Goal: Task Accomplishment & Management: Manage account settings

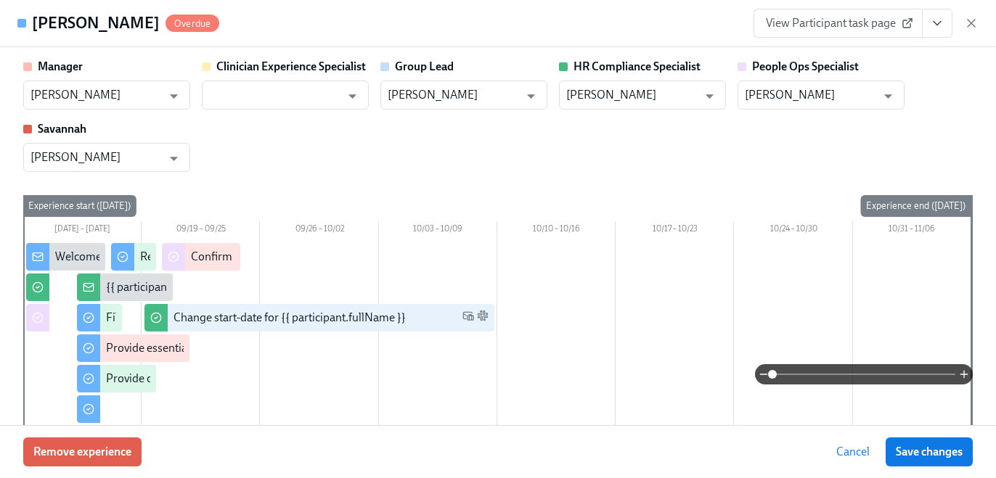
scroll to position [1572, 0]
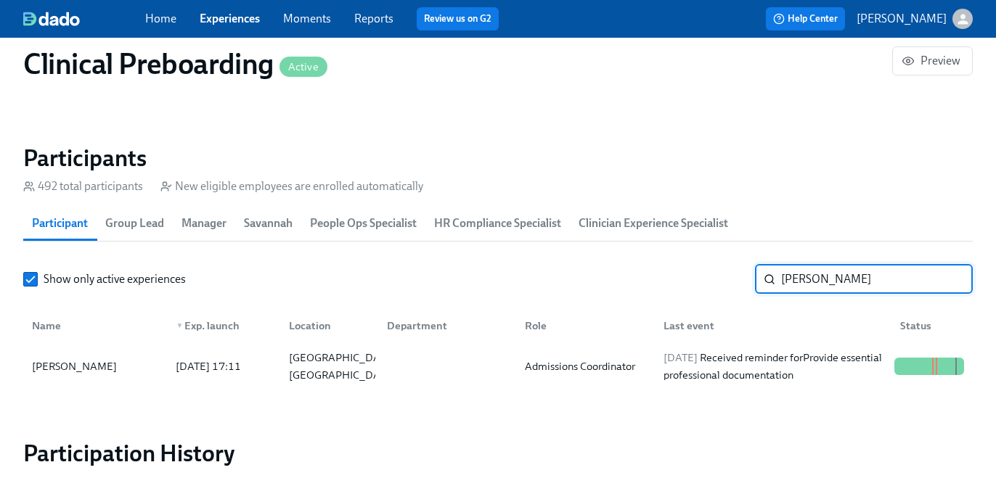
click at [820, 285] on input "Wayne Jackson" at bounding box center [877, 279] width 192 height 29
paste input "Tyran Dewalt"
type input "Tyran Dewalt"
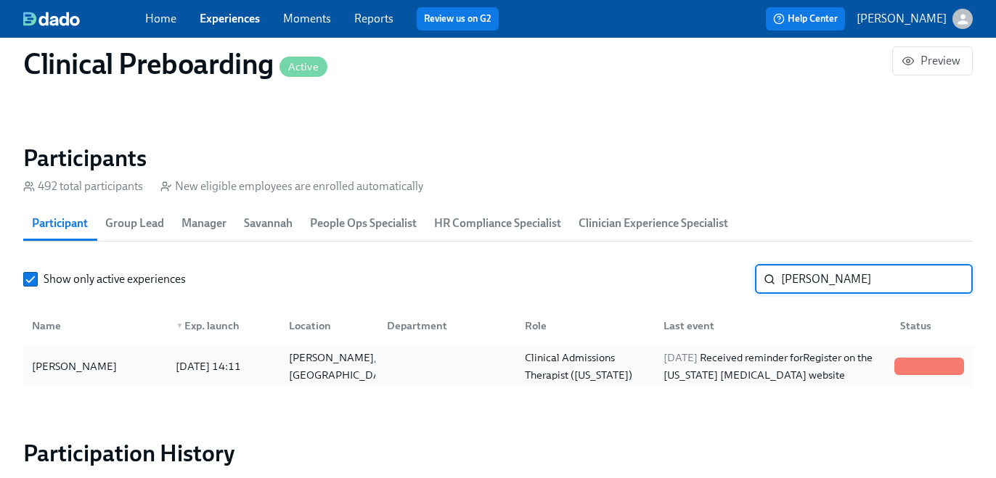
click at [763, 356] on div "2025/09/29 Received reminder for Register on the Pennsylvania Child Abuse websi…" at bounding box center [772, 366] width 231 height 35
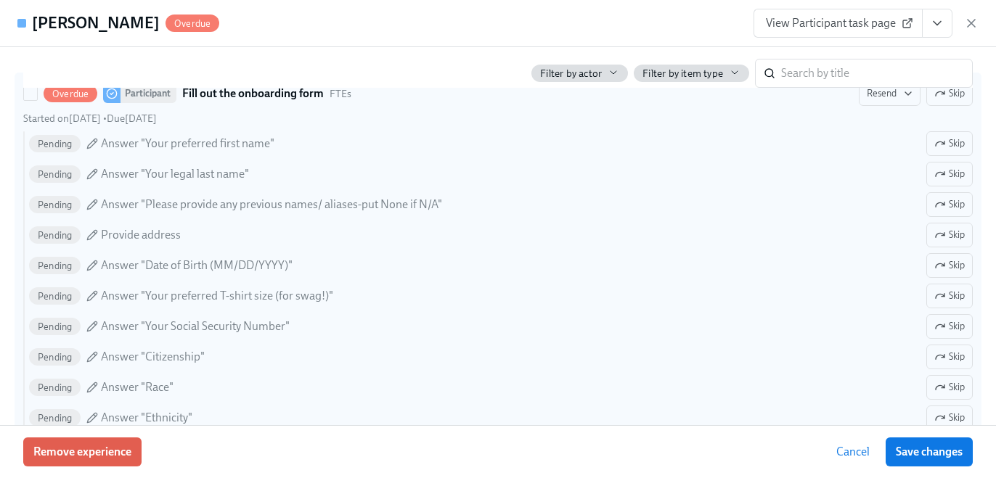
scroll to position [1052, 0]
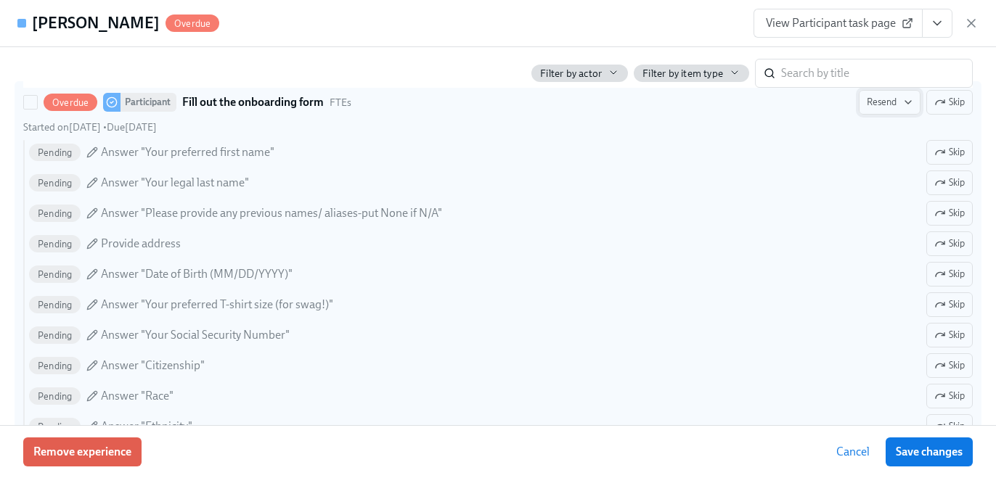
click at [894, 113] on button "Resend" at bounding box center [889, 102] width 62 height 25
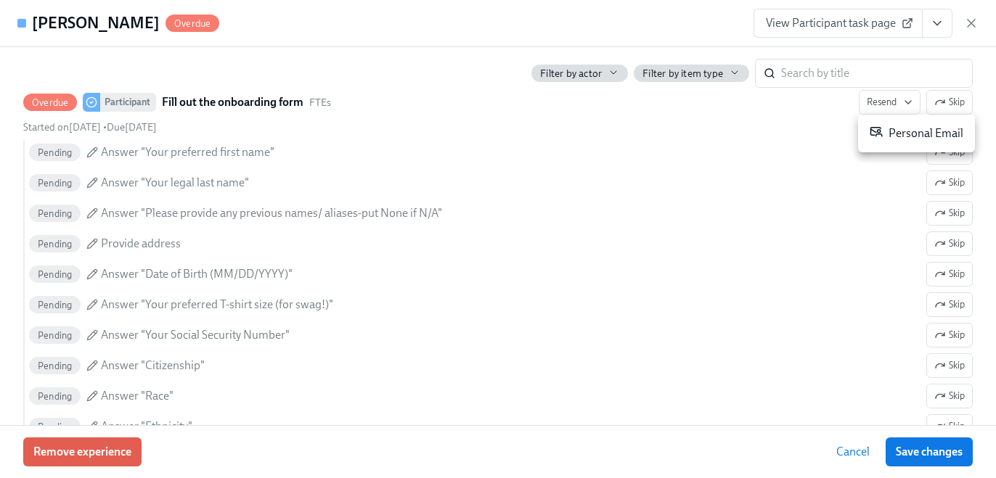
click at [898, 123] on li "Personal Email" at bounding box center [916, 133] width 117 height 26
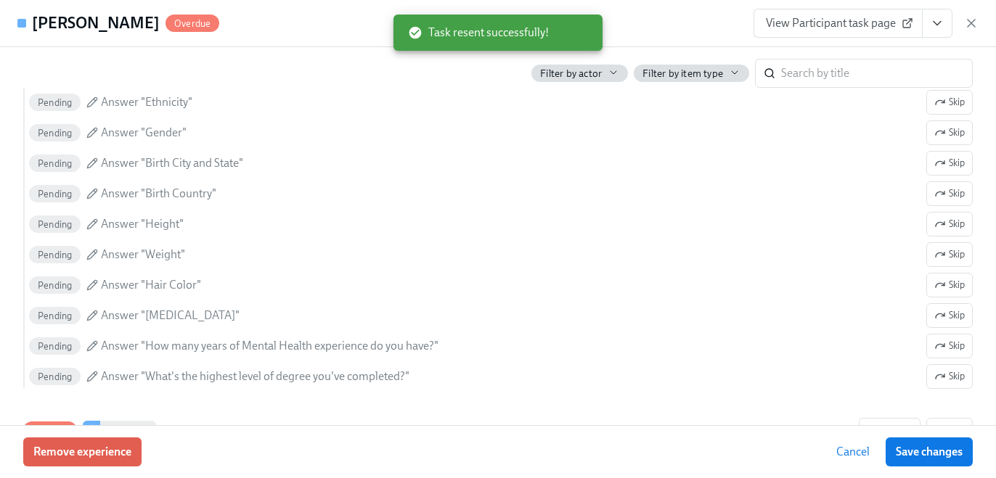
scroll to position [1396, 0]
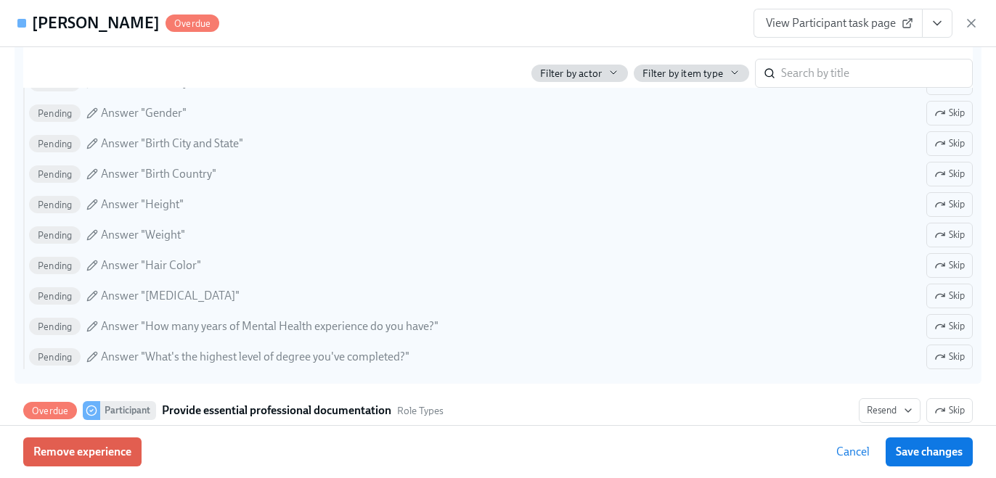
click at [895, 253] on div "Pending Answer "Hair Color" Skip" at bounding box center [500, 265] width 943 height 25
checkbox input "true"
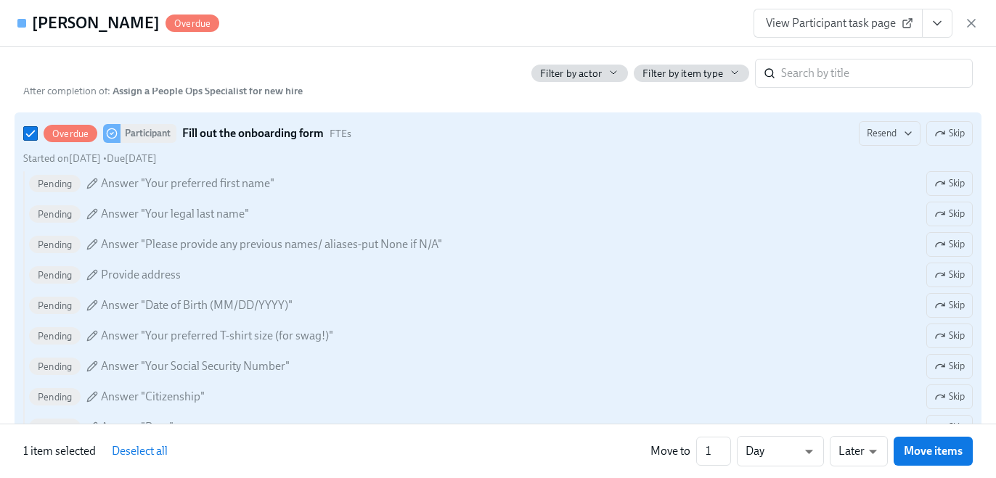
scroll to position [1014, 0]
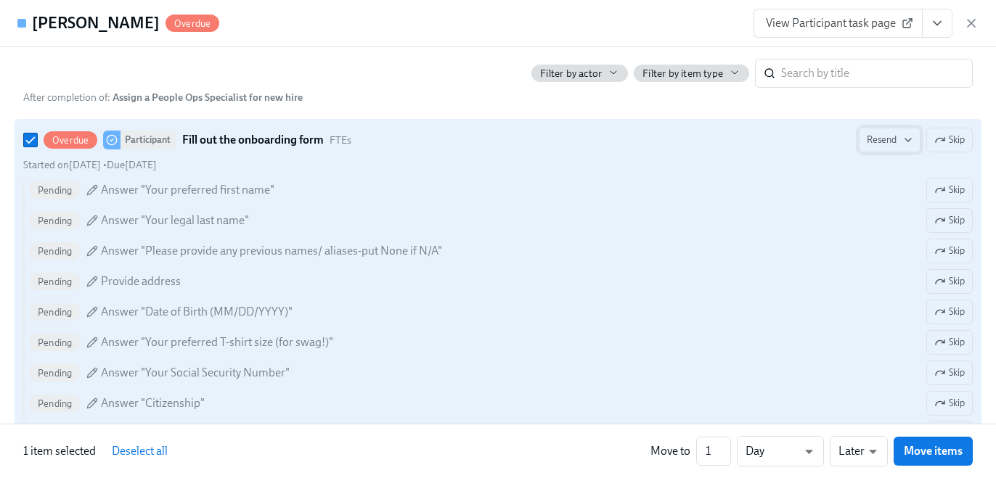
click at [889, 142] on span "Resend" at bounding box center [889, 140] width 46 height 15
click at [885, 171] on div "Personal Email" at bounding box center [916, 171] width 94 height 17
click at [881, 143] on span "Resend" at bounding box center [889, 140] width 46 height 15
click at [890, 172] on div "Personal Email" at bounding box center [916, 171] width 94 height 17
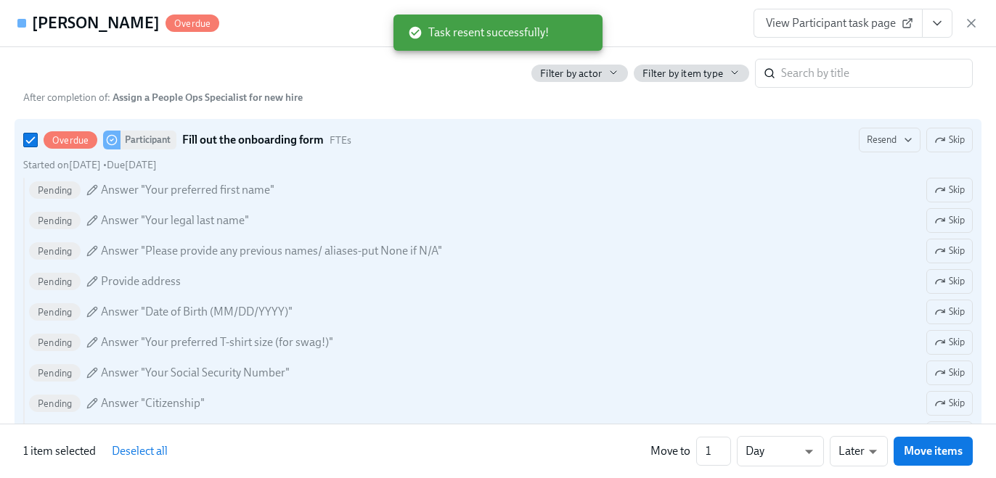
click at [492, 76] on div "Filter by actor Filter by item type ​" at bounding box center [497, 67] width 949 height 41
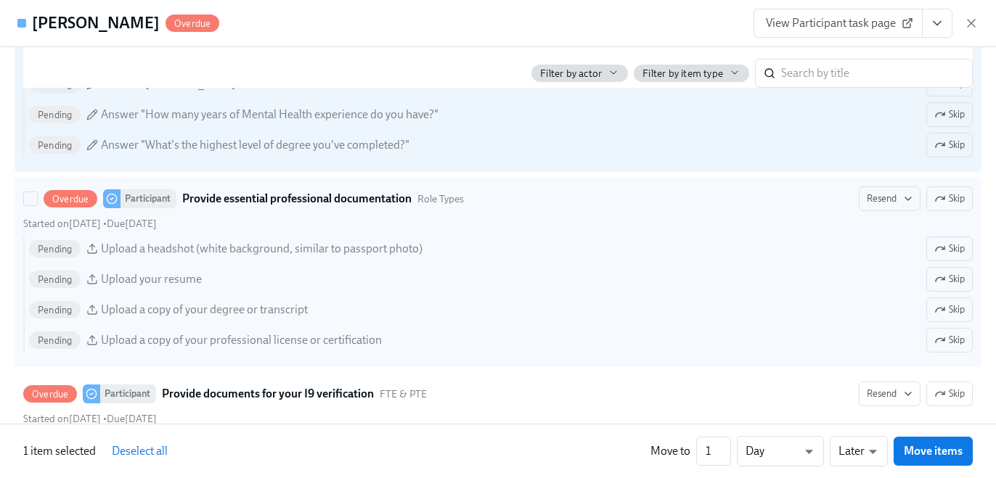
scroll to position [1613, 0]
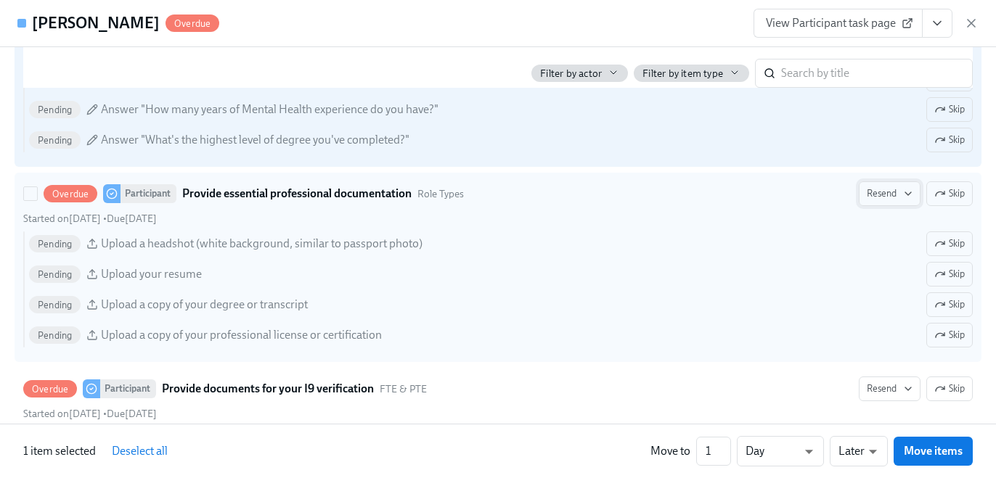
click at [881, 191] on span "Resend" at bounding box center [889, 193] width 46 height 15
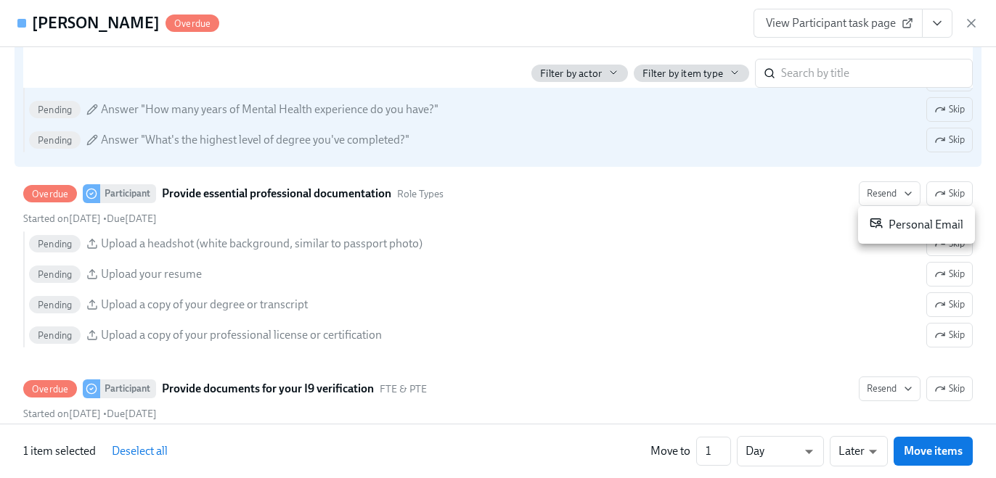
click at [890, 217] on div "Personal Email" at bounding box center [916, 224] width 94 height 17
click at [653, 159] on div at bounding box center [498, 239] width 996 height 478
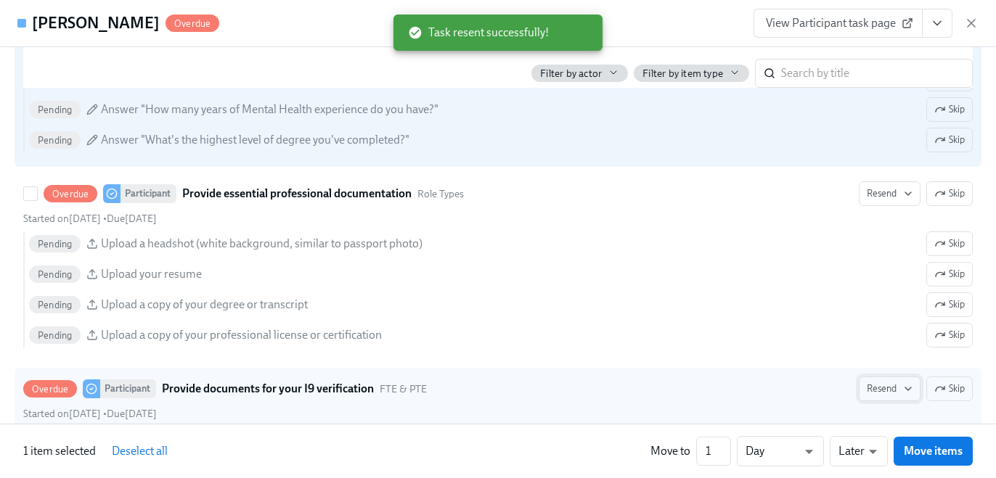
click at [887, 382] on span "Resend" at bounding box center [889, 389] width 46 height 15
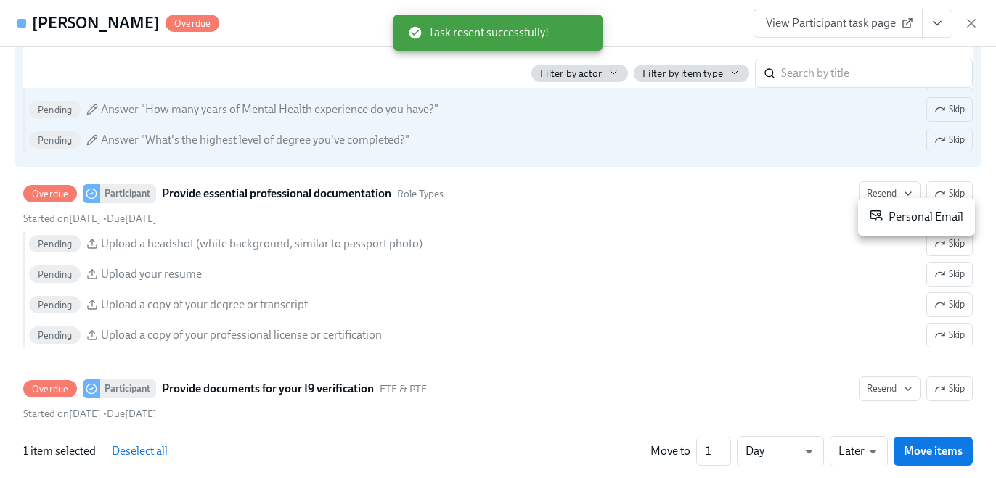
scroll to position [1816, 0]
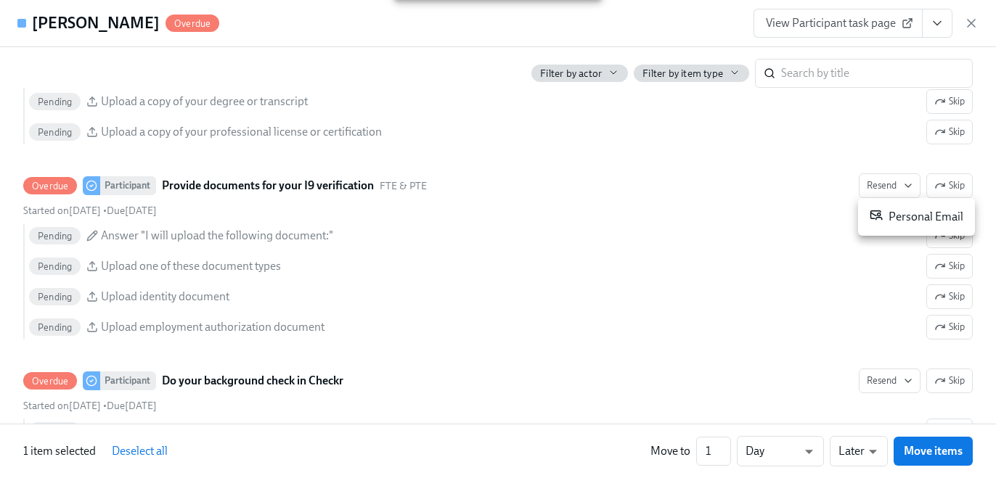
click at [900, 216] on div "Personal Email" at bounding box center [916, 216] width 94 height 17
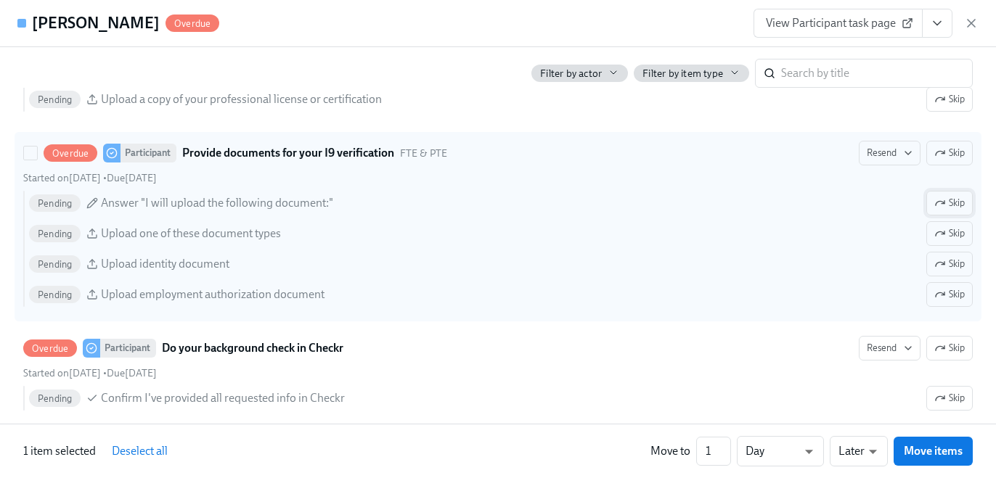
scroll to position [1851, 0]
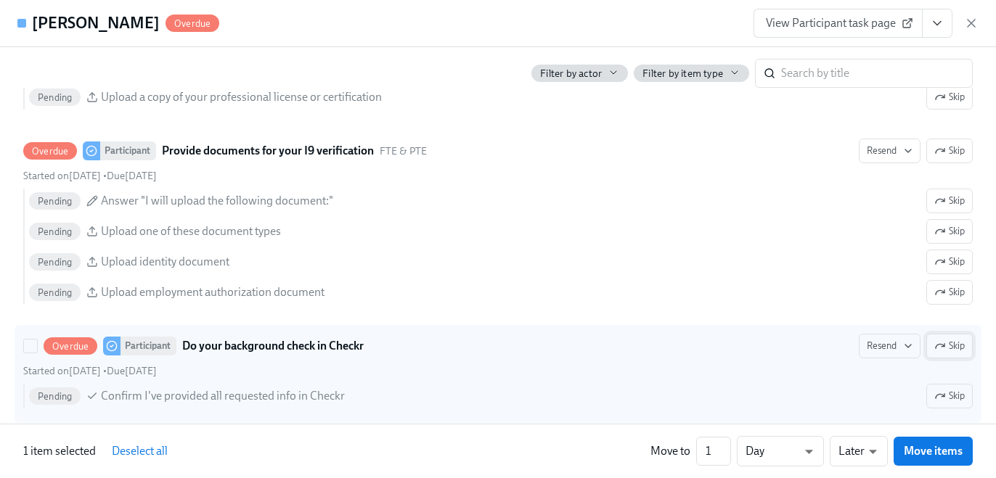
click at [949, 344] on span "Skip" at bounding box center [949, 346] width 30 height 15
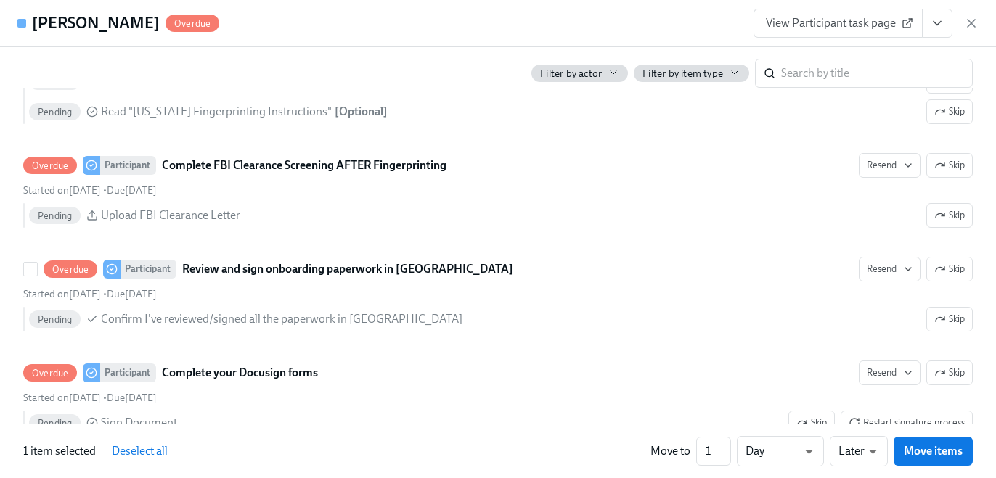
scroll to position [2485, 0]
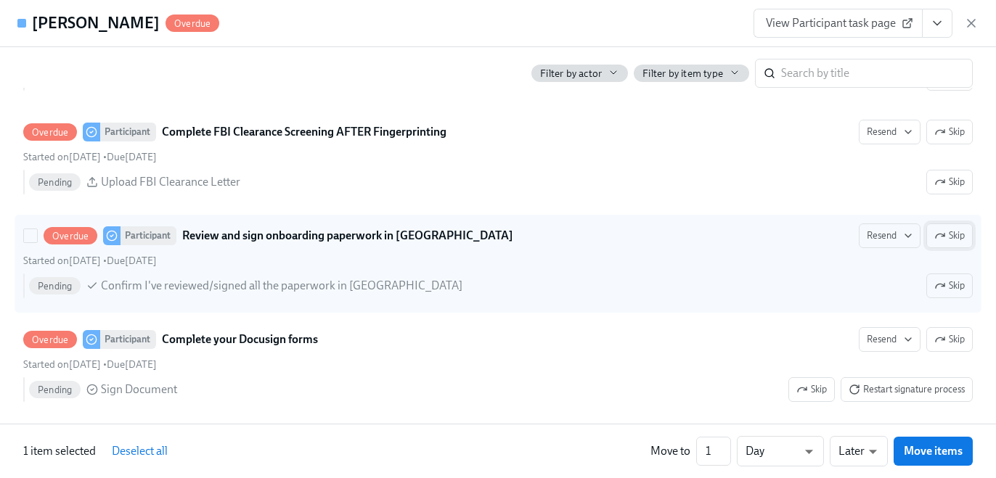
click at [940, 229] on span "Skip" at bounding box center [949, 236] width 30 height 15
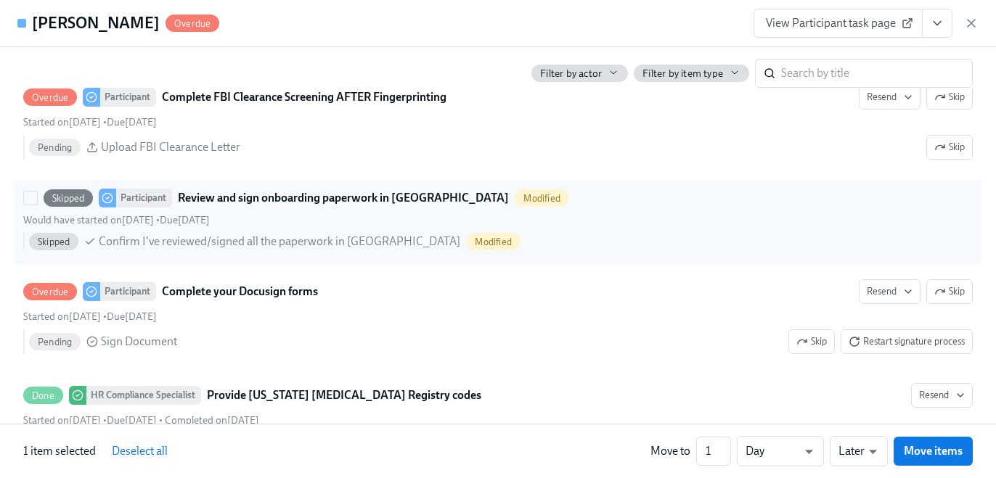
scroll to position [2476, 0]
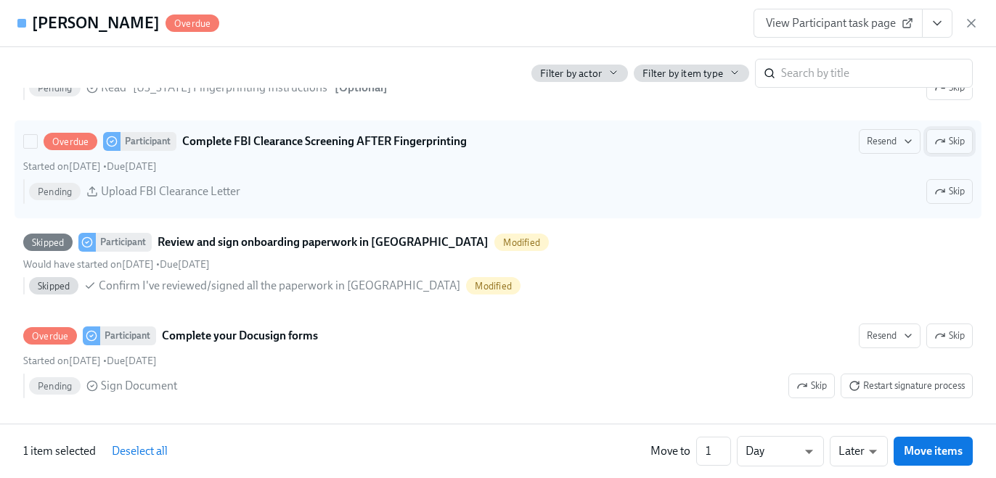
click at [944, 140] on icon "button" at bounding box center [940, 142] width 12 height 12
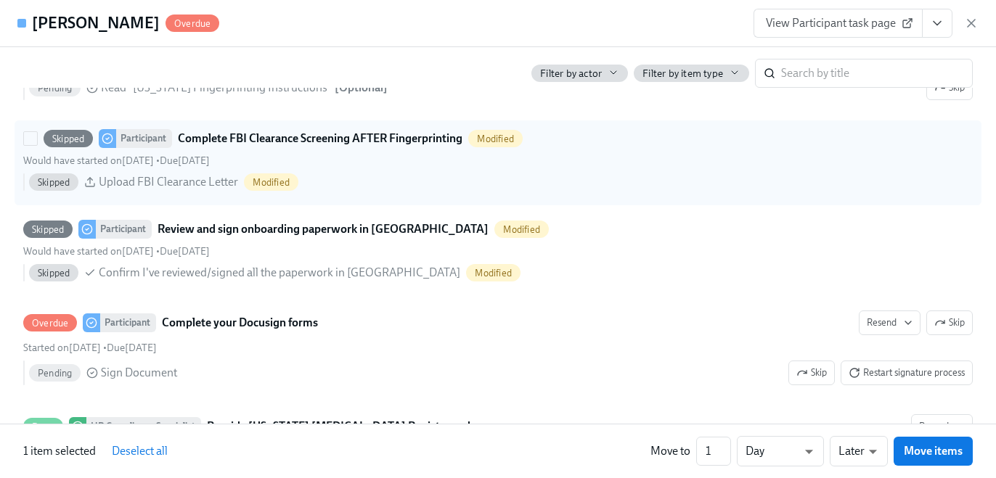
click at [944, 139] on div "Skipped Participant Complete FBI Clearance Screening AFTER Fingerprinting Modif…" at bounding box center [497, 138] width 949 height 19
click at [37, 139] on input "Skipped Participant Complete FBI Clearance Screening AFTER Fingerprinting Modif…" at bounding box center [30, 138] width 13 height 13
checkbox input "true"
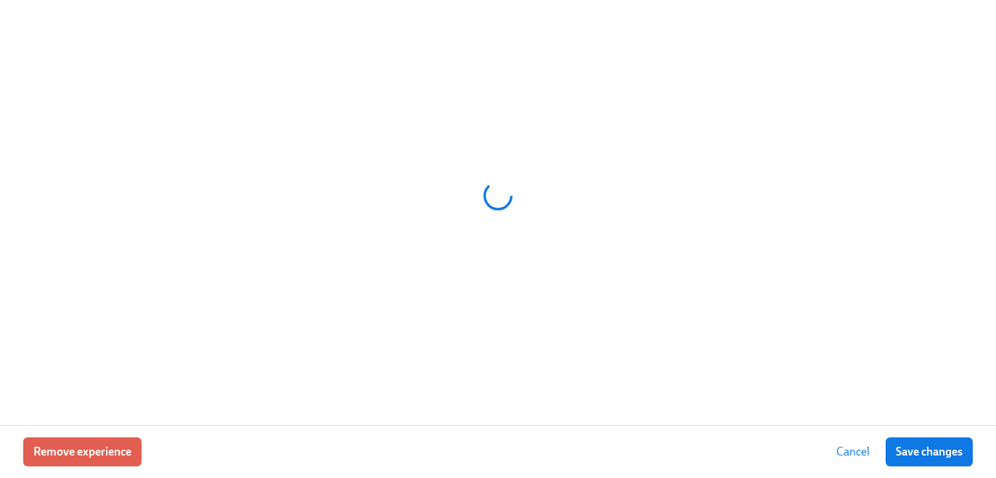
scroll to position [0, 17192]
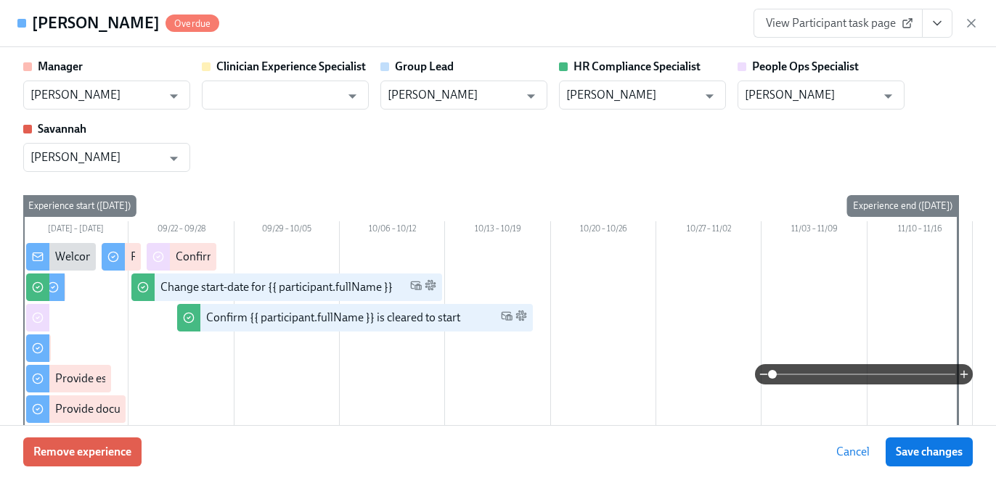
type input "Jackie LeBlanc"
type input "Kristy Johnson"
type input "Paige White"
type input "Savannah Doherty"
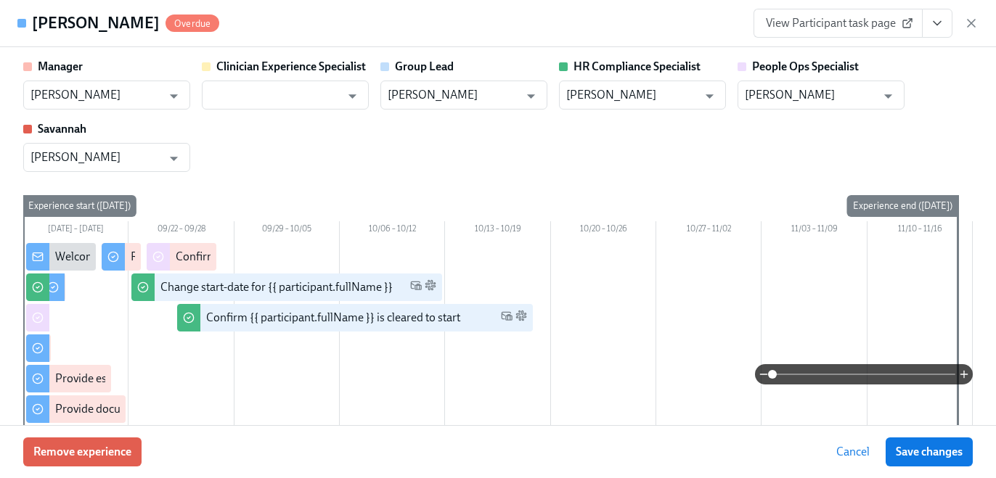
type input "Jackie LeBlanc"
type input "Kristy Johnson"
type input "Paige White"
type input "Savannah Doherty"
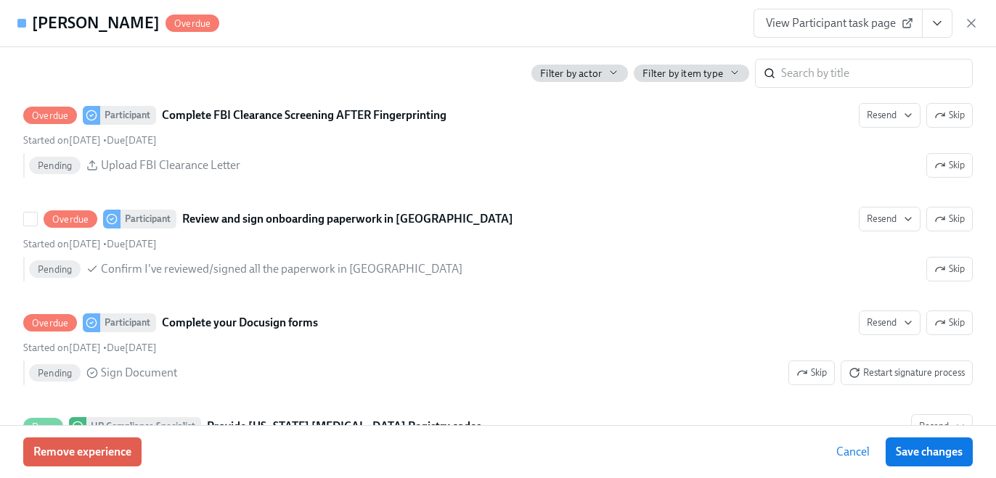
scroll to position [2517, 0]
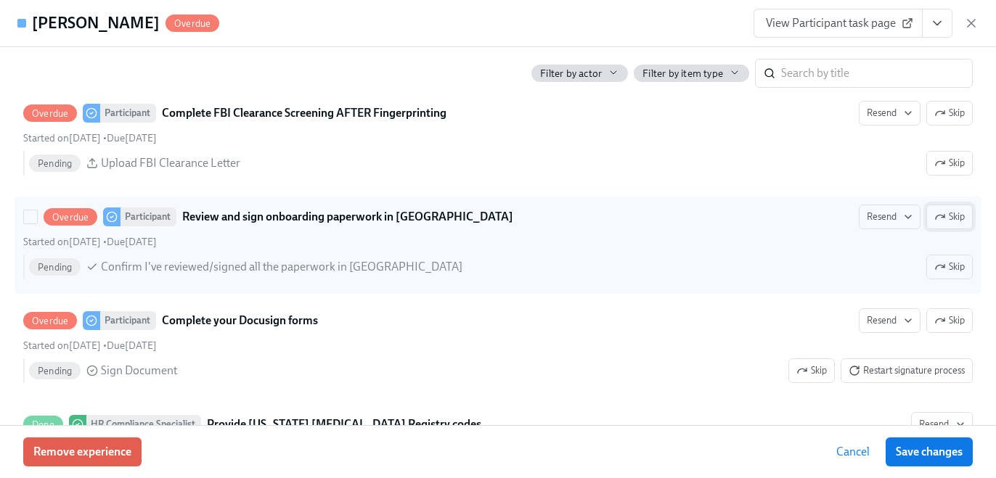
click at [943, 213] on icon "button" at bounding box center [940, 217] width 12 height 12
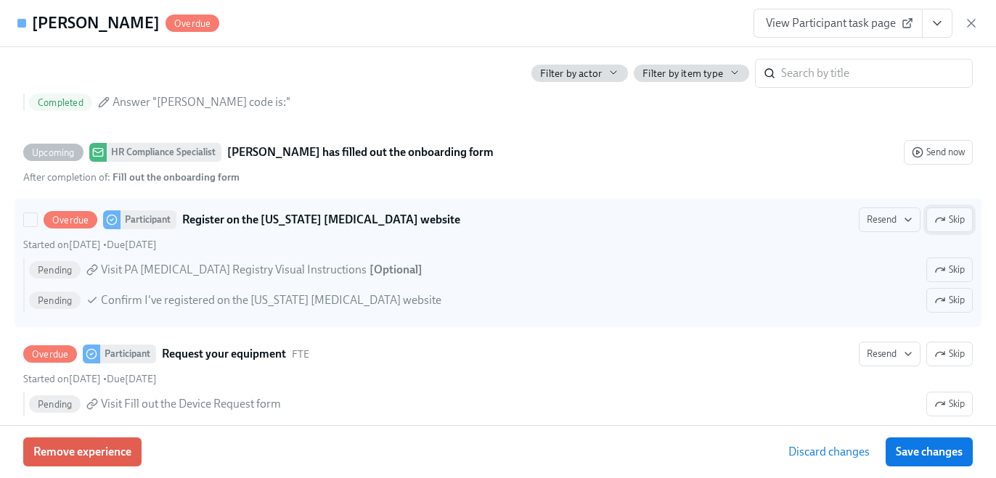
scroll to position [2878, 0]
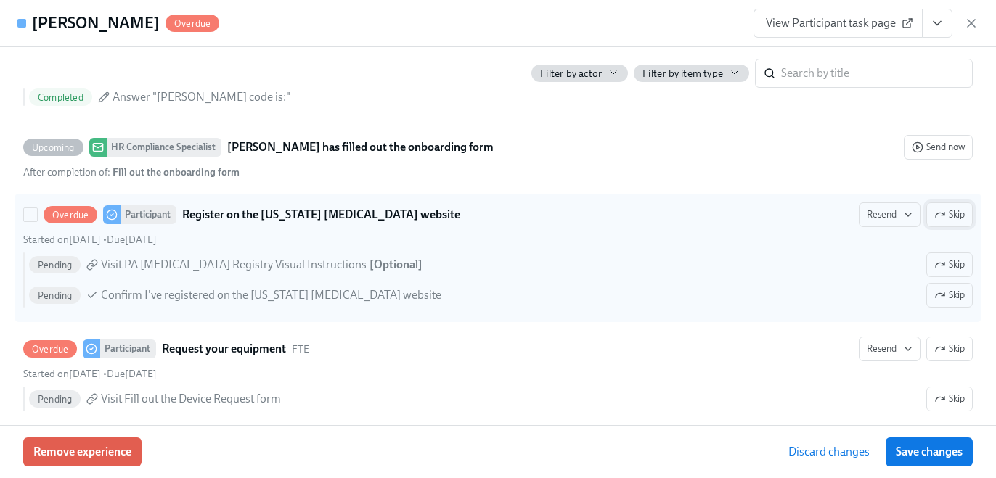
click at [939, 208] on span "Skip" at bounding box center [949, 215] width 30 height 15
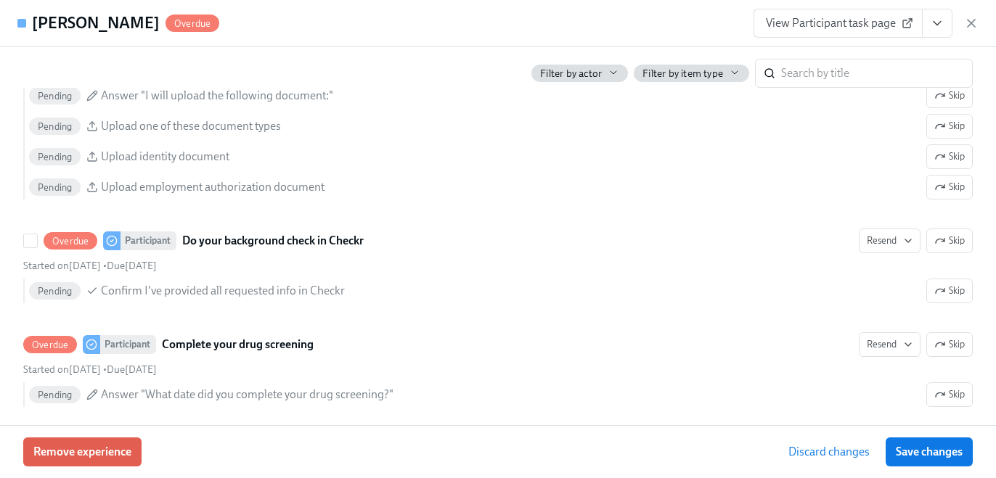
scroll to position [1951, 0]
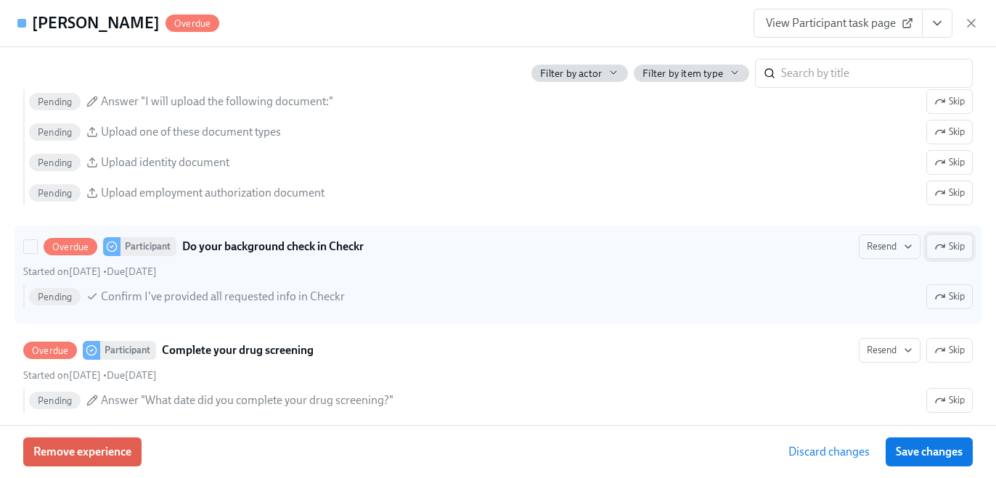
click at [946, 249] on span "Skip" at bounding box center [949, 246] width 30 height 15
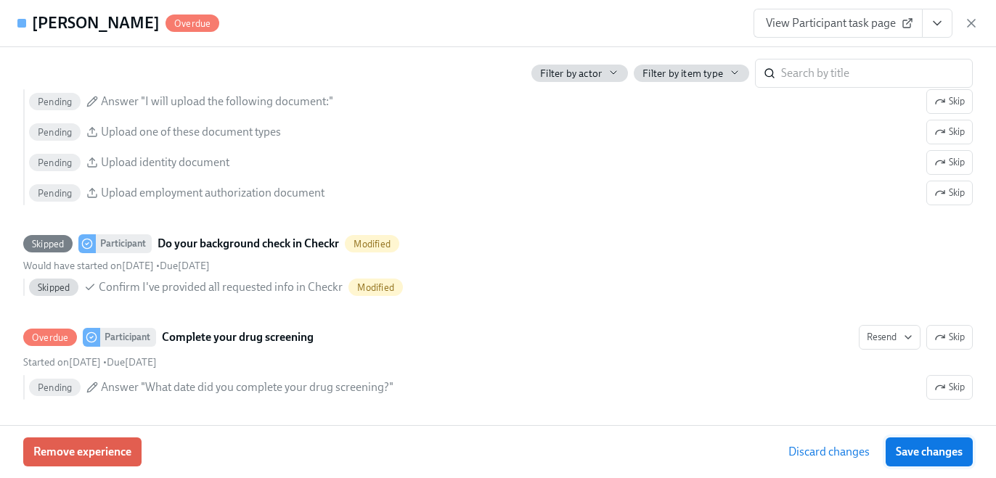
click at [942, 448] on span "Save changes" at bounding box center [928, 452] width 67 height 15
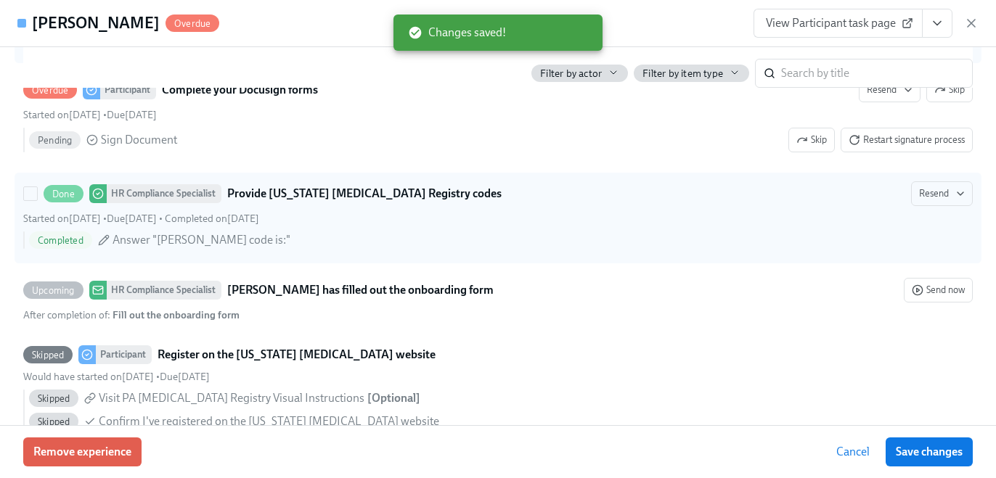
scroll to position [2723, 0]
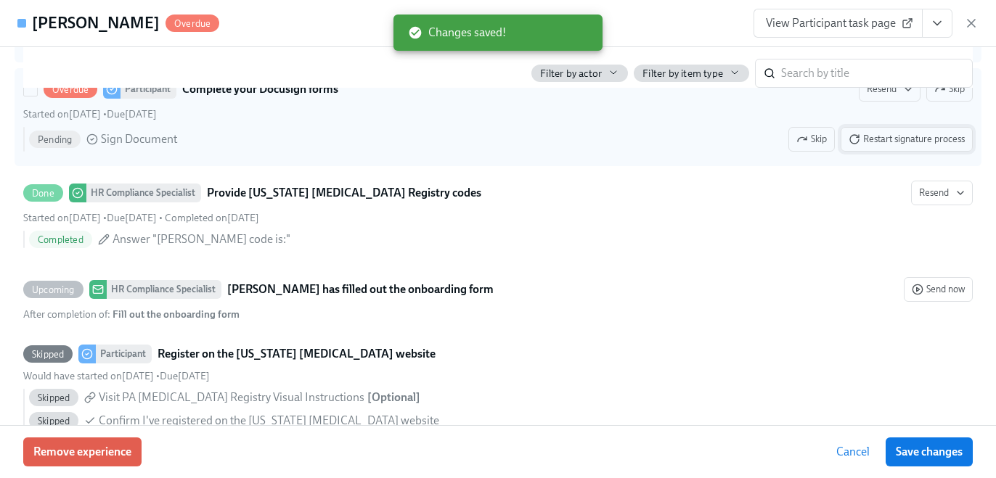
click at [865, 136] on span "Restart signature process" at bounding box center [906, 139] width 116 height 15
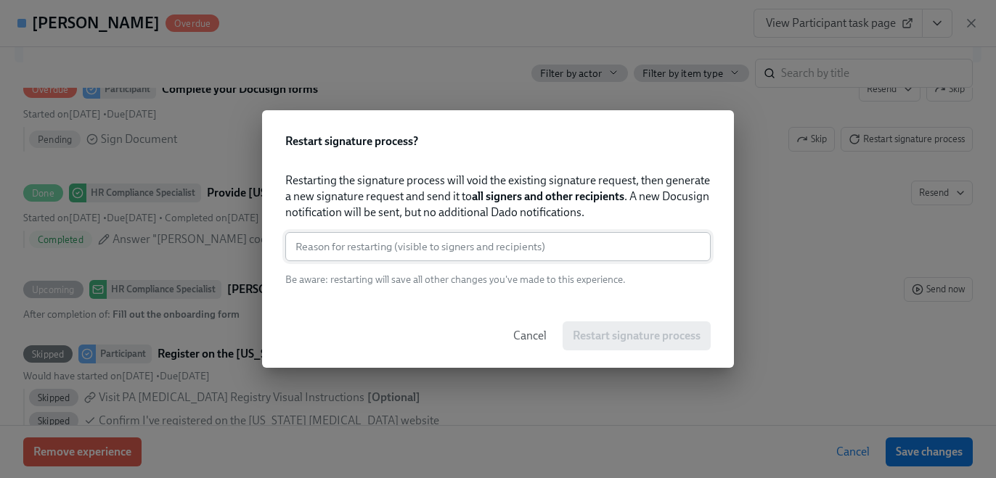
click at [433, 245] on input "text" at bounding box center [497, 246] width 425 height 29
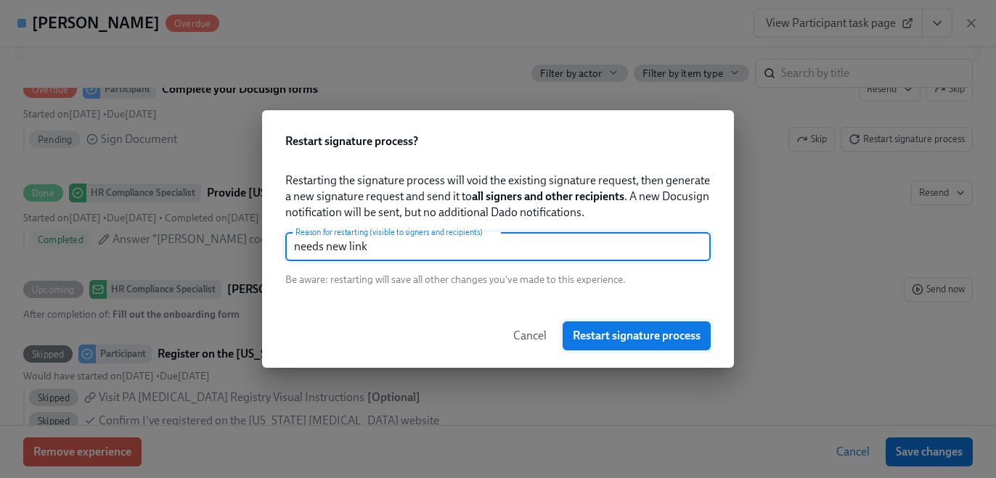
type input "needs new link"
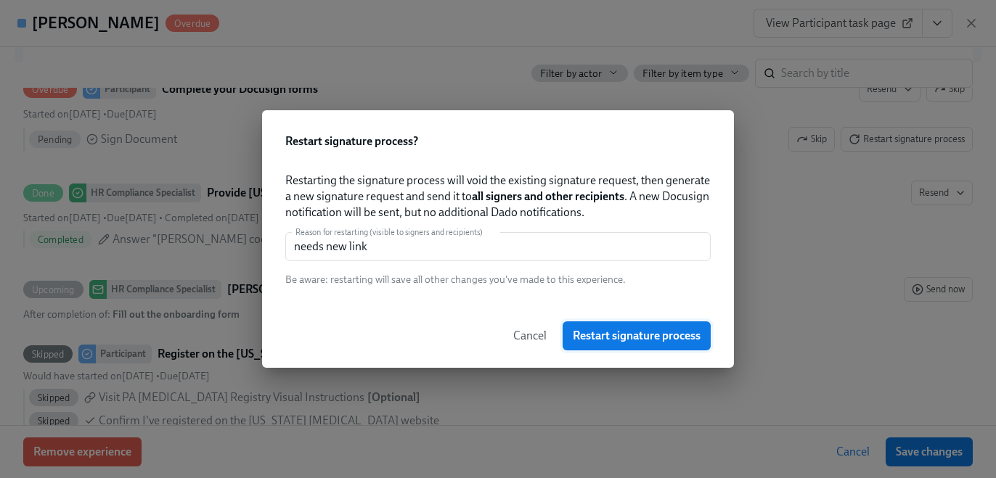
click at [610, 342] on span "Restart signature process" at bounding box center [637, 336] width 128 height 15
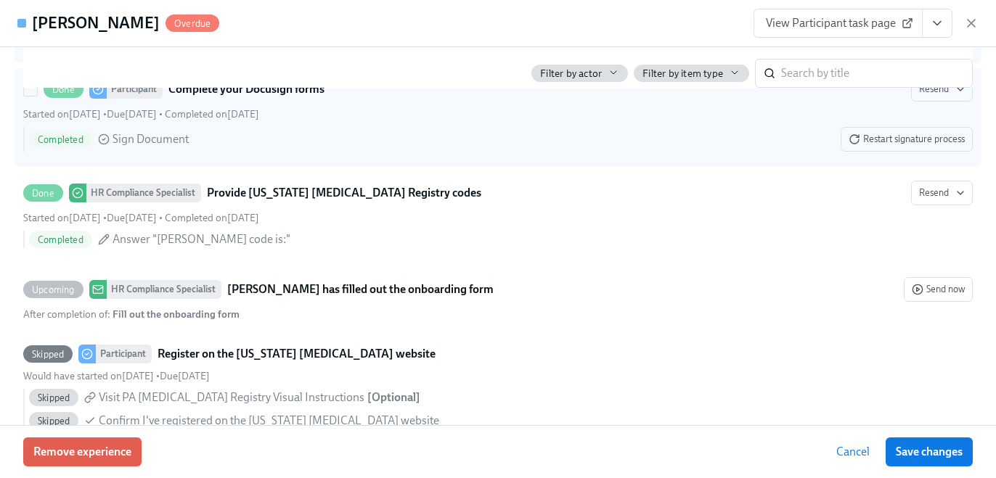
scroll to position [1494, 0]
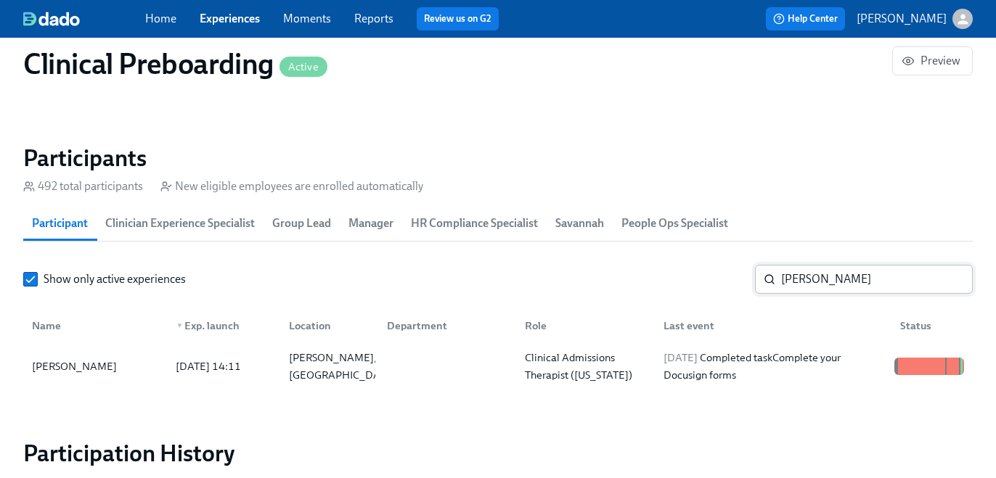
click at [818, 292] on input "Tyran Dewalt" at bounding box center [877, 279] width 192 height 29
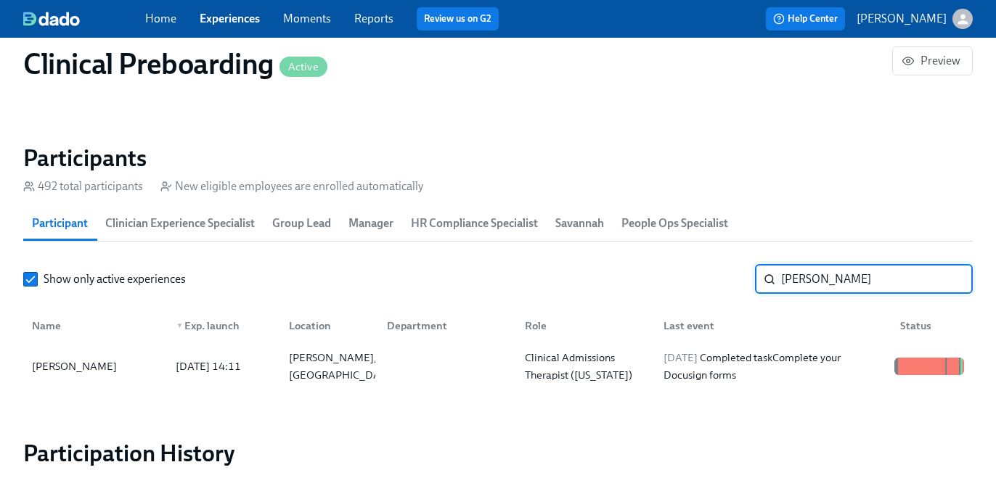
click at [818, 292] on input "Tyran Dewalt" at bounding box center [877, 279] width 192 height 29
paste input "Stella Radke"
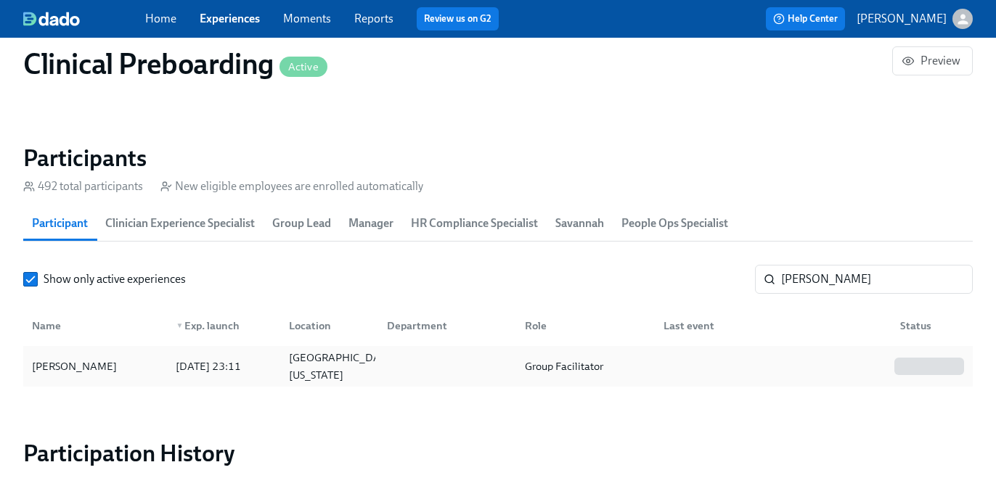
click at [633, 357] on div "Group Facilitator" at bounding box center [582, 366] width 138 height 29
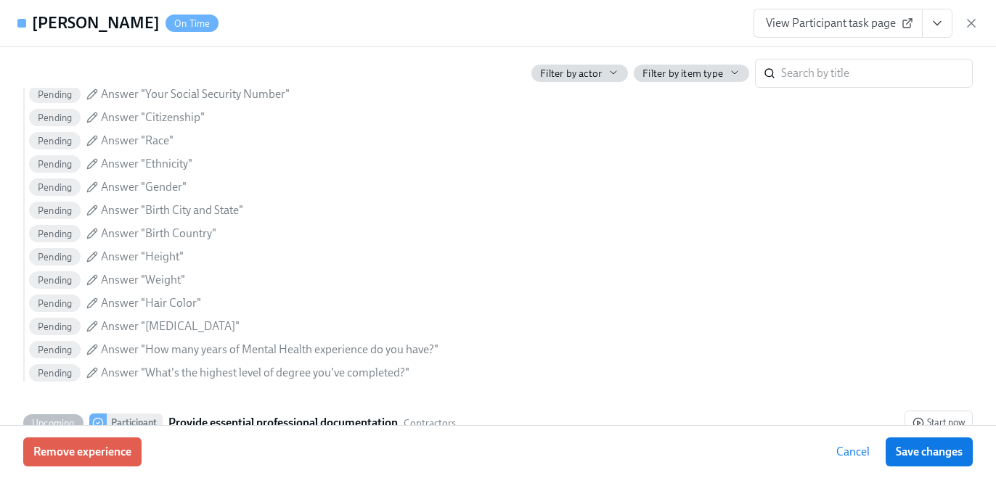
scroll to position [1014, 0]
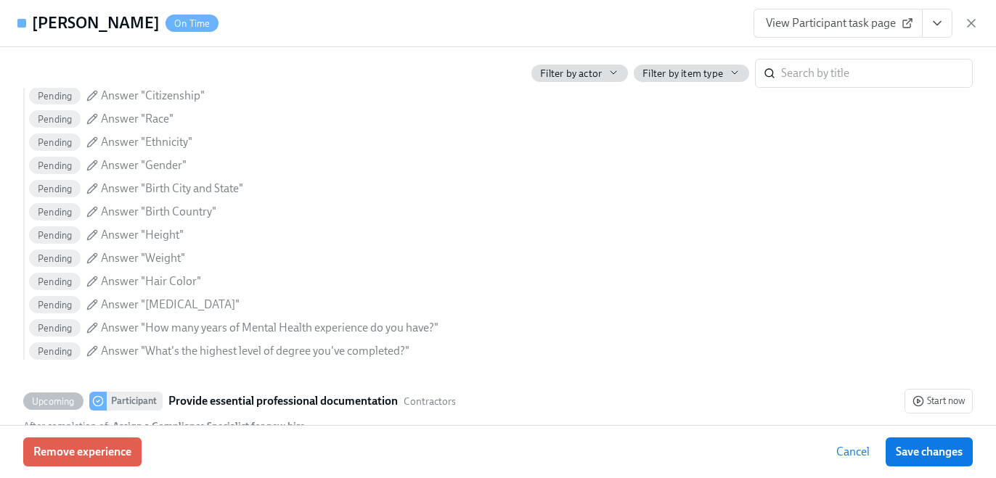
click at [936, 33] on button "View task page" at bounding box center [937, 23] width 30 height 29
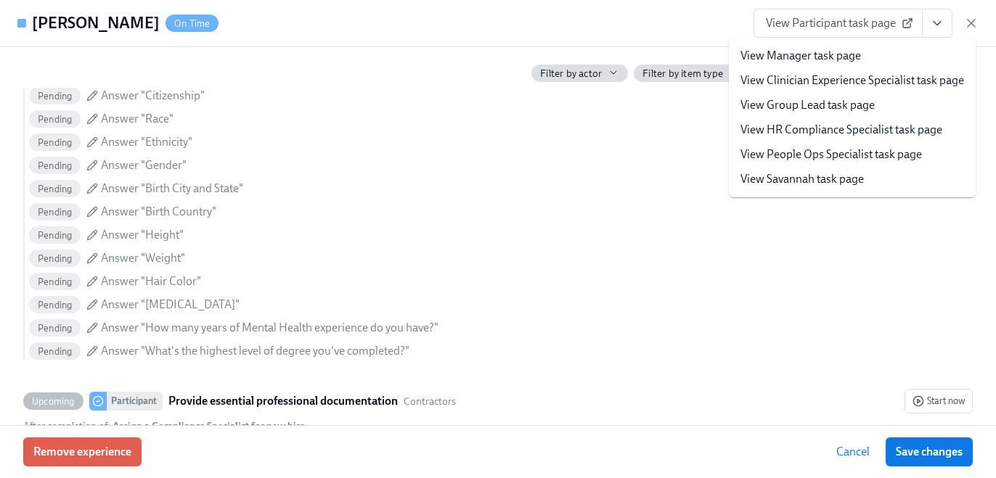
click at [866, 148] on link "View People Ops Specialist task page" at bounding box center [830, 155] width 181 height 16
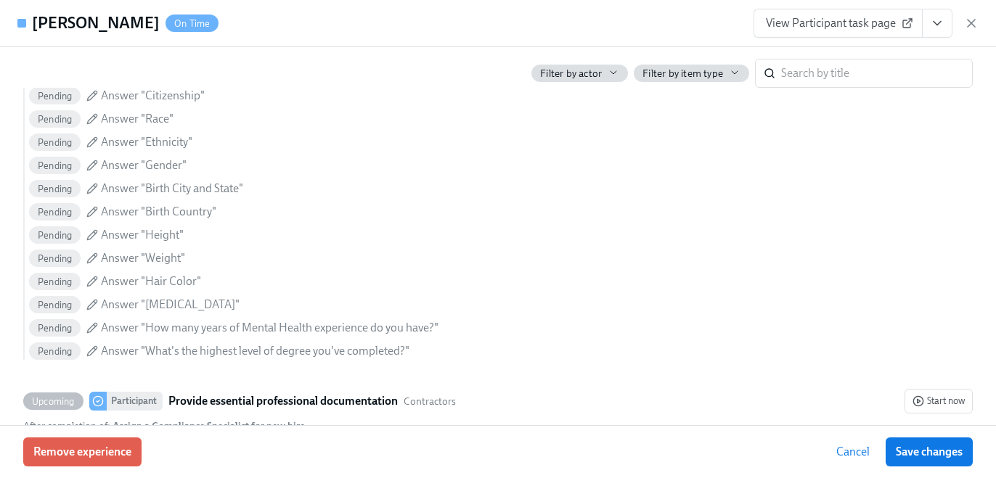
click at [933, 32] on button "View task page" at bounding box center [937, 23] width 30 height 29
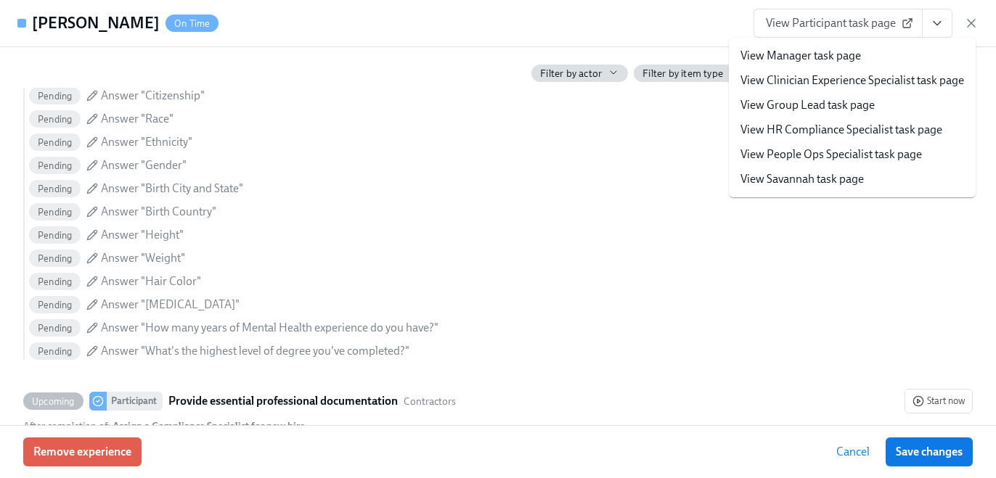
click at [872, 129] on link "View HR Compliance Specialist task page" at bounding box center [841, 130] width 202 height 16
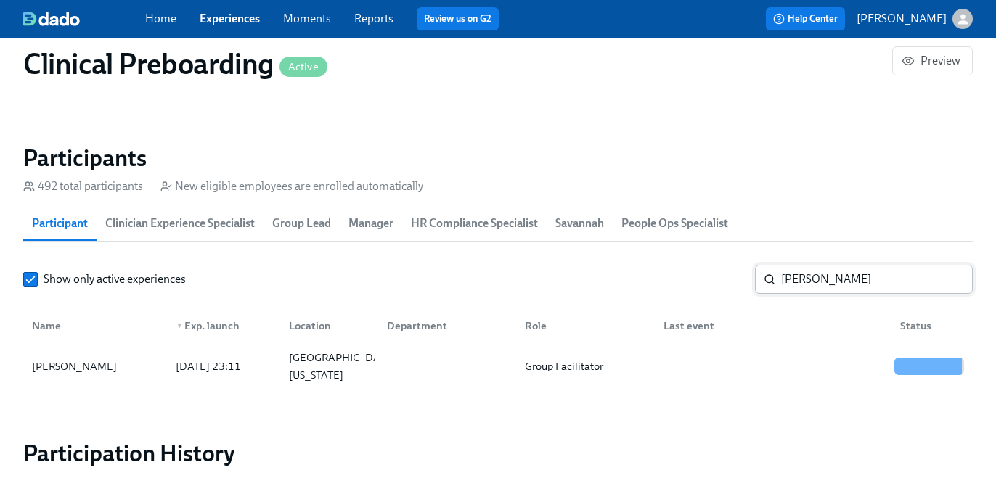
click at [825, 291] on input "Stella Radke" at bounding box center [877, 279] width 192 height 29
click at [823, 277] on input "Stella Radke" at bounding box center [877, 279] width 192 height 29
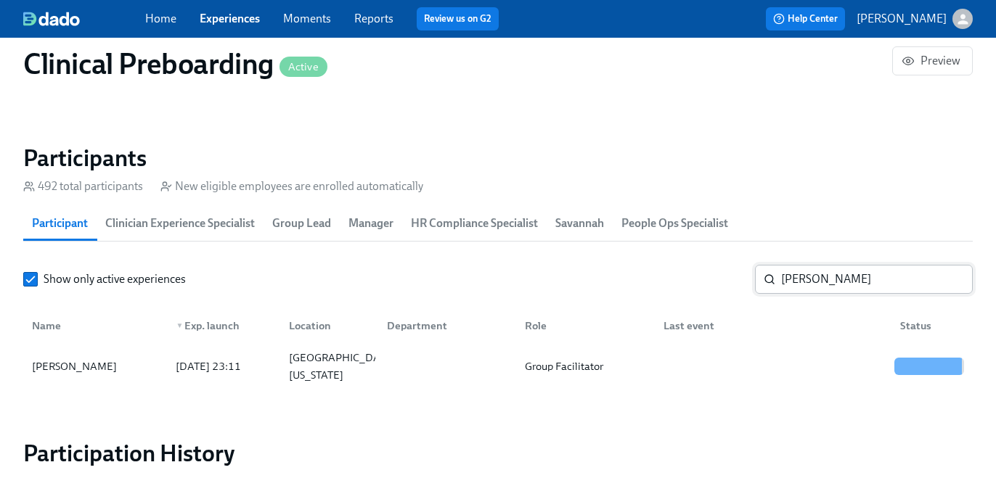
paste input "Ana Herbst"
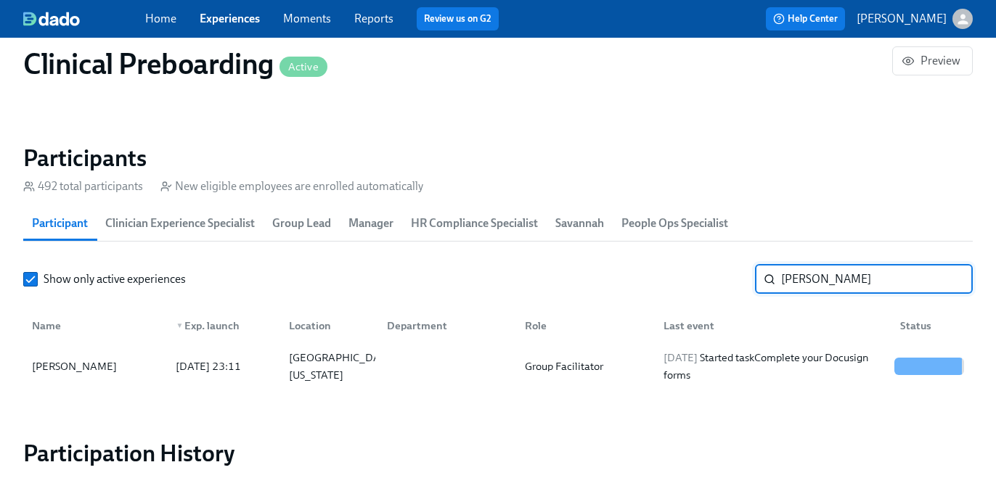
type input "Ana Herbst"
click at [803, 278] on input "Ana Herbst" at bounding box center [877, 279] width 192 height 29
click at [800, 286] on input "Ana Herbst" at bounding box center [877, 279] width 192 height 29
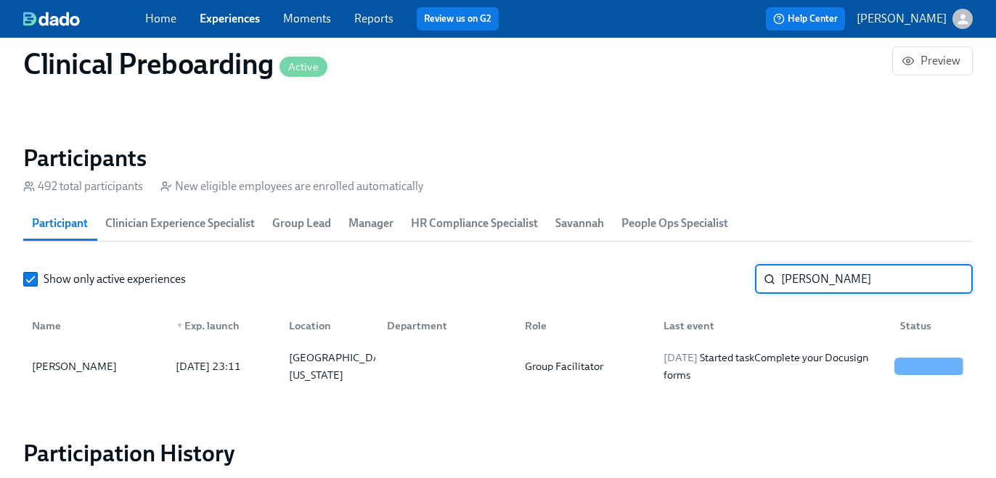
click at [800, 286] on input "Ana Herbst" at bounding box center [877, 279] width 192 height 29
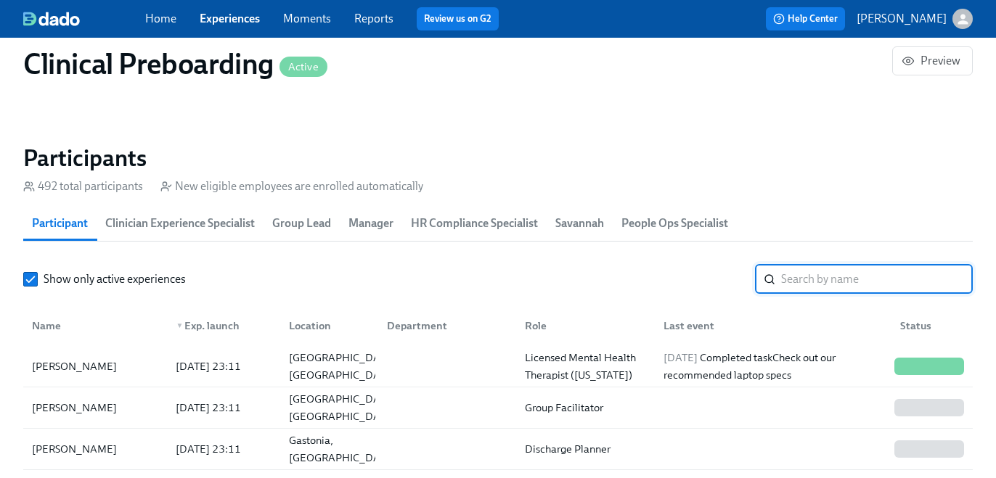
type input "Ana Herbst"
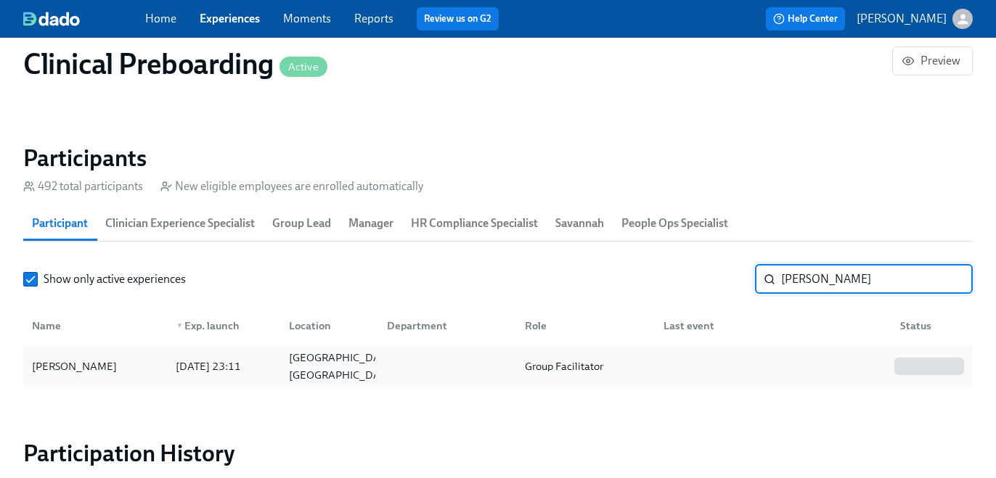
click at [732, 372] on div at bounding box center [770, 366] width 237 height 29
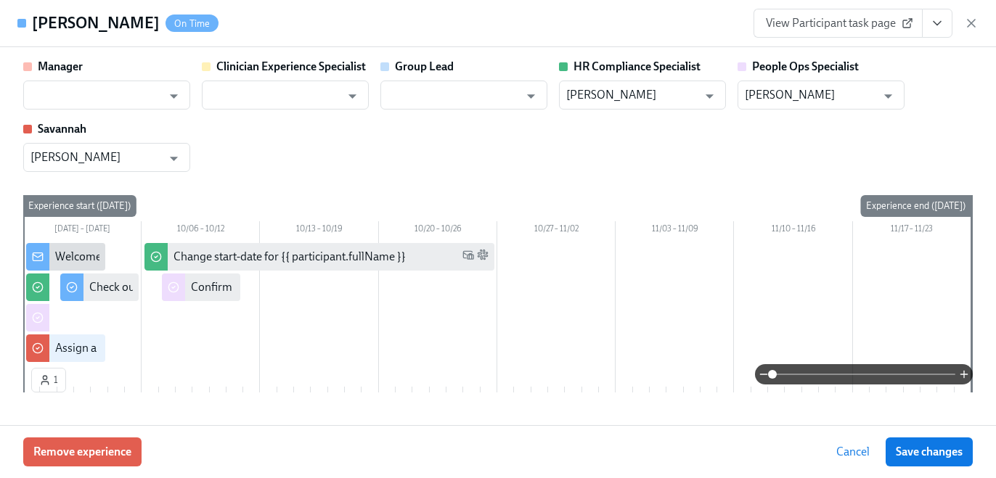
click at [928, 26] on button "View task page" at bounding box center [937, 23] width 30 height 29
click at [938, 36] on button "View task page" at bounding box center [937, 23] width 30 height 29
click at [936, 30] on button "View task page" at bounding box center [937, 23] width 30 height 29
click at [936, 30] on icon "View task page" at bounding box center [937, 23] width 15 height 15
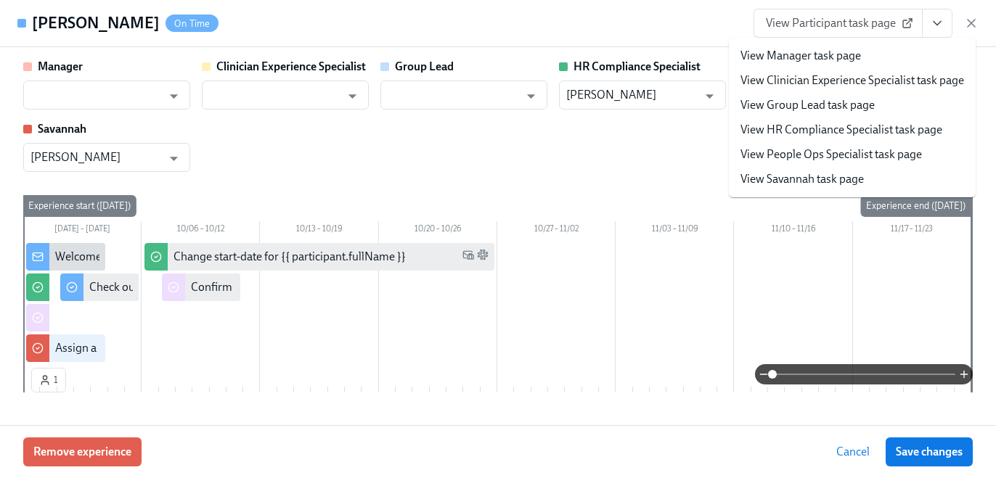
click at [919, 131] on link "View HR Compliance Specialist task page" at bounding box center [841, 130] width 202 height 16
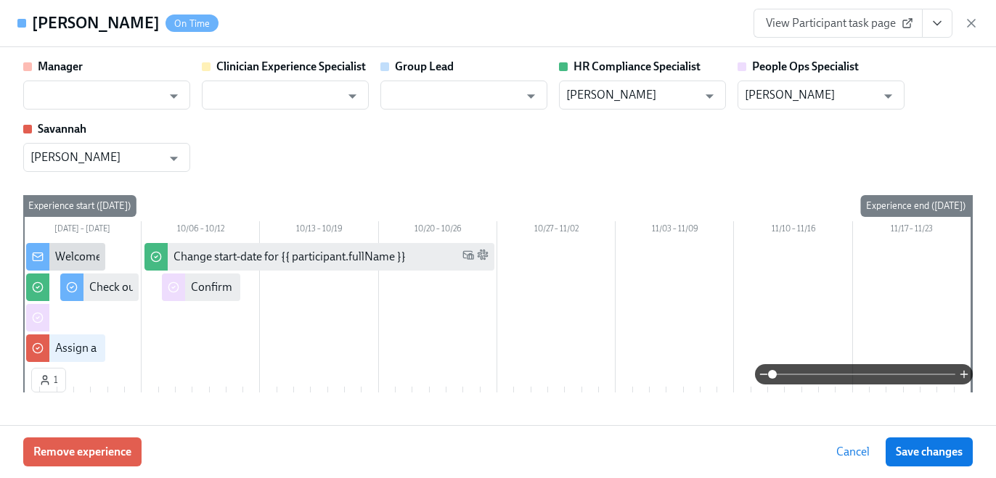
type input "Kristy Johnson"
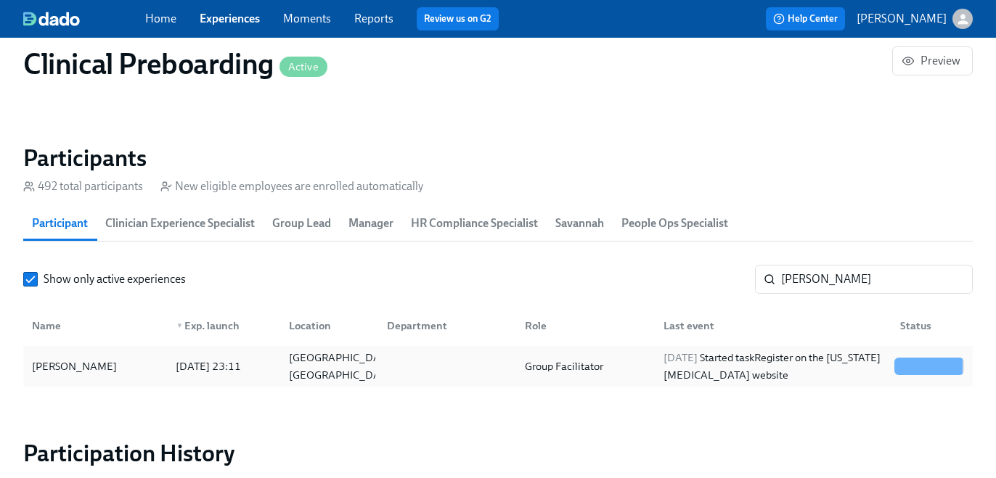
click at [575, 349] on div "Ana Herbst 2025/09/29 23:11 Tampa, FL Group Facilitator 2025/09/30 Started task…" at bounding box center [497, 366] width 949 height 41
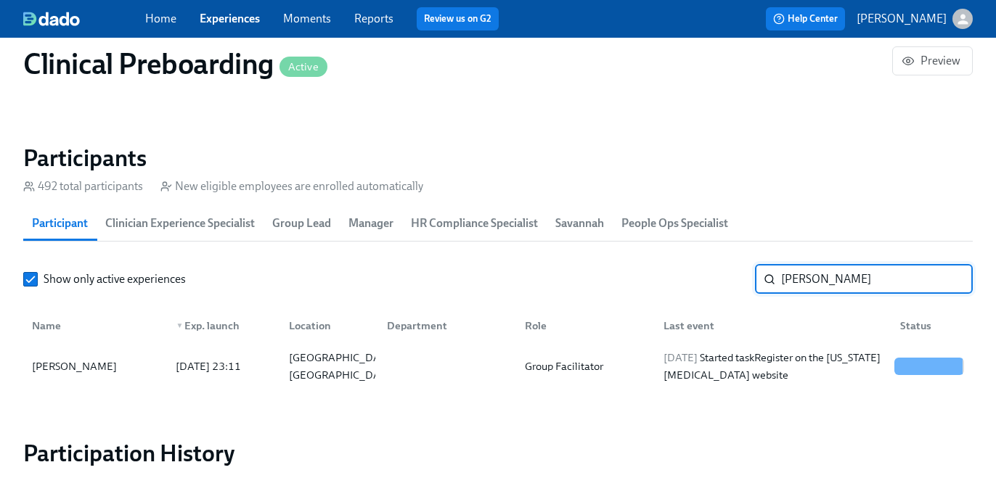
click at [846, 275] on input "Ana Herbst" at bounding box center [877, 279] width 192 height 29
paste input "K46Z1OOHZAE0"
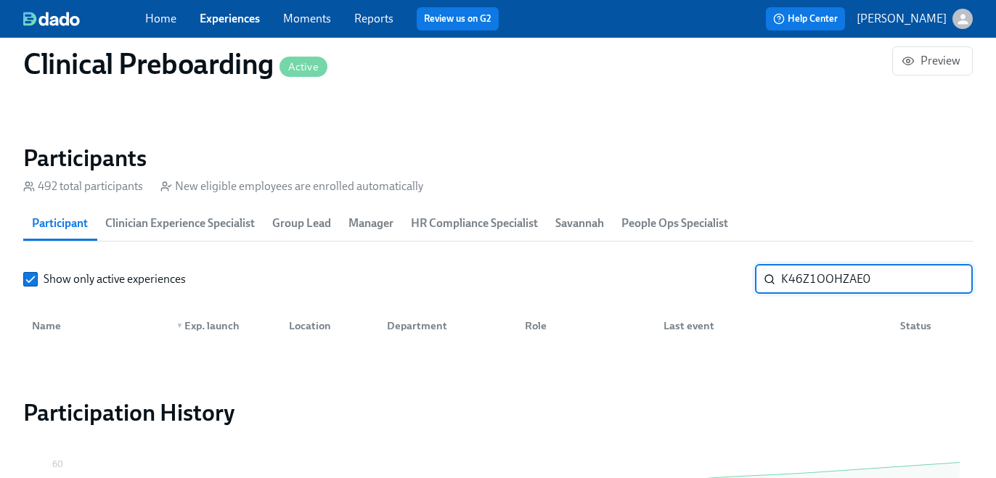
click at [846, 275] on input "K46Z1OOHZAE0" at bounding box center [877, 279] width 192 height 29
paste input "Collin Colwell"
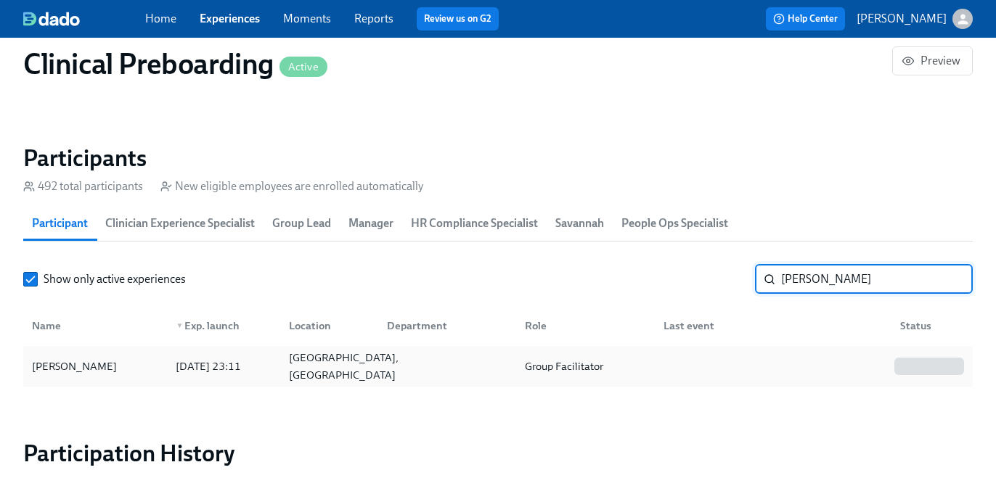
click at [341, 366] on div "Tallahassee, FL" at bounding box center [343, 366] width 121 height 35
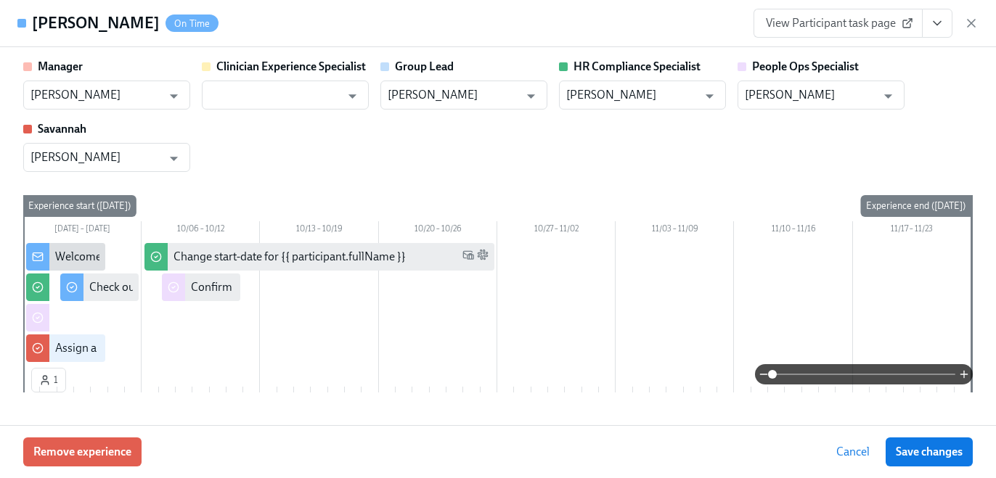
click at [938, 18] on icon "View task page" at bounding box center [937, 23] width 15 height 15
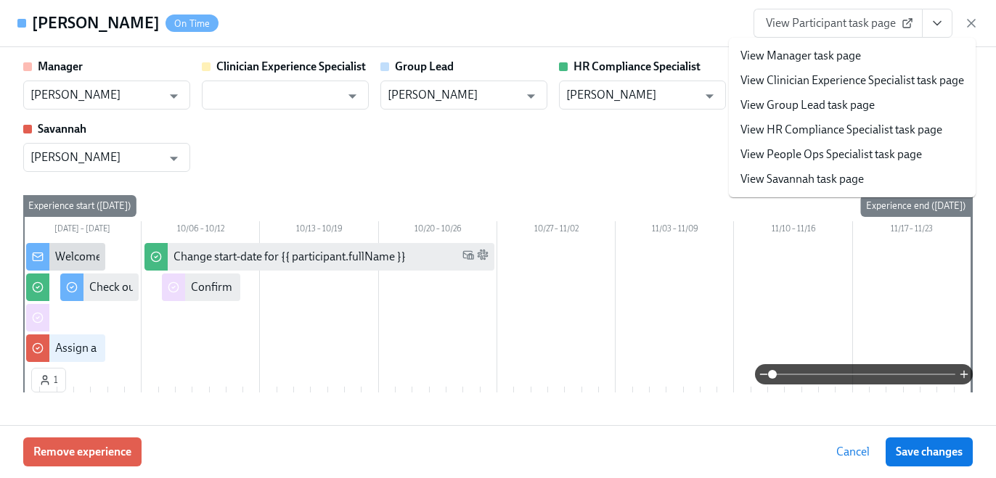
click at [902, 131] on link "View HR Compliance Specialist task page" at bounding box center [841, 130] width 202 height 16
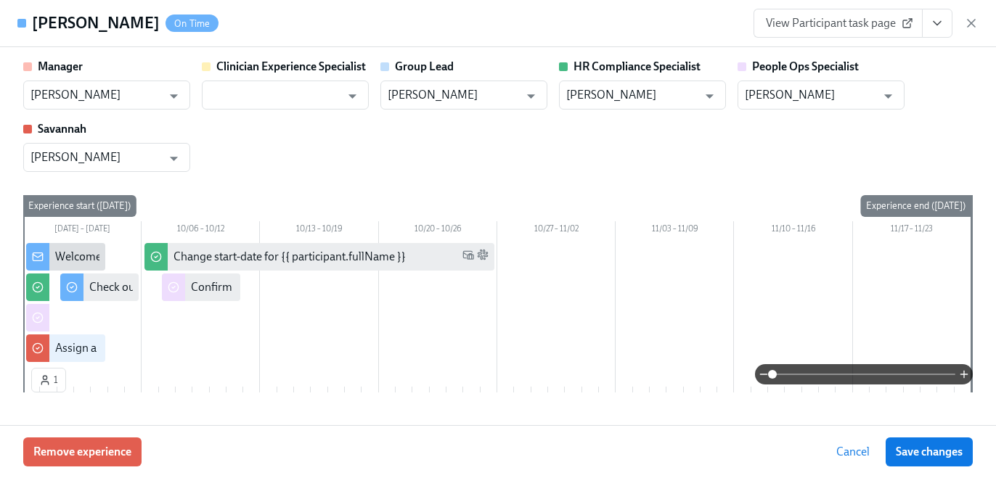
click at [817, 269] on input "Collin Colwell" at bounding box center [877, 279] width 192 height 29
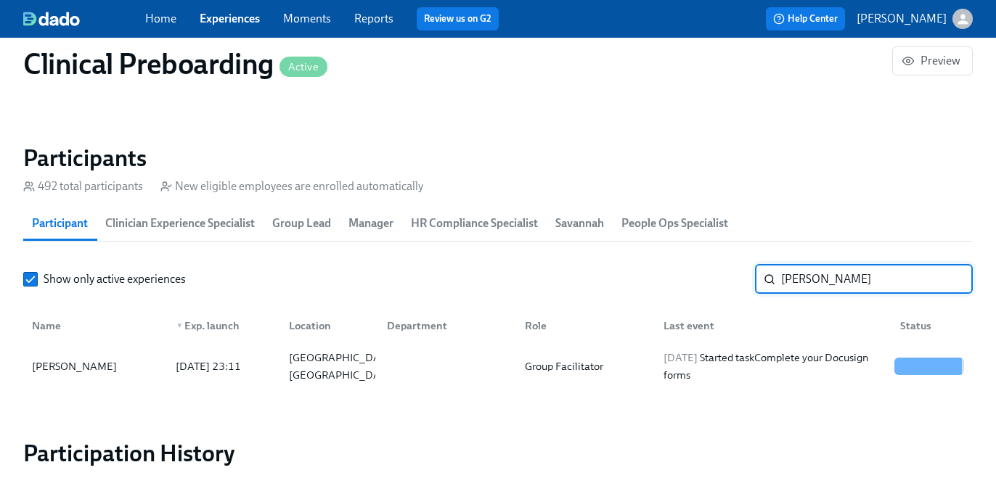
click at [817, 269] on input "Collin Colwell" at bounding box center [877, 279] width 192 height 29
paste input "Latasha Smothers"
click at [848, 354] on div "2025/09/30 Started task Complete your Docusign forms" at bounding box center [772, 366] width 231 height 35
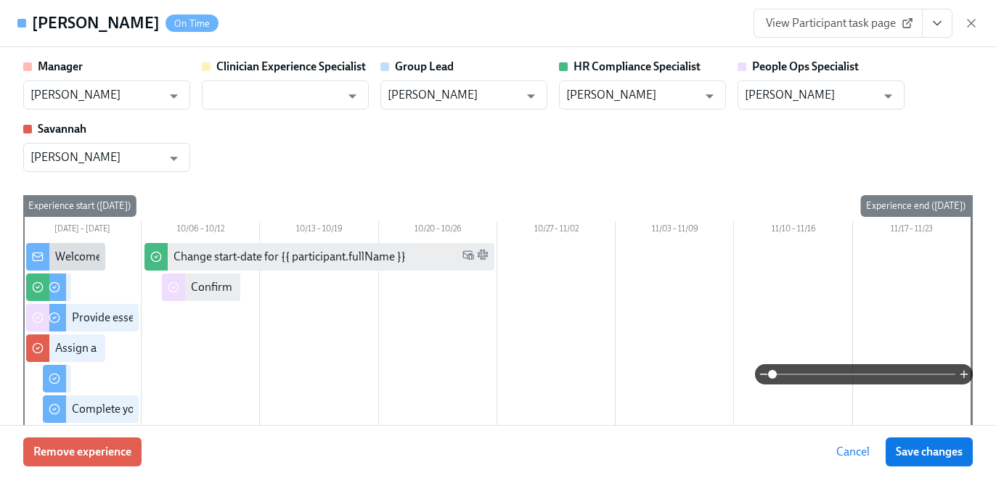
click at [940, 28] on icon "View task page" at bounding box center [937, 23] width 15 height 15
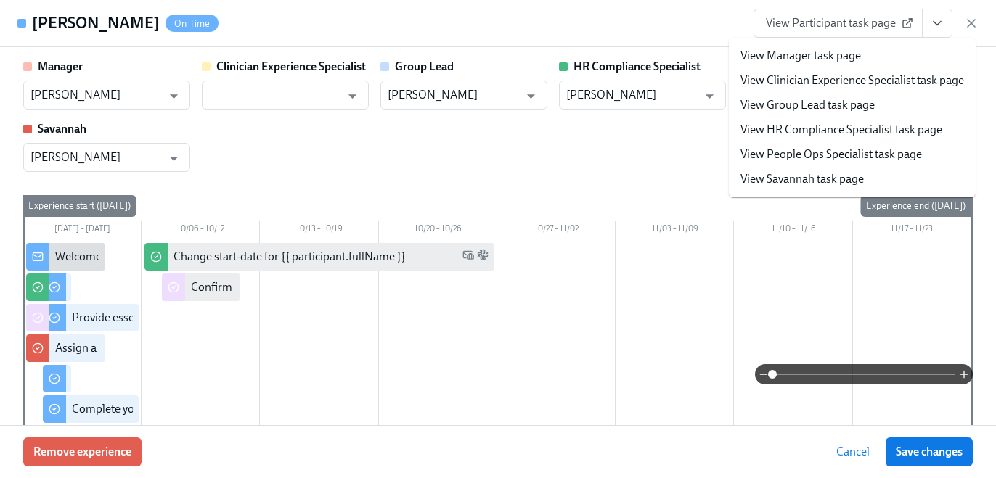
click at [887, 135] on link "View HR Compliance Specialist task page" at bounding box center [841, 130] width 202 height 16
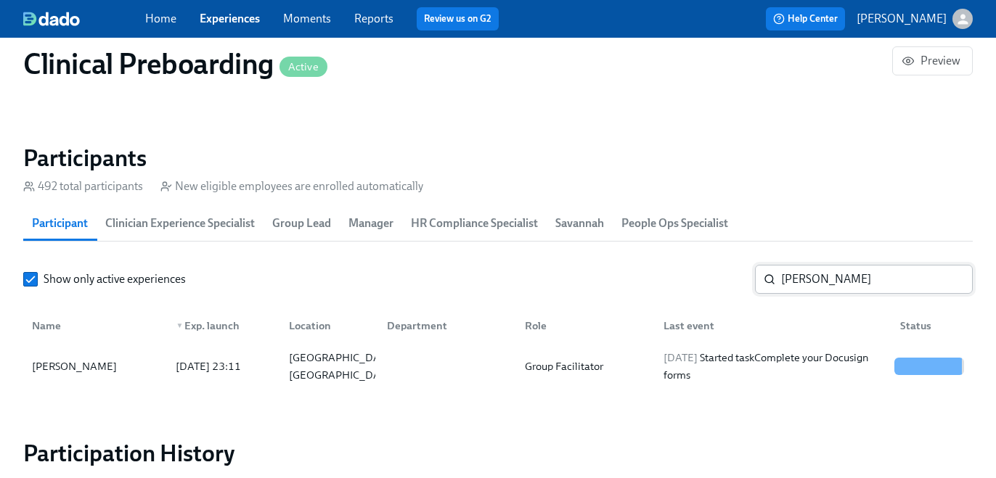
click at [819, 287] on input "Latasha Smothers" at bounding box center [877, 279] width 192 height 29
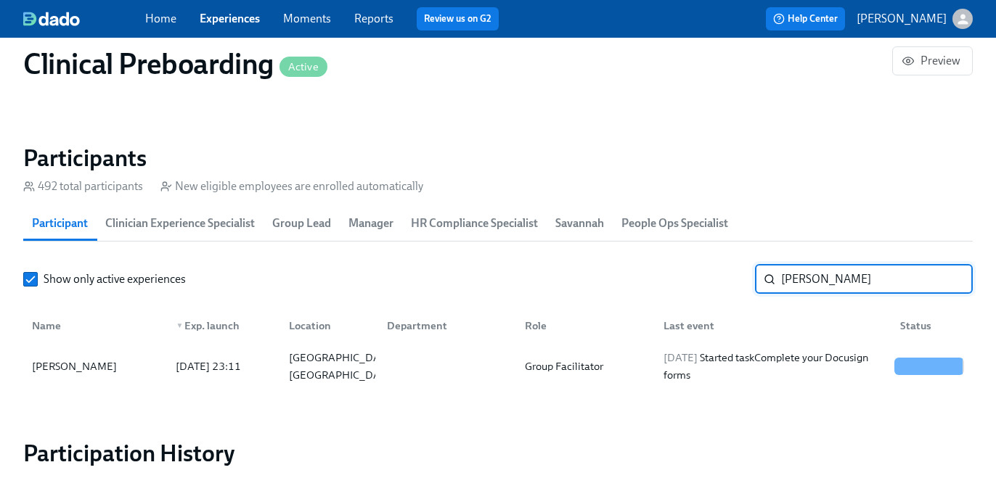
click at [819, 287] on input "Latasha Smothers" at bounding box center [877, 279] width 192 height 29
paste input "Dawn Brown-Balkcom"
type input "Dawn Brown-Balkcom"
click at [757, 372] on div at bounding box center [770, 366] width 237 height 29
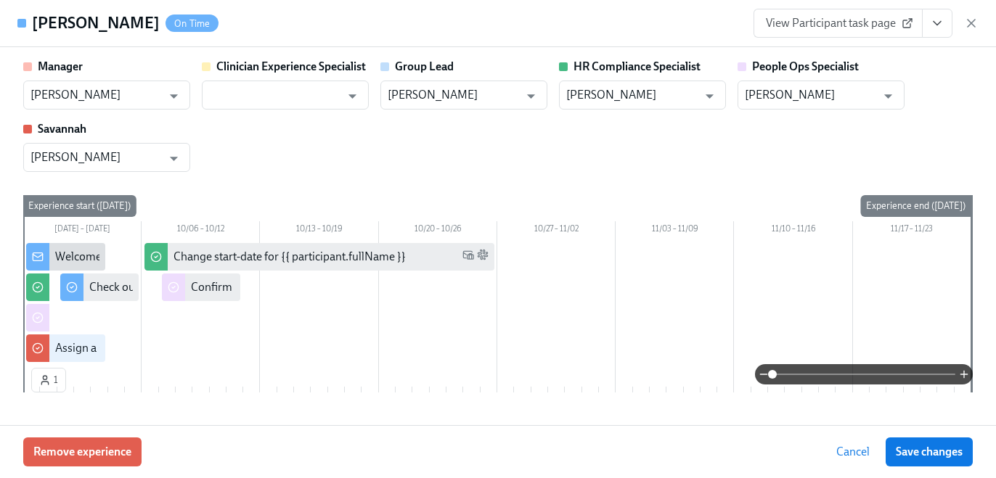
click at [938, 17] on icon "View task page" at bounding box center [937, 23] width 15 height 15
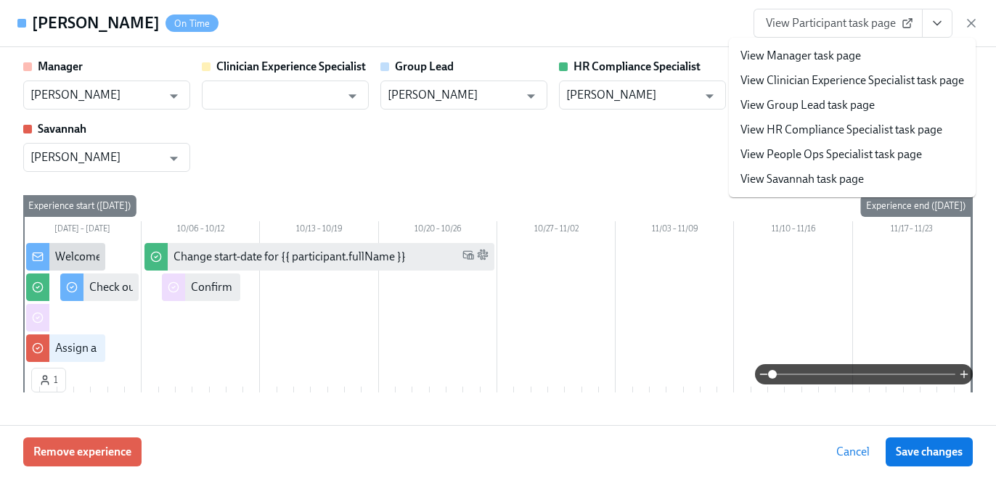
click at [814, 120] on li "View HR Compliance Specialist task page" at bounding box center [852, 130] width 247 height 25
click at [610, 78] on div "HR Compliance Specialist Savannah Doherty ​" at bounding box center [642, 84] width 167 height 51
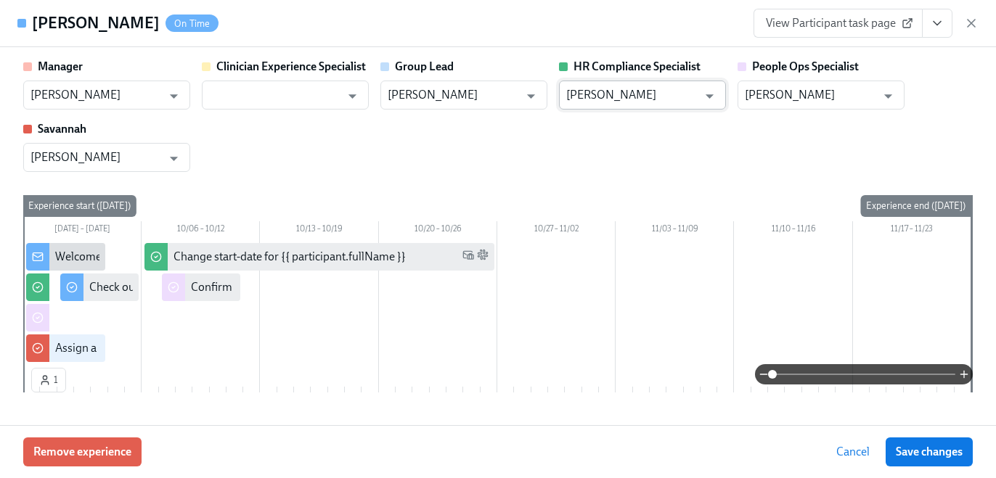
click at [617, 91] on input "Savannah Doherty" at bounding box center [631, 95] width 131 height 29
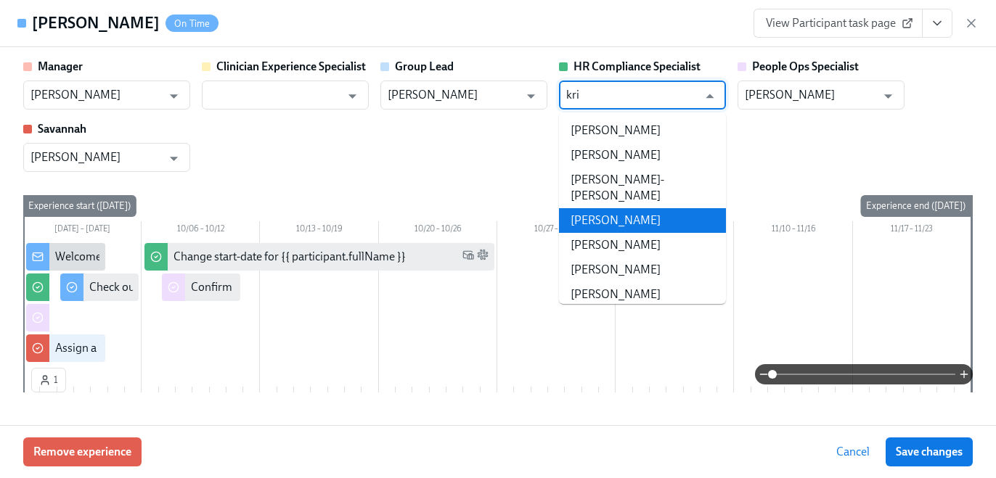
drag, startPoint x: 606, startPoint y: 210, endPoint x: 695, endPoint y: 237, distance: 93.4
click at [606, 210] on li "Kristy Johnson" at bounding box center [642, 220] width 167 height 25
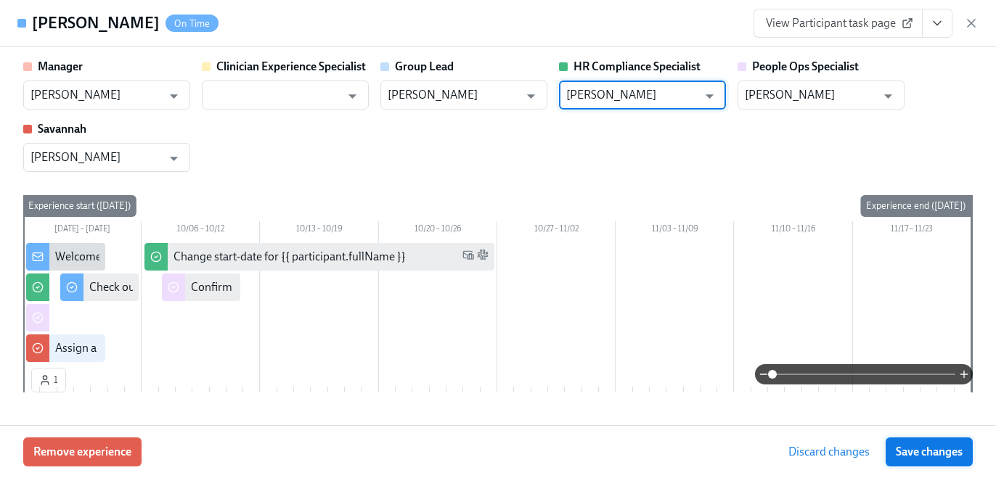
type input "Kristy Johnson"
drag, startPoint x: 927, startPoint y: 443, endPoint x: 927, endPoint y: 28, distance: 415.1
click at [927, 443] on button "Save changes" at bounding box center [928, 452] width 87 height 29
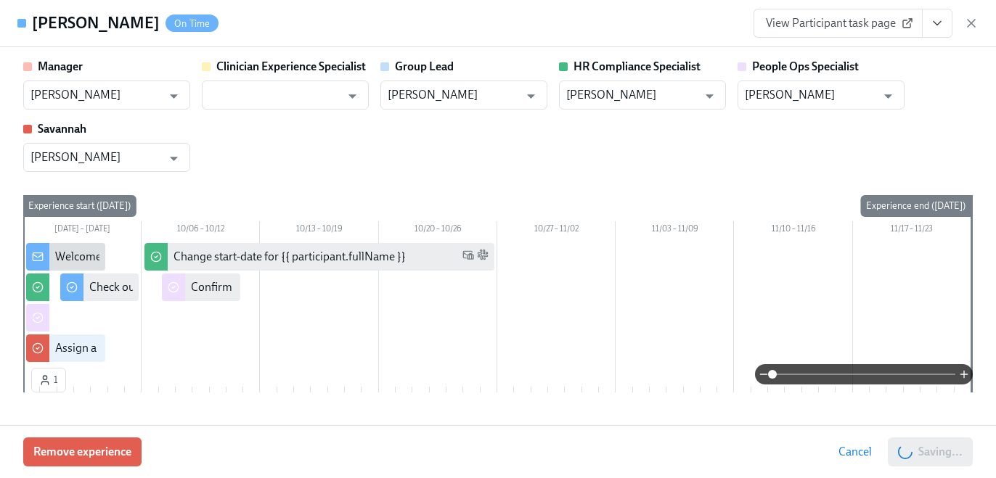
type input "Kristy Johnson"
click at [927, 29] on button "View task page" at bounding box center [937, 23] width 30 height 29
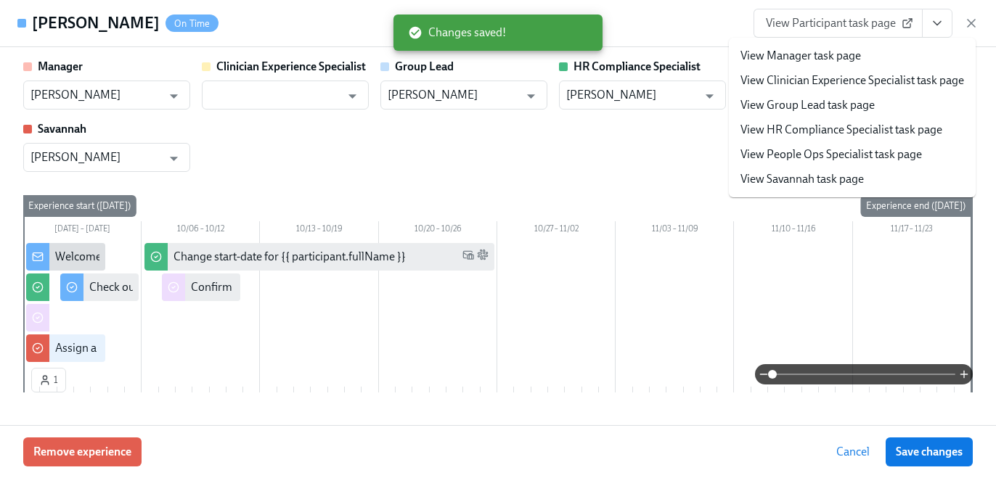
click at [896, 124] on link "View HR Compliance Specialist task page" at bounding box center [841, 130] width 202 height 16
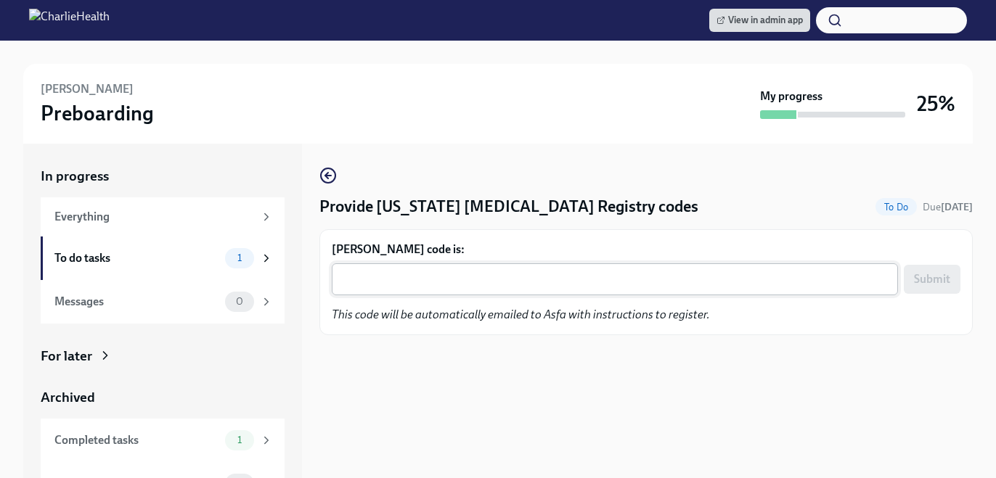
click at [459, 293] on div "x ​" at bounding box center [615, 279] width 566 height 32
paste textarea "00JZAWB2QIVY"
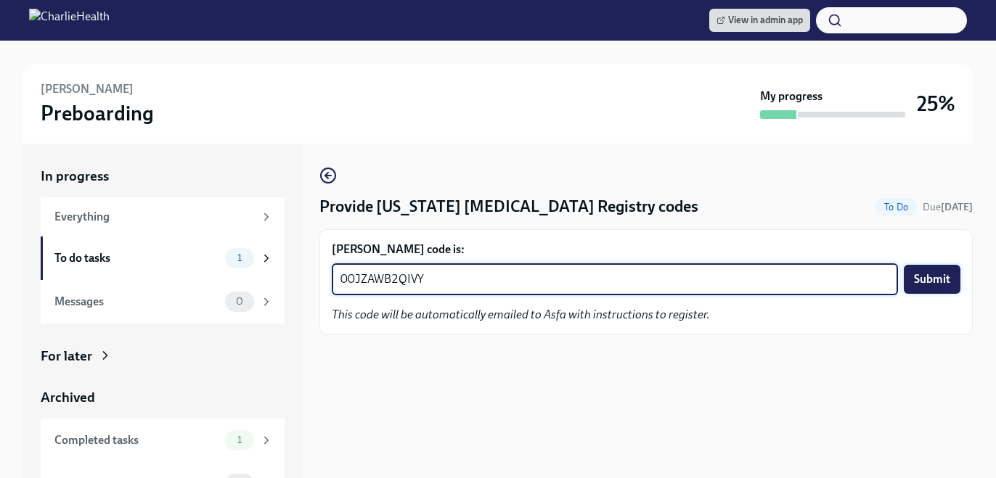
type textarea "00JZAWB2QIVY"
click at [948, 274] on span "Submit" at bounding box center [932, 279] width 36 height 15
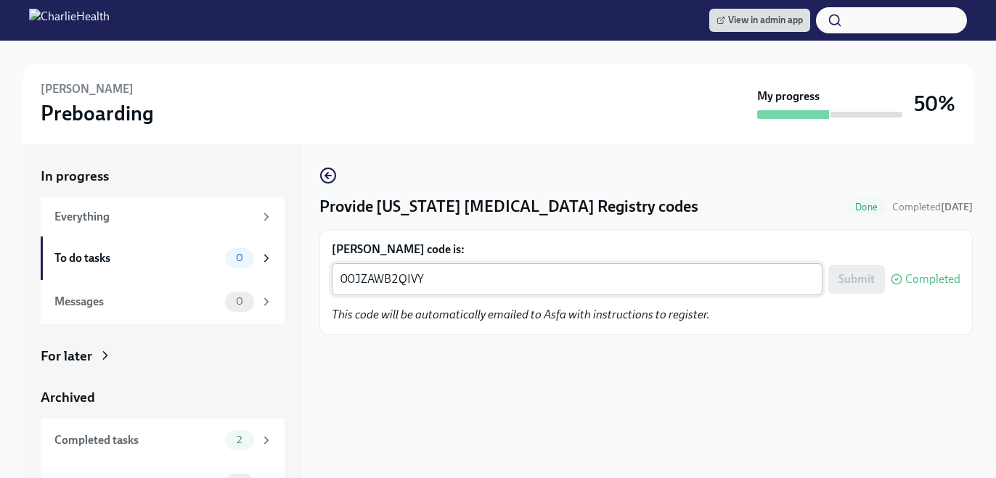
click at [377, 290] on div "00JZAWB2QIVY x ​" at bounding box center [577, 279] width 491 height 32
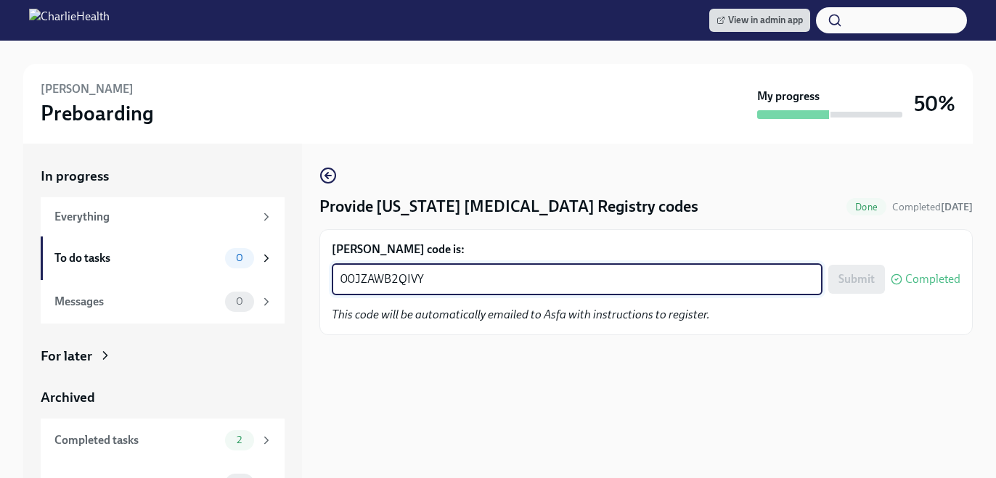
click at [377, 290] on div "00JZAWB2QIVY x ​" at bounding box center [577, 279] width 491 height 32
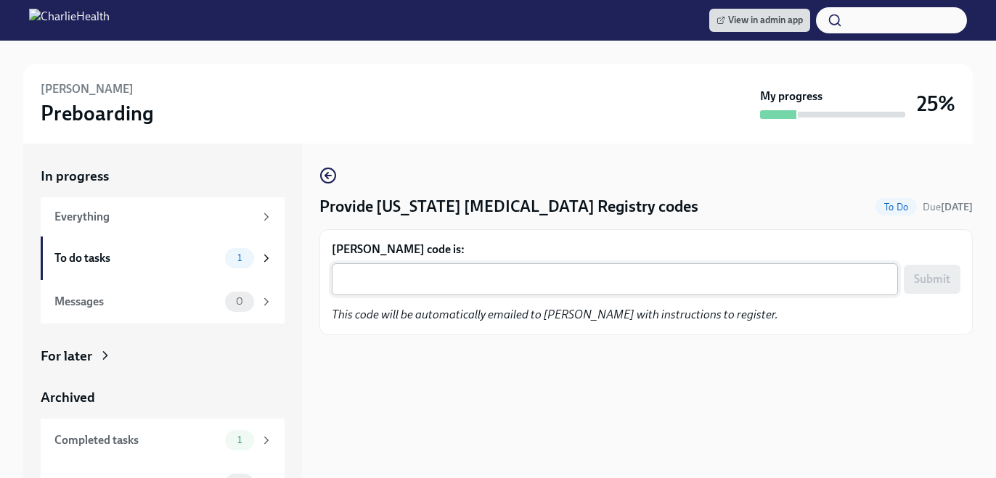
click at [435, 274] on textarea "Heather Morris's code is:" at bounding box center [614, 279] width 549 height 17
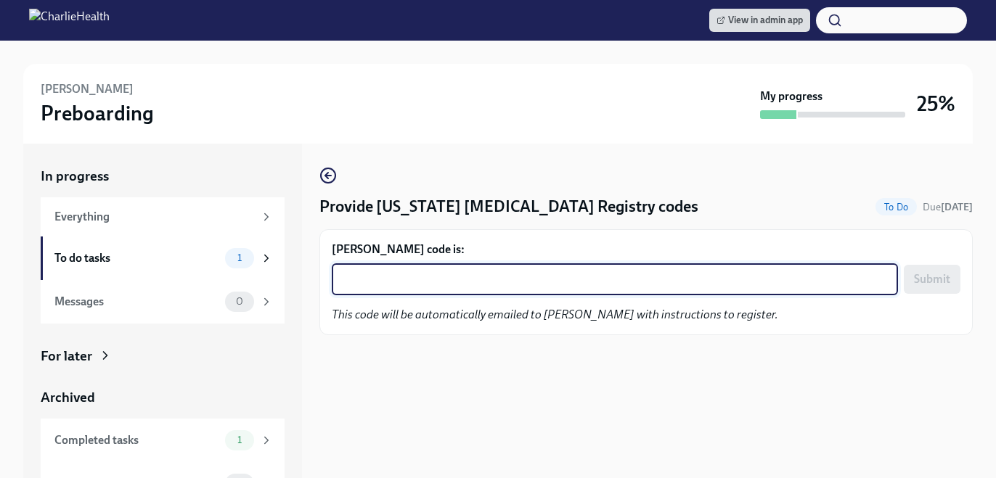
paste textarea "APKG3Y9LKQ8W"
type textarea "APKG3Y9LKQ8W"
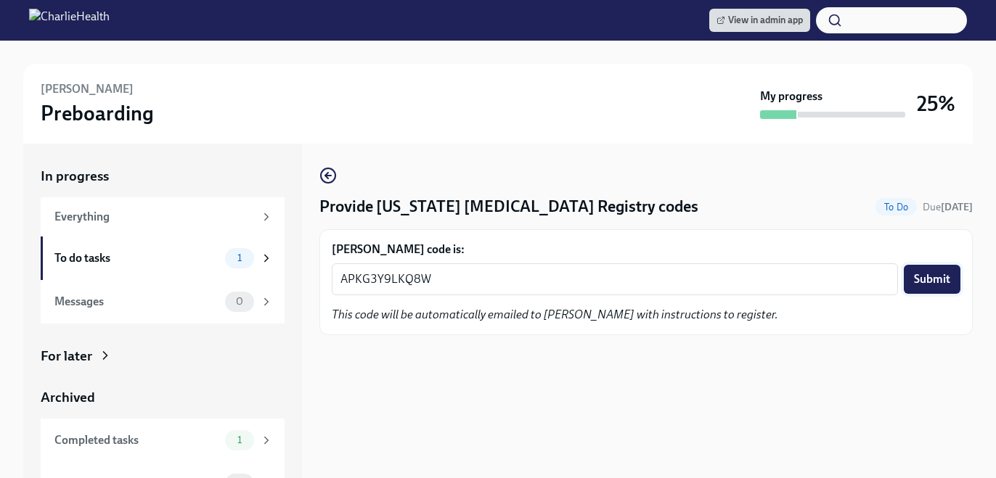
click at [924, 279] on span "Submit" at bounding box center [932, 279] width 36 height 15
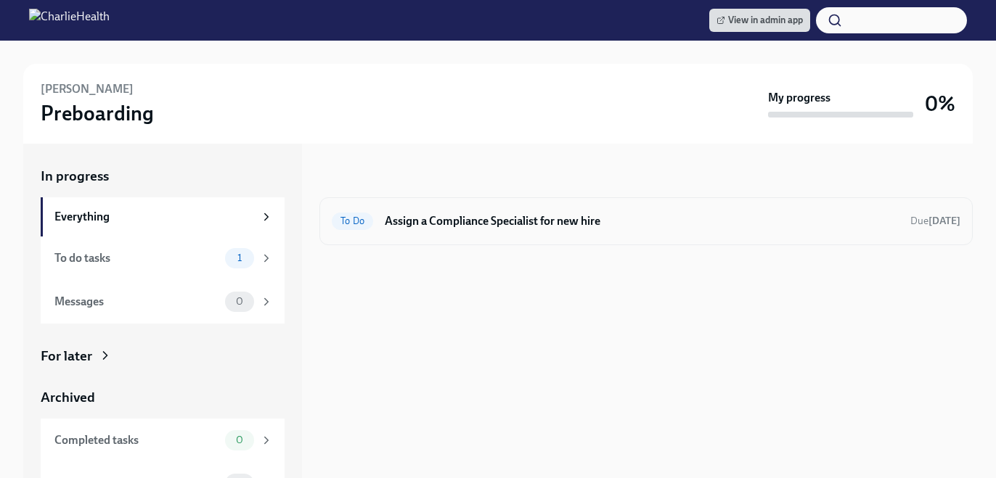
scroll to position [9, 0]
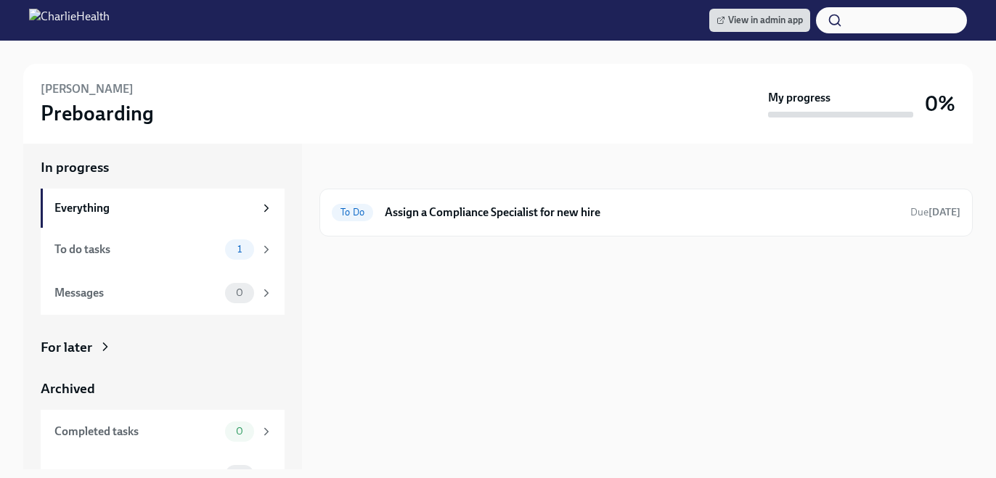
click at [443, 237] on div "In progress To Do Assign a Compliance Specialist for new hire Due [DATE]" at bounding box center [645, 302] width 653 height 335
click at [445, 230] on div "To Do Assign a Compliance Specialist for new hire Due [DATE]" at bounding box center [645, 213] width 653 height 48
click at [469, 220] on div "To Do Assign a Compliance Specialist for new hire Due [DATE]" at bounding box center [646, 212] width 628 height 23
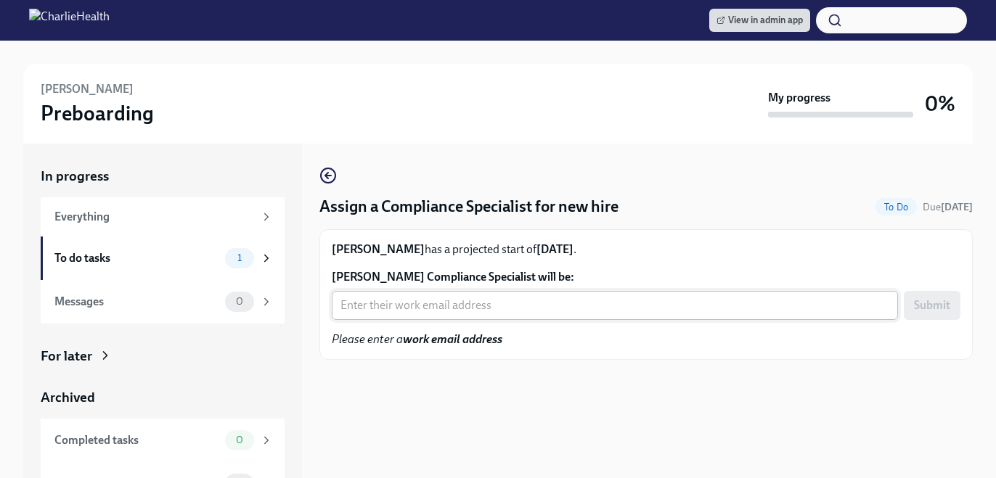
click at [466, 313] on input "[PERSON_NAME] Compliance Specialist will be:" at bounding box center [615, 305] width 566 height 29
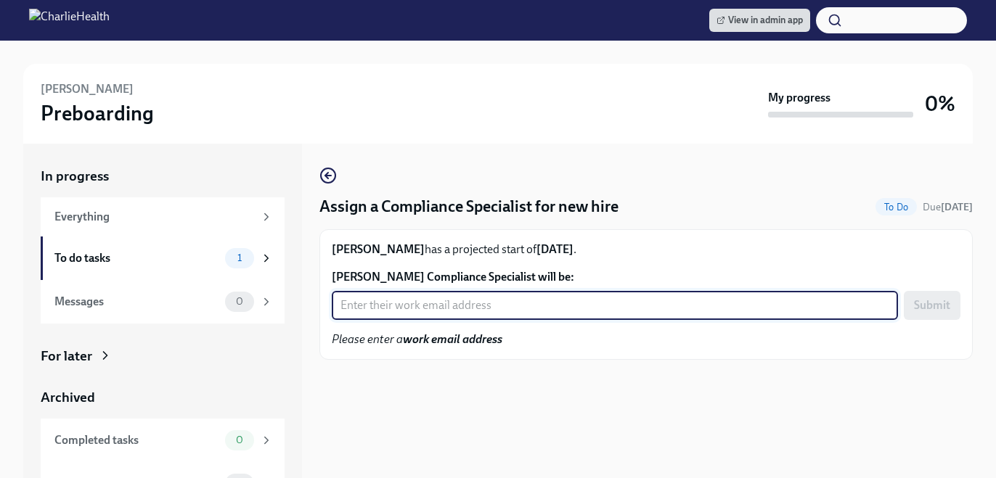
type input "r"
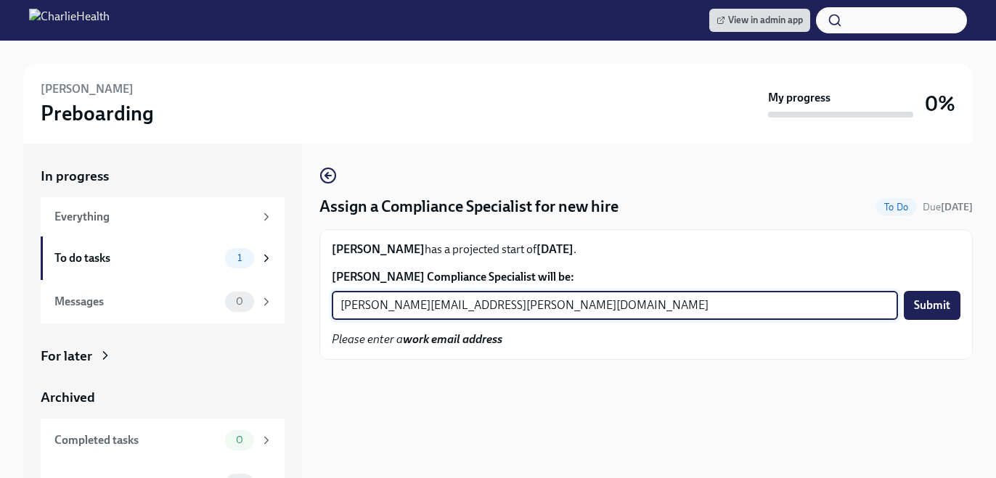
type input "[PERSON_NAME][EMAIL_ADDRESS][PERSON_NAME][DOMAIN_NAME]"
click at [903, 291] on button "Submit" at bounding box center [931, 305] width 57 height 29
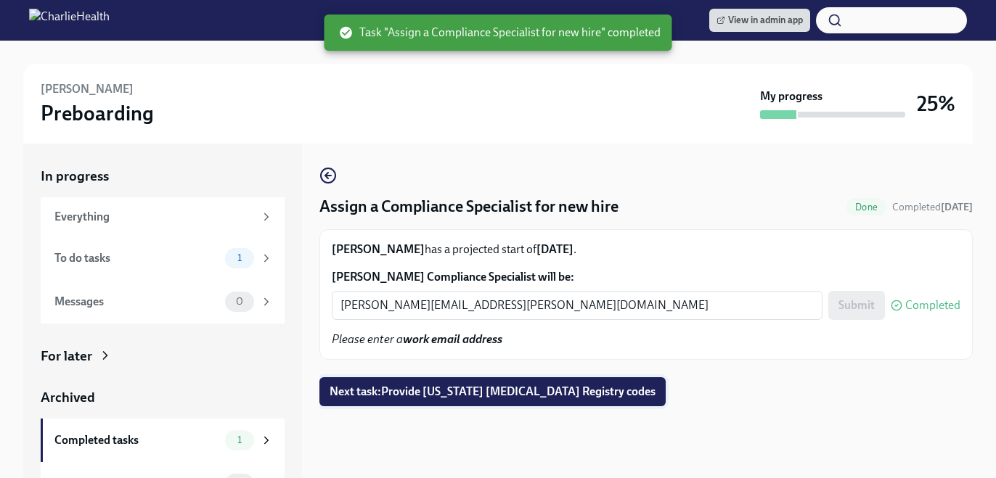
click at [487, 403] on button "Next task : Provide [US_STATE] [MEDICAL_DATA] Registry codes" at bounding box center [492, 391] width 346 height 29
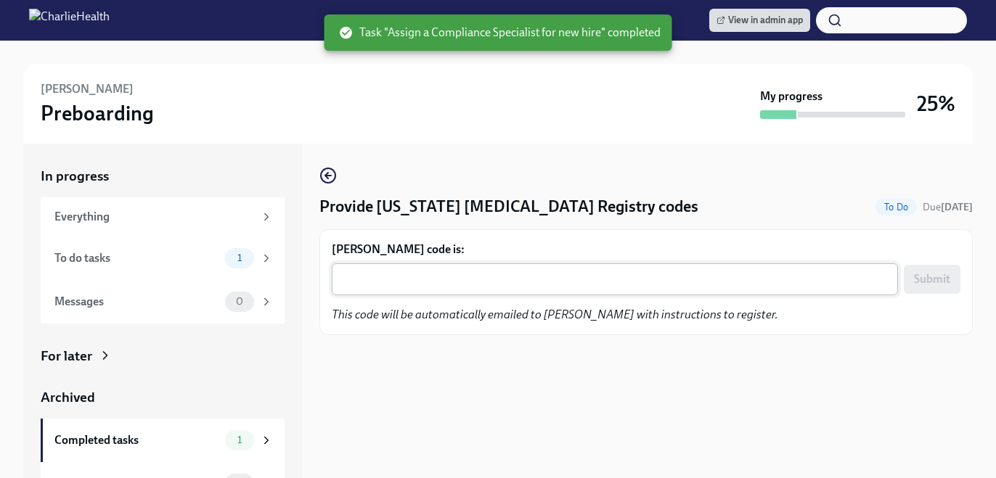
click at [485, 287] on textarea "[PERSON_NAME] code is:" at bounding box center [614, 279] width 549 height 17
paste textarea "ZLWP3TKSEC4Y"
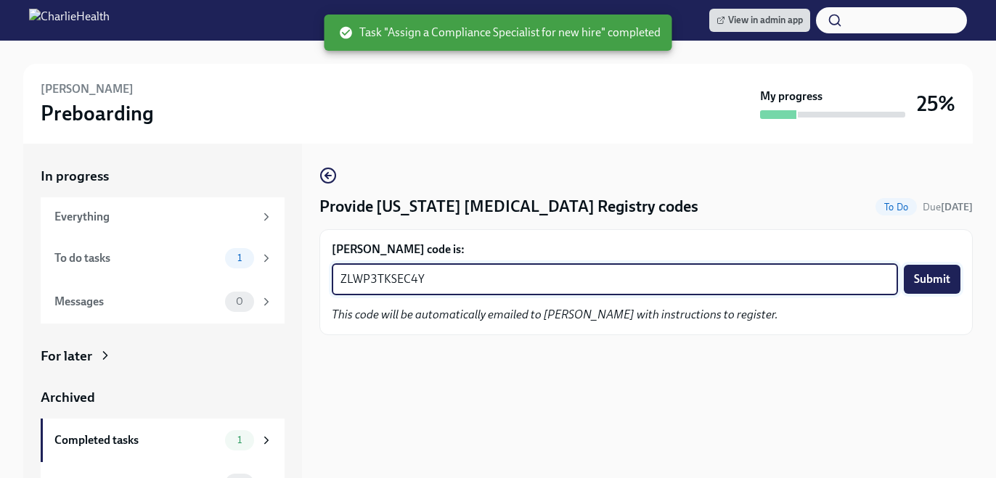
type textarea "ZLWP3TKSEC4Y"
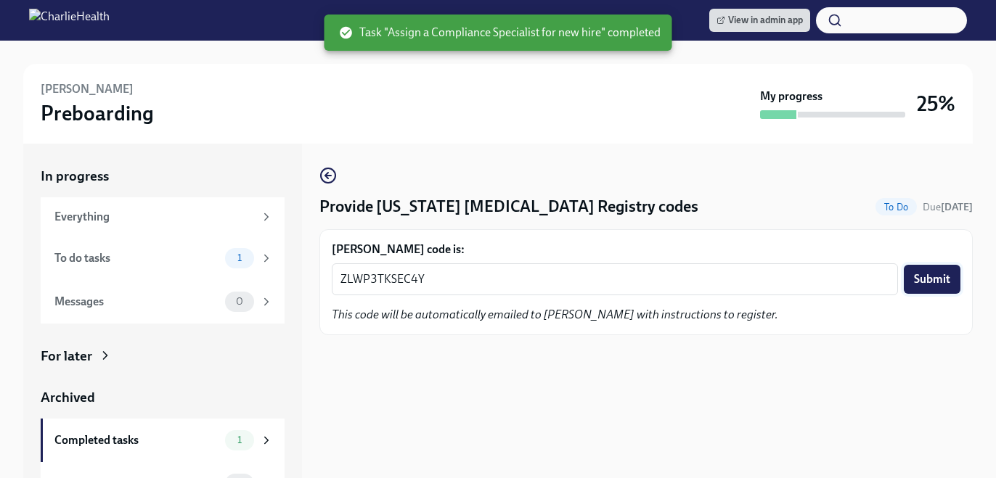
click at [943, 280] on span "Submit" at bounding box center [932, 279] width 36 height 15
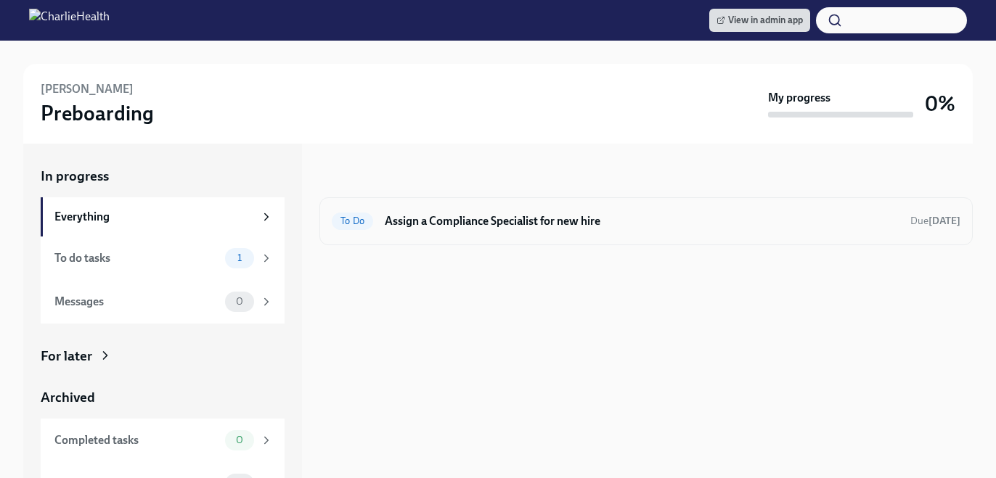
click at [596, 205] on div "To Do Assign a Compliance Specialist for new hire Due [DATE]" at bounding box center [645, 221] width 653 height 48
click at [504, 224] on h6 "Assign a Compliance Specialist for new hire" at bounding box center [642, 221] width 514 height 16
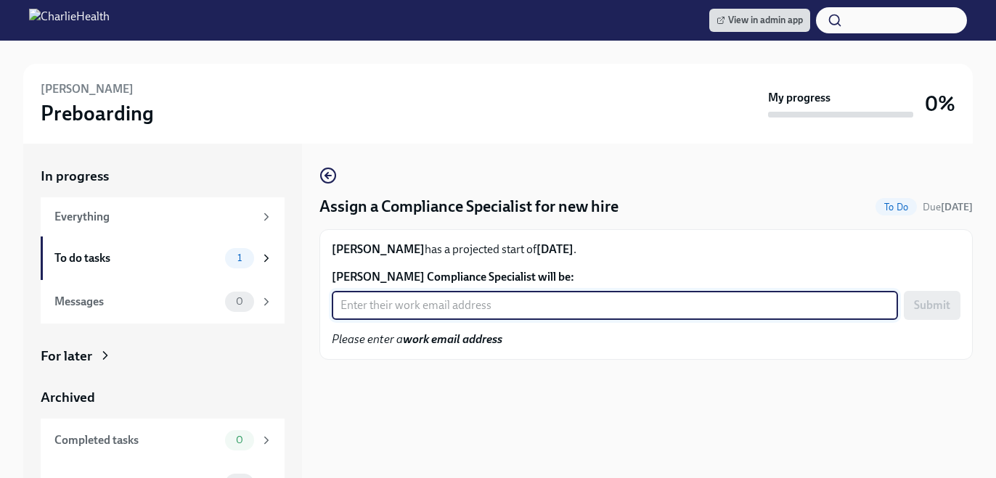
click at [517, 301] on input "[PERSON_NAME] Compliance Specialist will be:" at bounding box center [615, 305] width 566 height 29
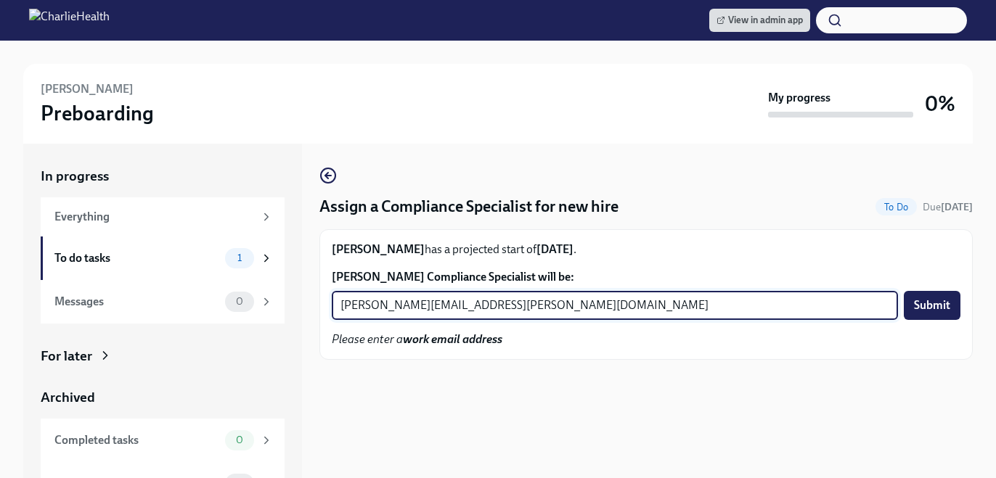
type input "[PERSON_NAME][EMAIL_ADDRESS][PERSON_NAME][DOMAIN_NAME]"
click at [903, 291] on button "Submit" at bounding box center [931, 305] width 57 height 29
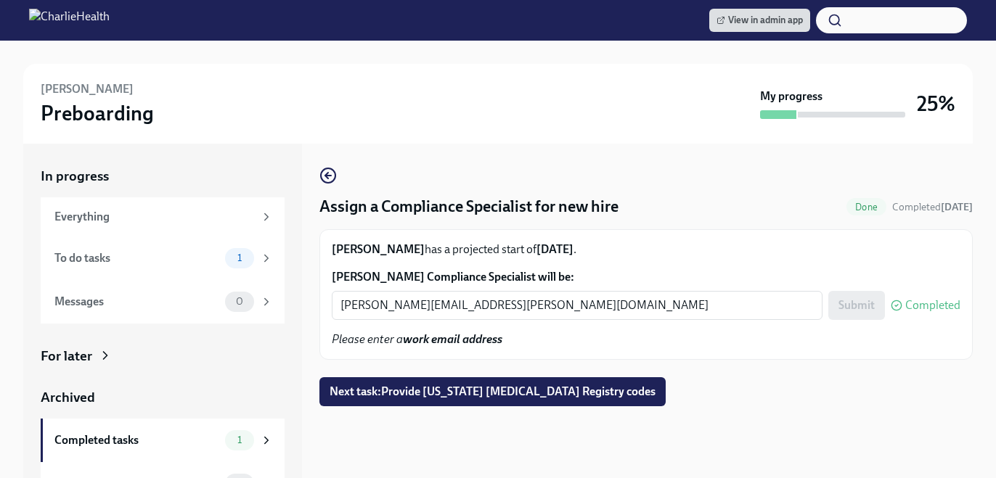
click at [492, 374] on div "Assign a Compliance Specialist for new hire Done Completed [DATE] [PERSON_NAME]…" at bounding box center [645, 286] width 653 height 239
click at [495, 383] on button "Next task : Provide [US_STATE] [MEDICAL_DATA] Registry codes" at bounding box center [492, 391] width 346 height 29
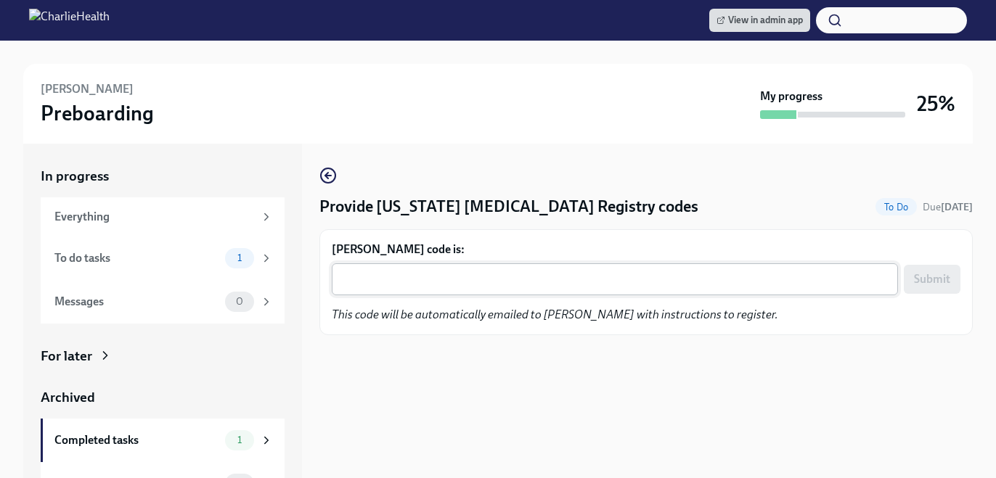
click at [461, 292] on div "x ​" at bounding box center [615, 279] width 566 height 32
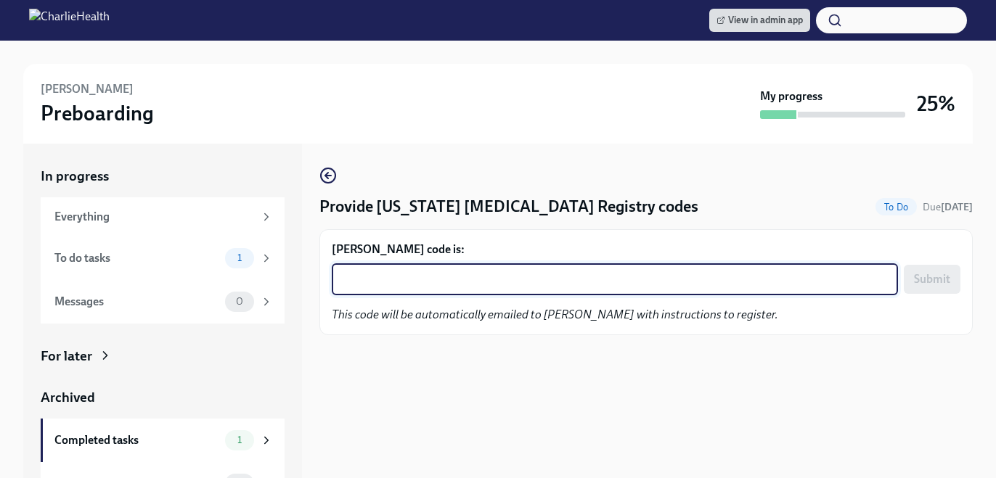
paste textarea "K46Z1OOHZAE0"
type textarea "K46Z1OOHZAE0"
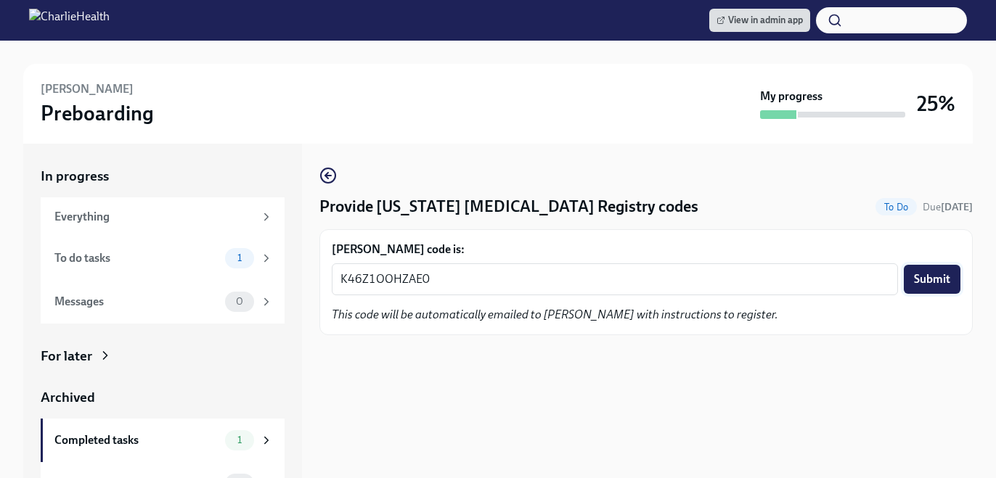
click at [922, 278] on span "Submit" at bounding box center [932, 279] width 36 height 15
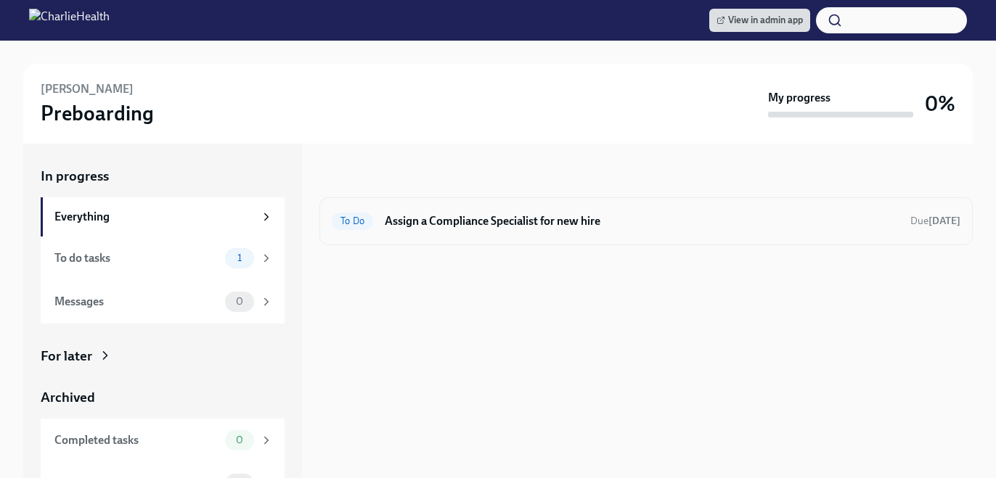
click at [582, 215] on h6 "Assign a Compliance Specialist for new hire" at bounding box center [642, 221] width 514 height 16
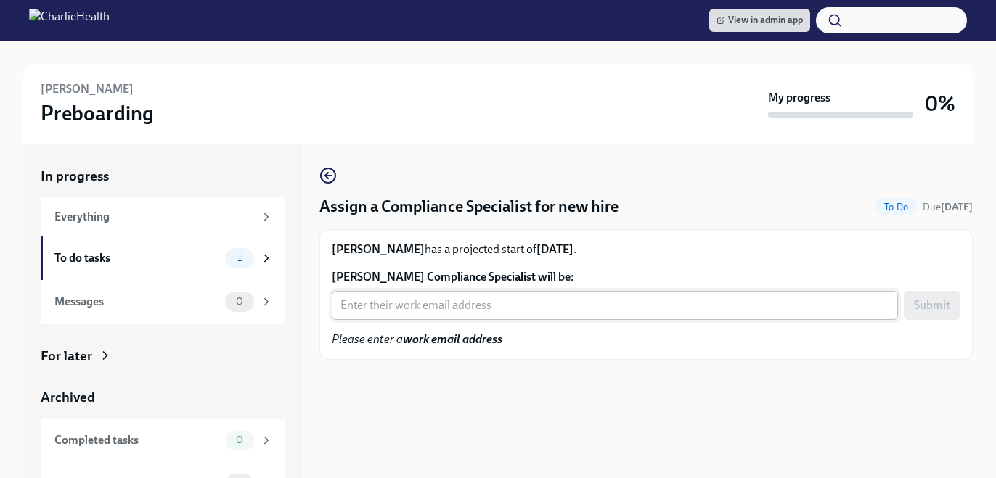
click at [587, 303] on input "Collin Colwell's Compliance Specialist will be:" at bounding box center [615, 305] width 566 height 29
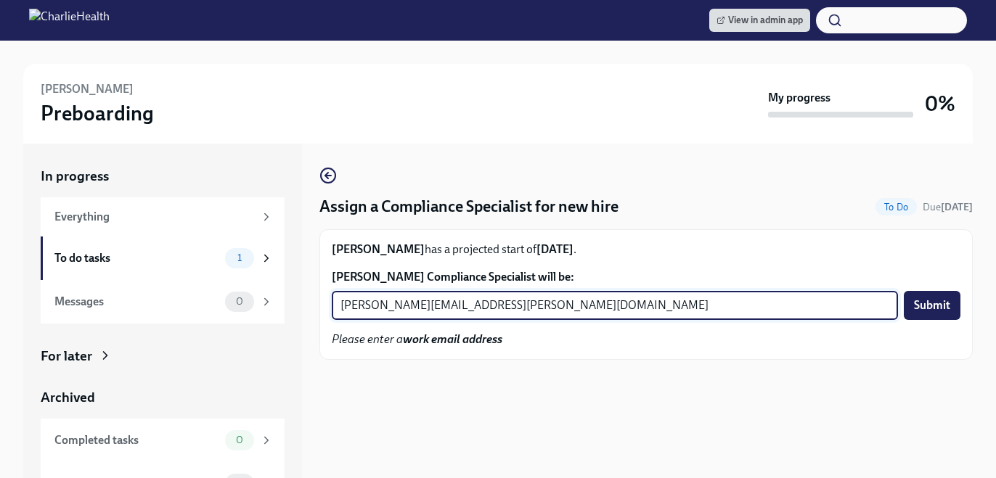
type input "kristy.johnson@charliehealth.com"
click at [903, 291] on button "Submit" at bounding box center [931, 305] width 57 height 29
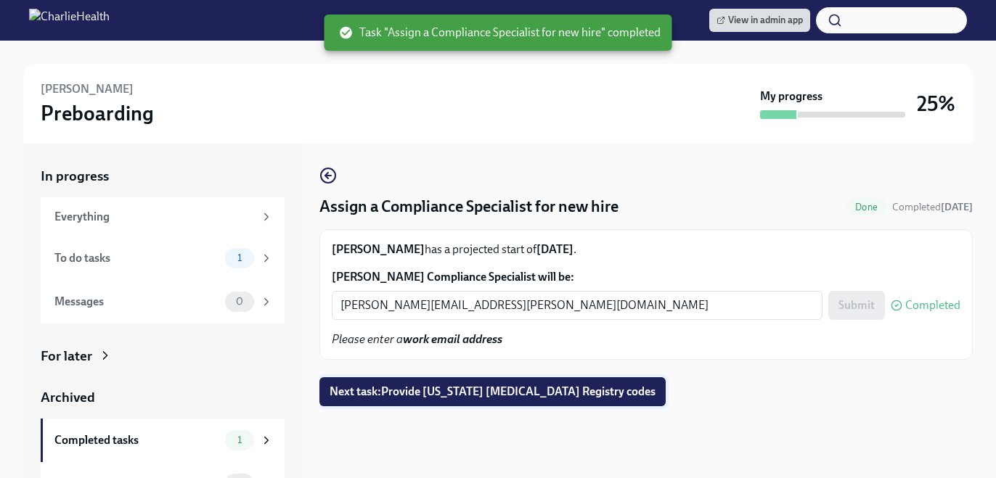
click at [585, 378] on button "Next task : Provide Pennsylvania Child Abuse Registry codes" at bounding box center [492, 391] width 346 height 29
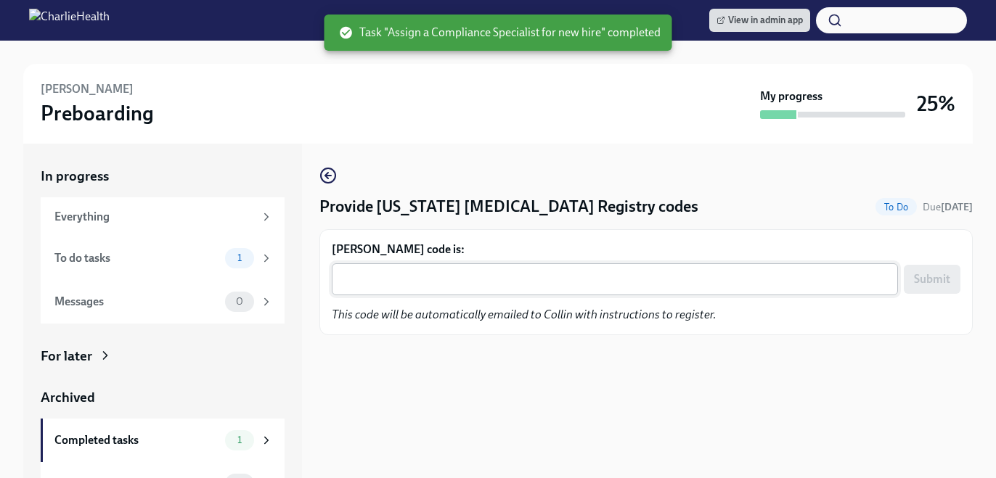
click at [499, 289] on div "x ​" at bounding box center [615, 279] width 566 height 32
paste textarea "PGCBDQWLSCAN"
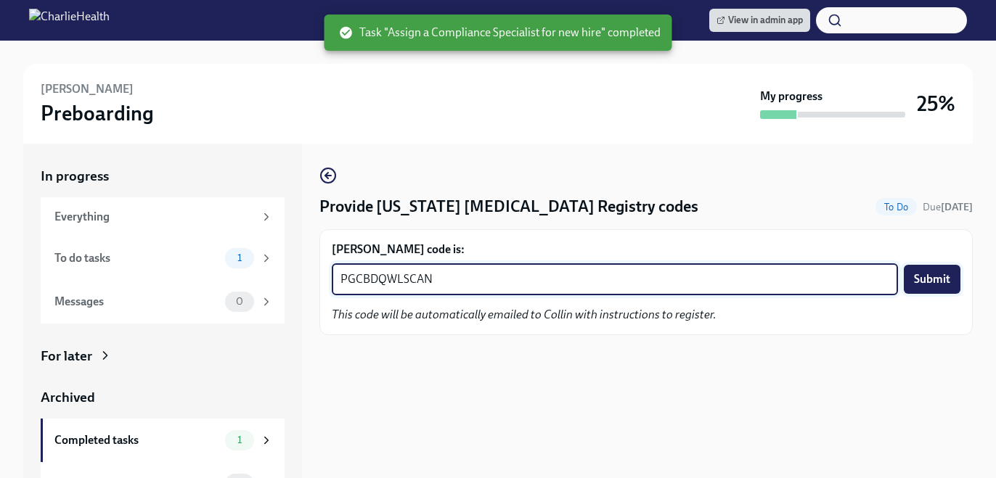
type textarea "PGCBDQWLSCAN"
click at [943, 273] on span "Submit" at bounding box center [932, 279] width 36 height 15
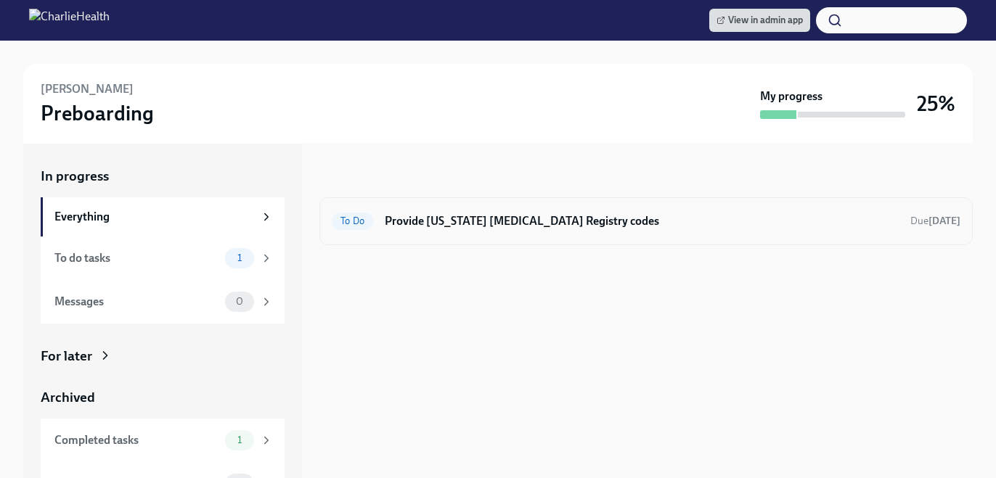
click at [570, 230] on div "To Do Provide [US_STATE] [MEDICAL_DATA] Registry codes Due [DATE]" at bounding box center [646, 221] width 628 height 23
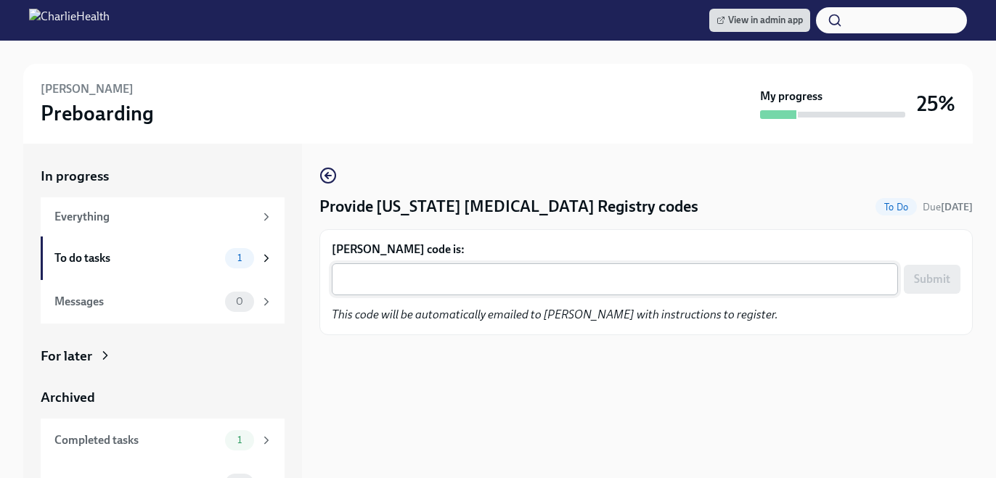
click at [541, 267] on div "x ​" at bounding box center [615, 279] width 566 height 32
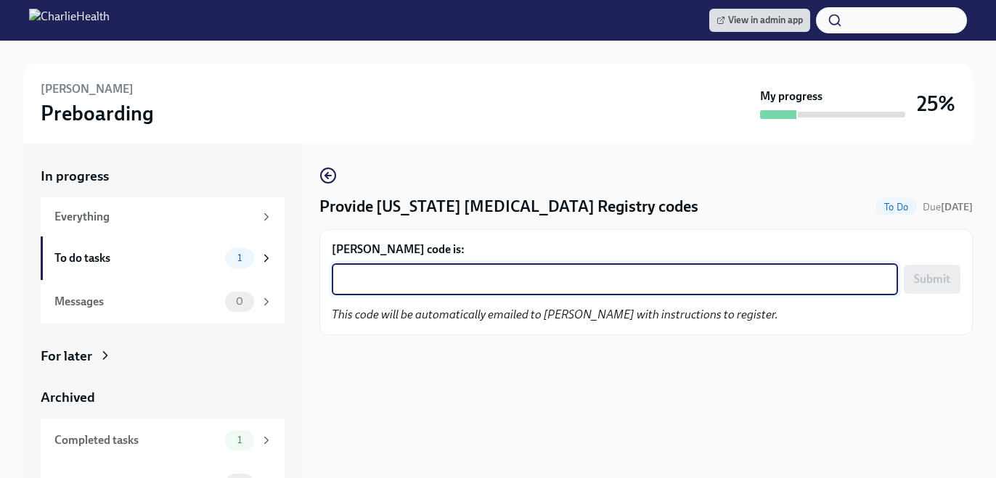
paste textarea "JQAQN1HY8AE7"
type textarea "JQAQN1HY8AE7"
click at [956, 274] on button "Submit" at bounding box center [931, 279] width 57 height 29
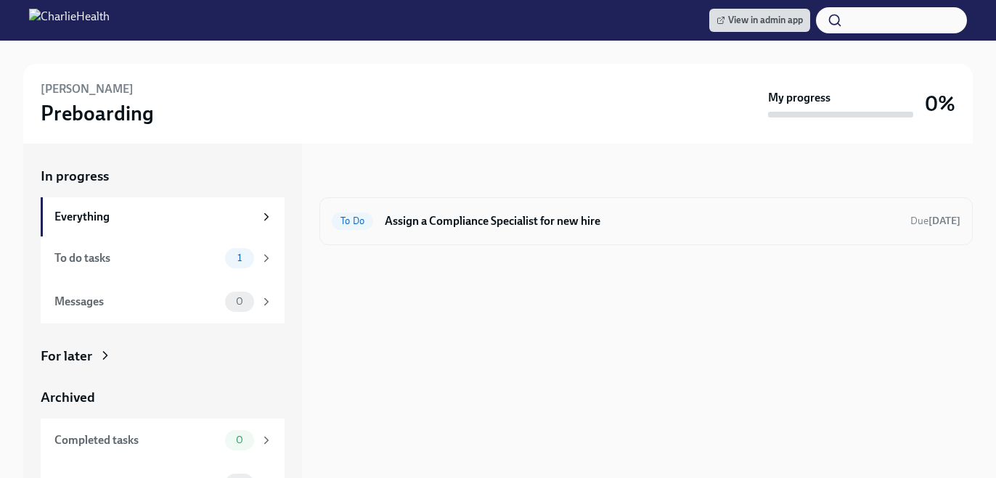
click at [507, 229] on div "To Do Assign a Compliance Specialist for new hire Due [DATE]" at bounding box center [646, 221] width 628 height 23
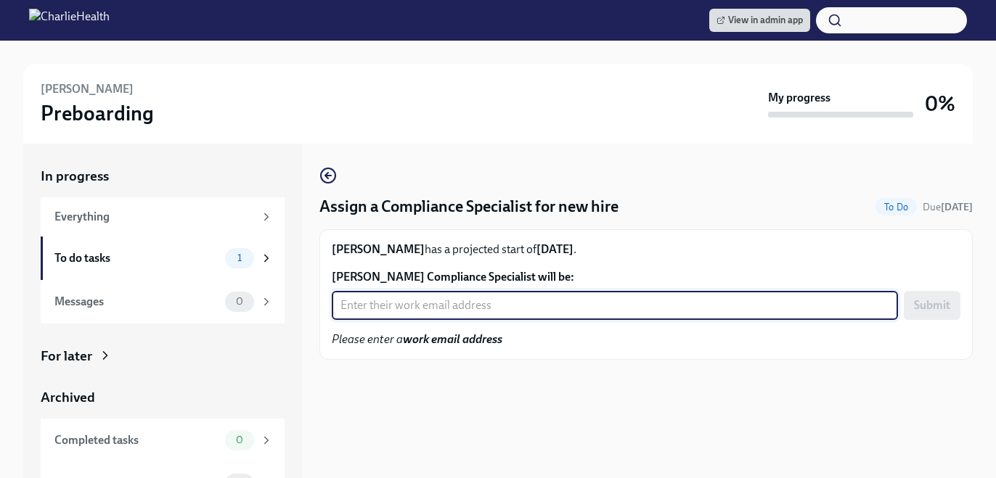
click at [504, 305] on input "Dawn Brown-Balkcom's Compliance Specialist will be:" at bounding box center [615, 305] width 566 height 29
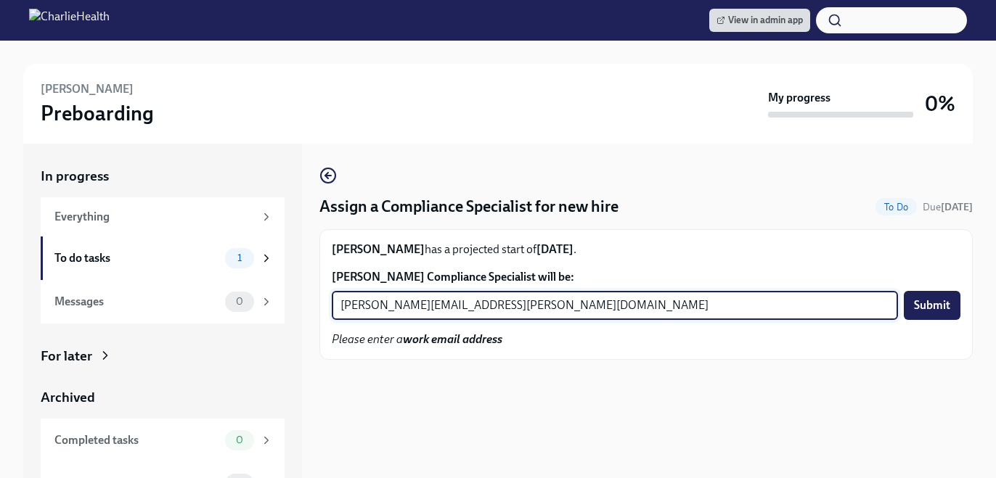
type input "kristy.johnson@charliehealth.com"
click at [903, 291] on button "Submit" at bounding box center [931, 305] width 57 height 29
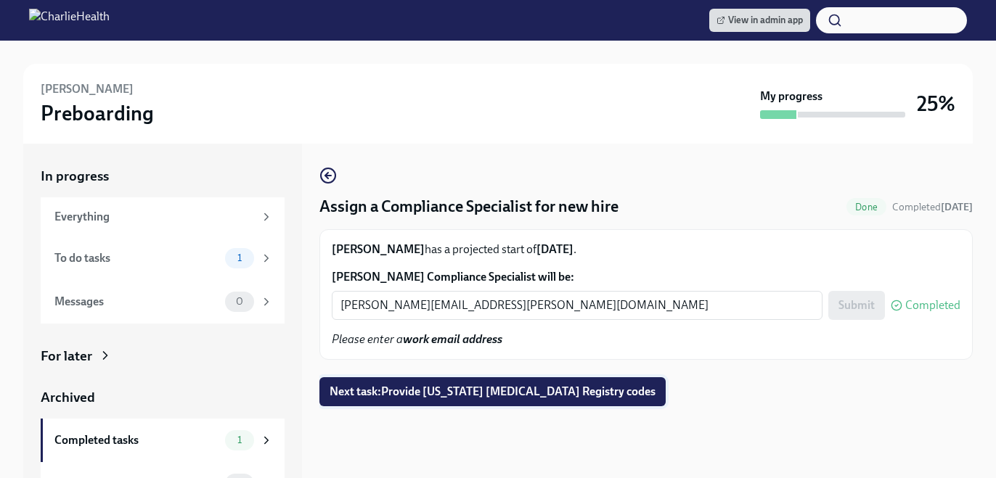
click at [484, 387] on span "Next task : Provide Pennsylvania Child Abuse Registry codes" at bounding box center [492, 392] width 326 height 15
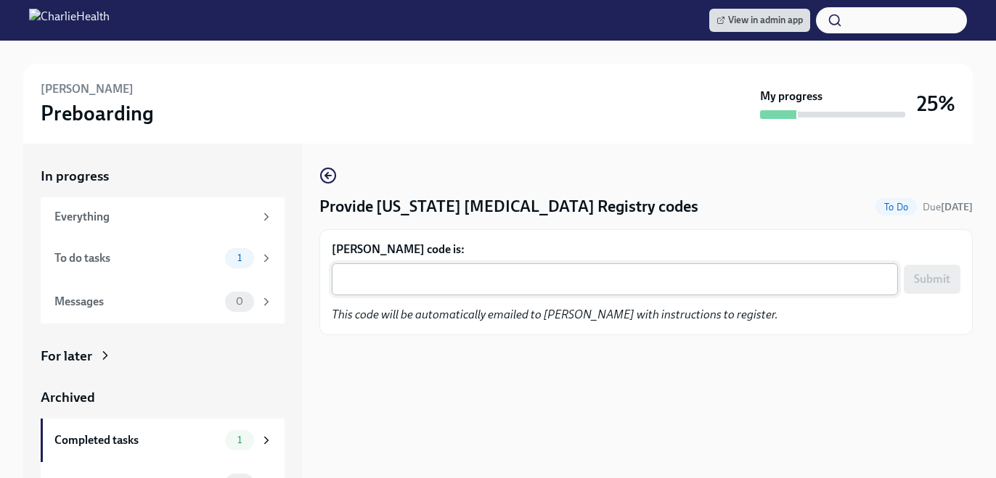
click at [505, 276] on textarea "Dawn Brown-Balkcom's code is:" at bounding box center [614, 279] width 549 height 17
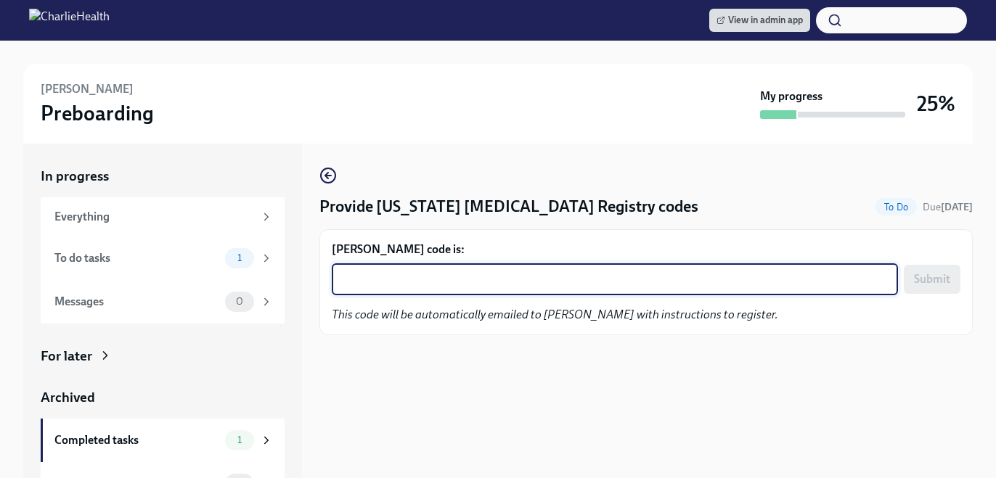
paste textarea "H5RLBR898GIR"
type textarea "H5RLBR898GIR"
click at [928, 277] on span "Submit" at bounding box center [932, 279] width 36 height 15
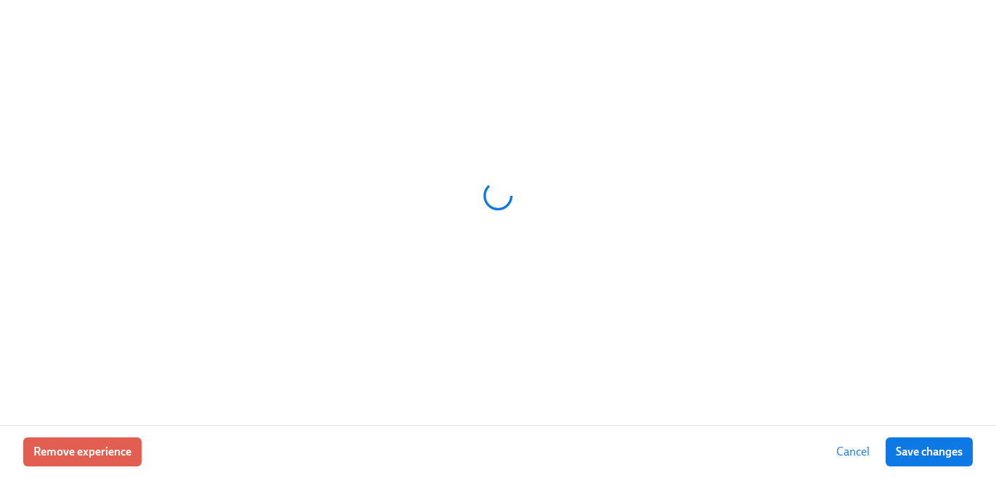
scroll to position [0, 17192]
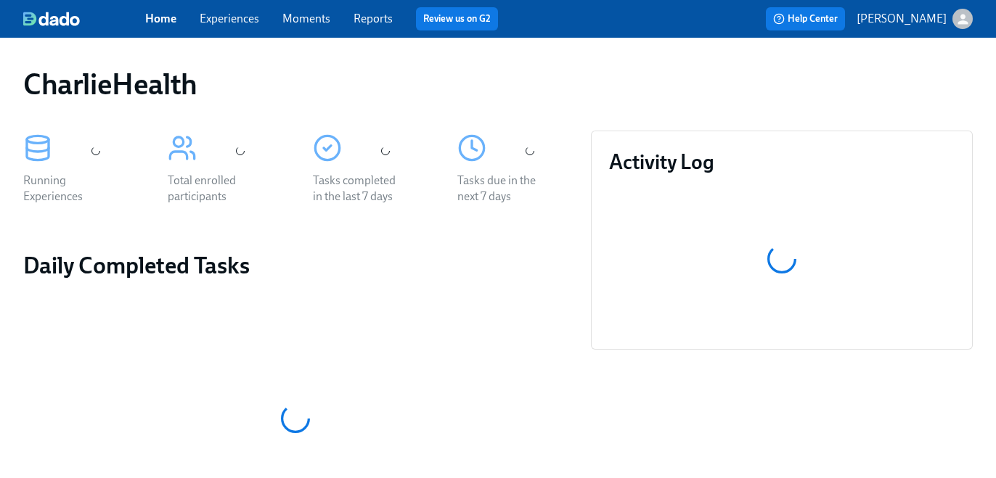
click at [224, 22] on link "Experiences" at bounding box center [230, 19] width 60 height 14
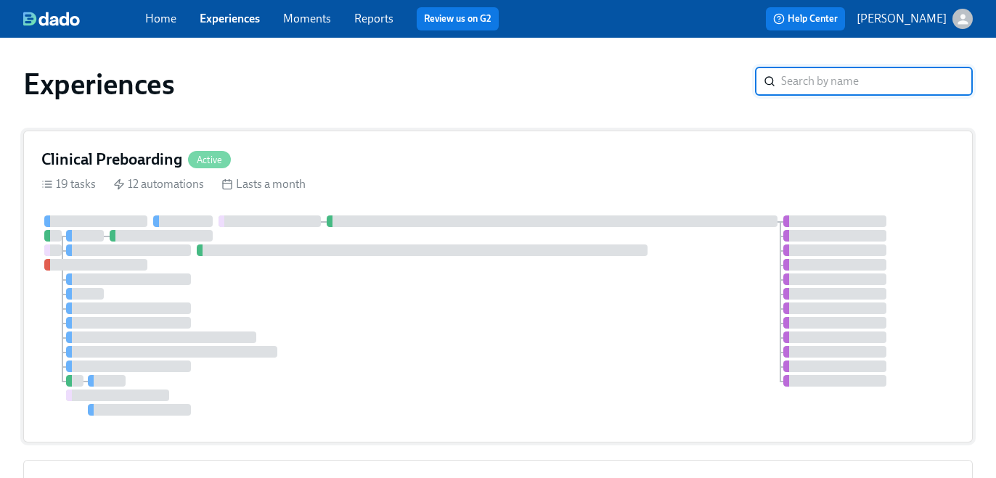
click at [501, 210] on div "Clinical Preboarding Active 19 tasks 12 automations Lasts a month" at bounding box center [497, 287] width 949 height 312
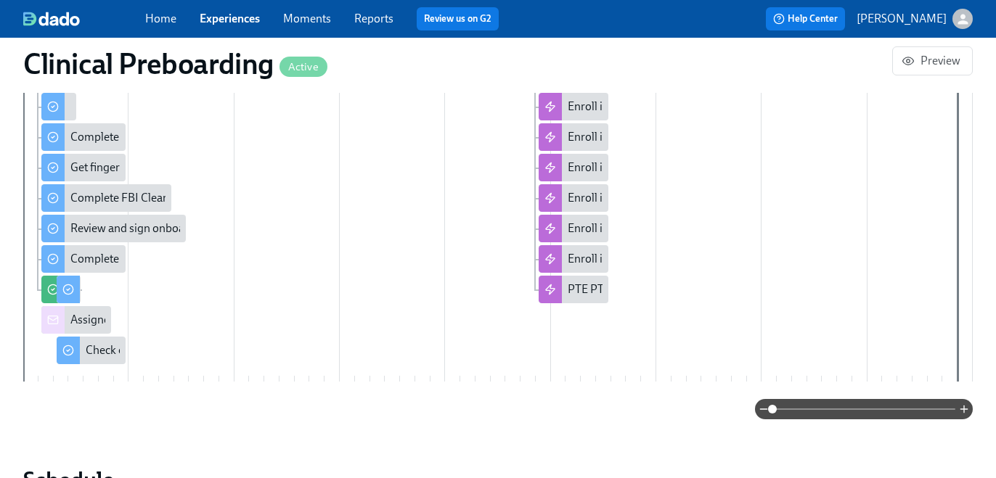
scroll to position [1033, 0]
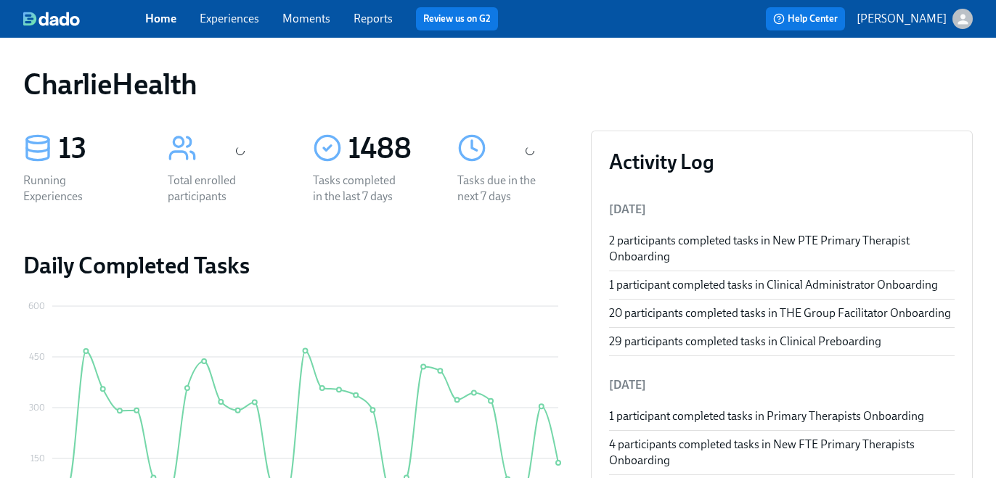
scroll to position [298, 0]
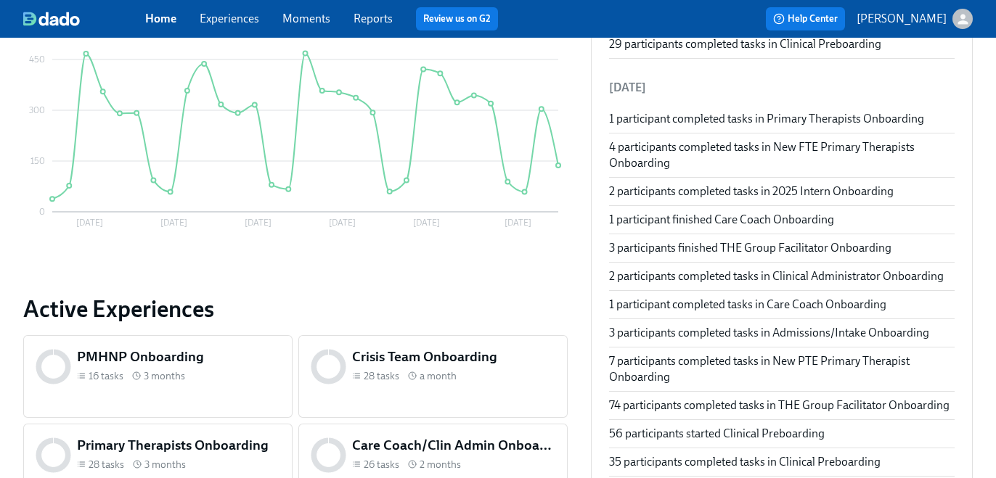
click at [241, 17] on link "Experiences" at bounding box center [230, 19] width 60 height 14
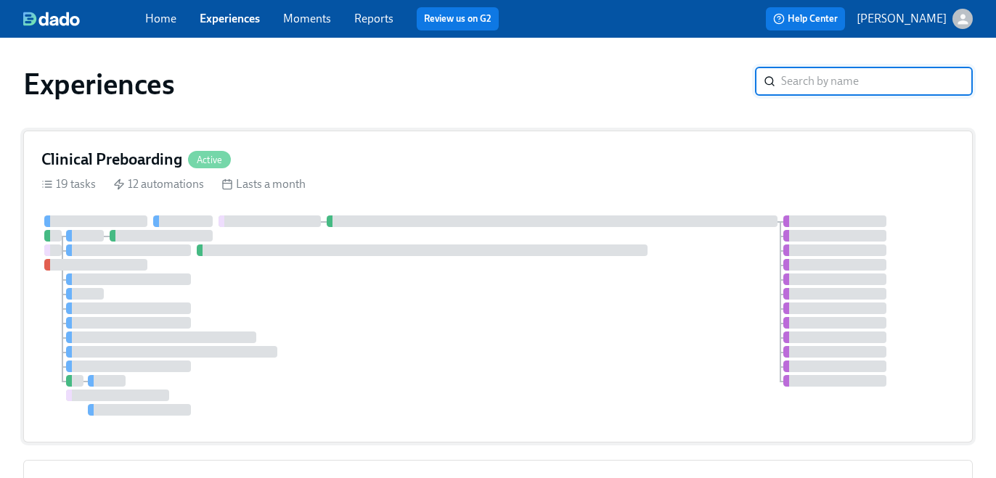
click at [328, 171] on div "Clinical Preboarding Active 19 tasks 12 automations Lasts a month" at bounding box center [497, 287] width 949 height 312
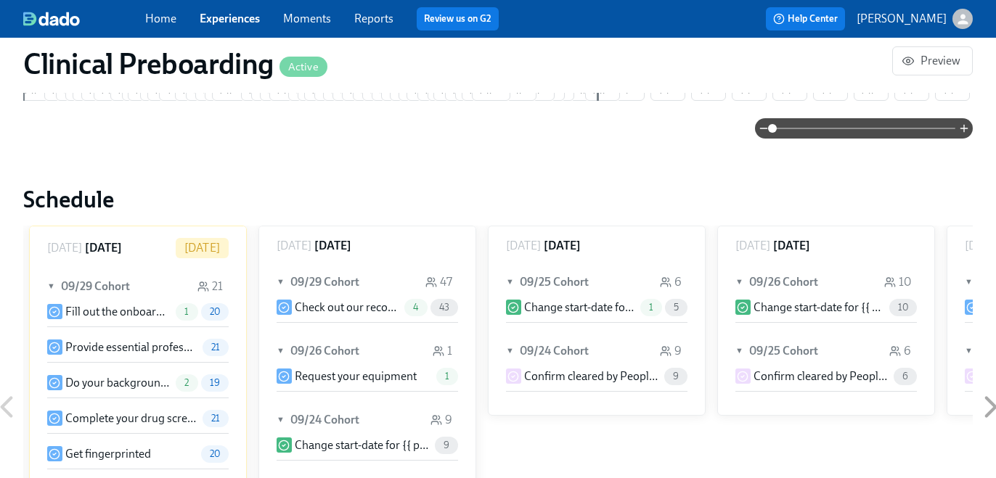
scroll to position [0, 17192]
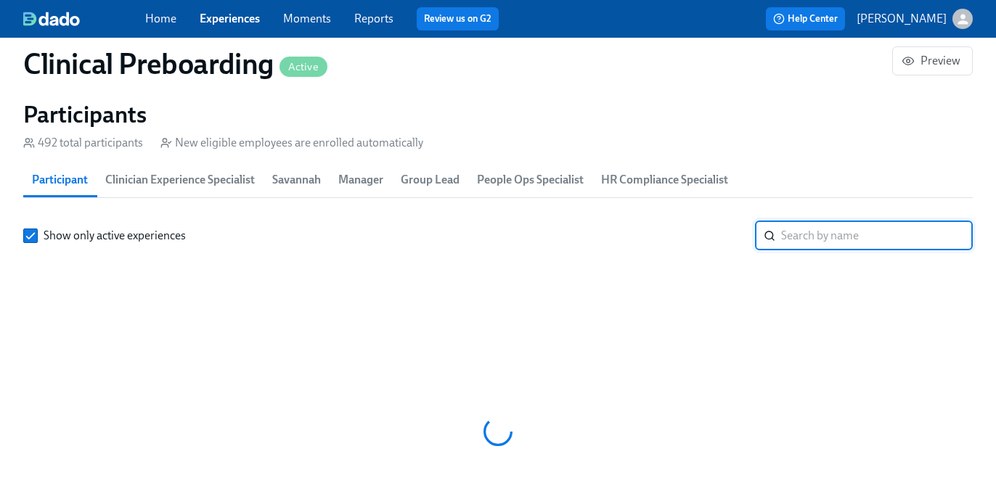
paste input "Beth Marshall"
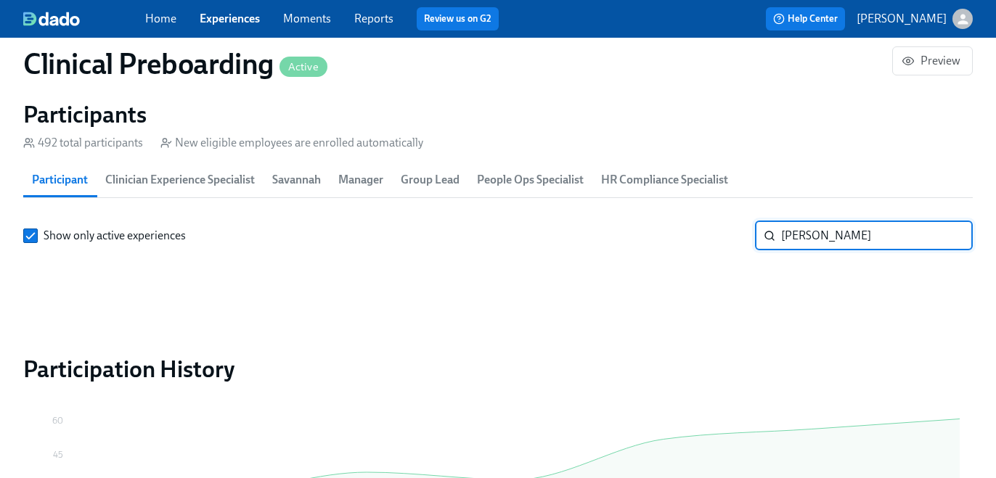
click at [797, 242] on input "Beth Marshall" at bounding box center [877, 235] width 192 height 29
click at [822, 237] on input "Beth Marshall" at bounding box center [877, 235] width 192 height 29
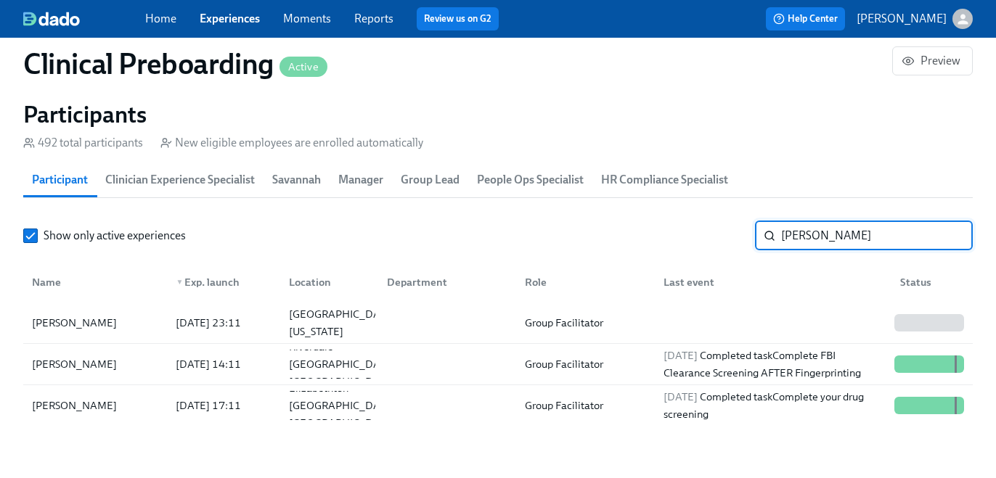
scroll to position [0, 18071]
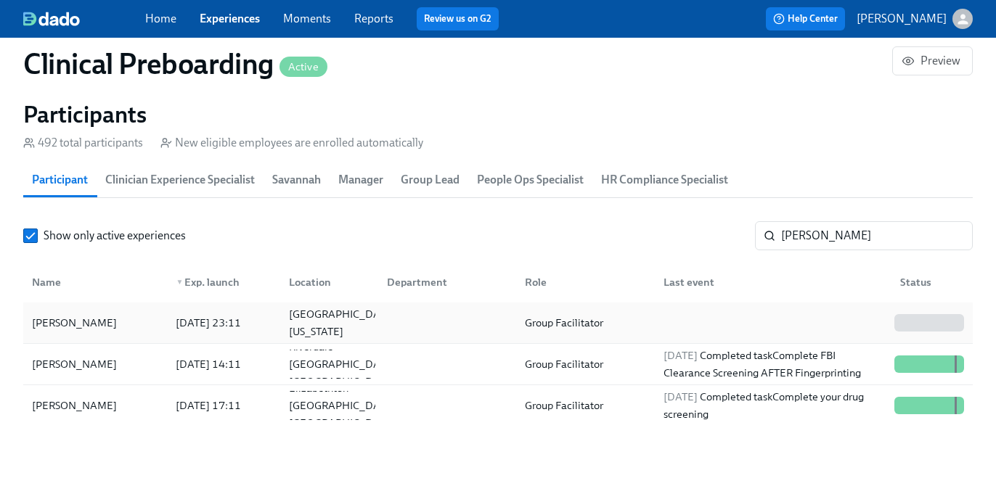
click at [792, 329] on div at bounding box center [770, 322] width 237 height 29
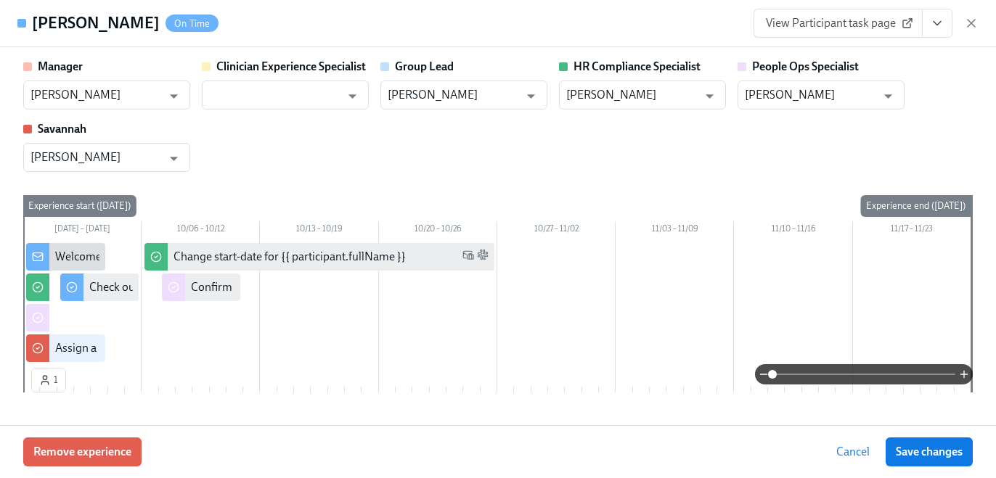
click at [934, 25] on icon "View task page" at bounding box center [937, 23] width 15 height 15
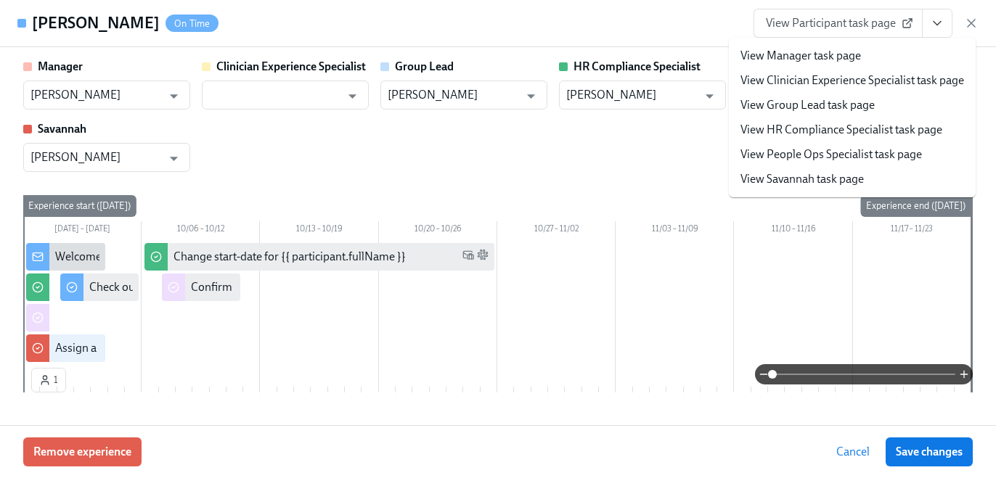
click at [904, 128] on link "View HR Compliance Specialist task page" at bounding box center [841, 130] width 202 height 16
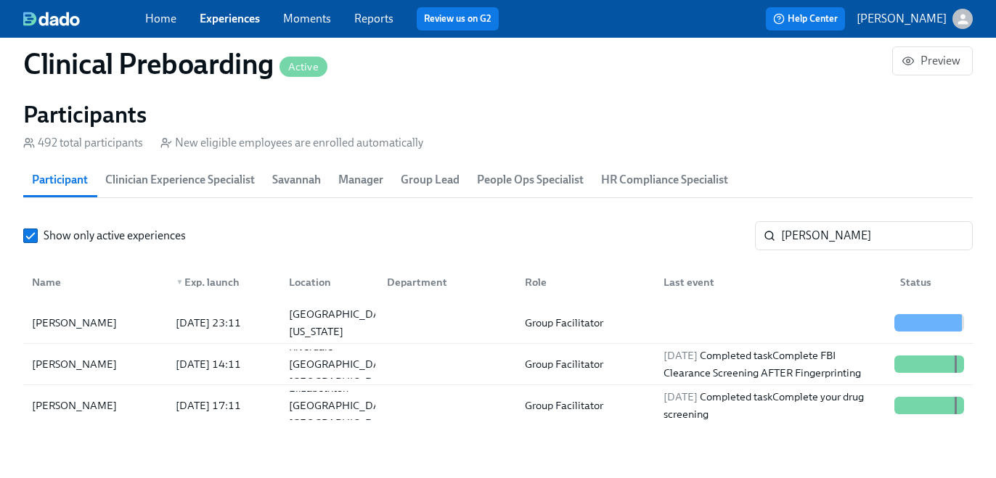
click at [698, 323] on div at bounding box center [770, 322] width 237 height 29
click at [862, 232] on input "Beth" at bounding box center [877, 235] width 192 height 29
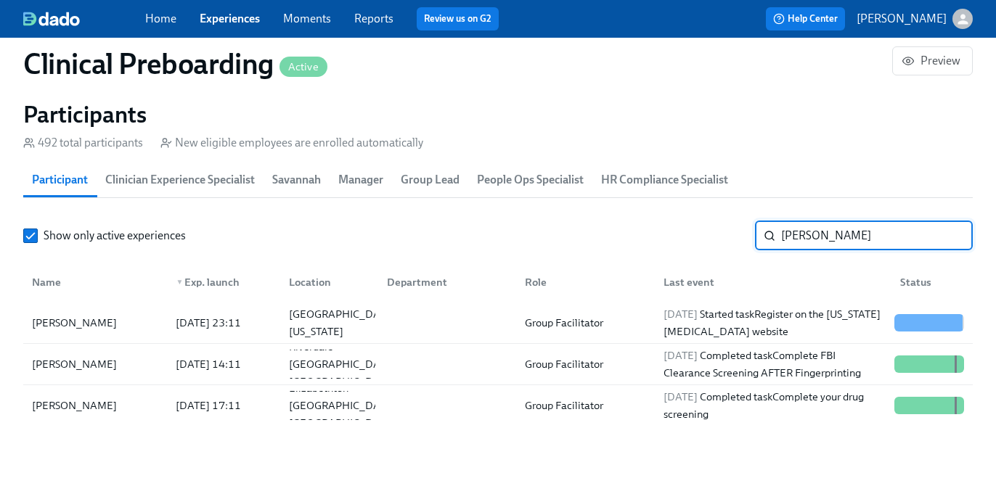
click at [862, 232] on input "Beth" at bounding box center [877, 235] width 192 height 29
paste input "Makayla Stanislas"
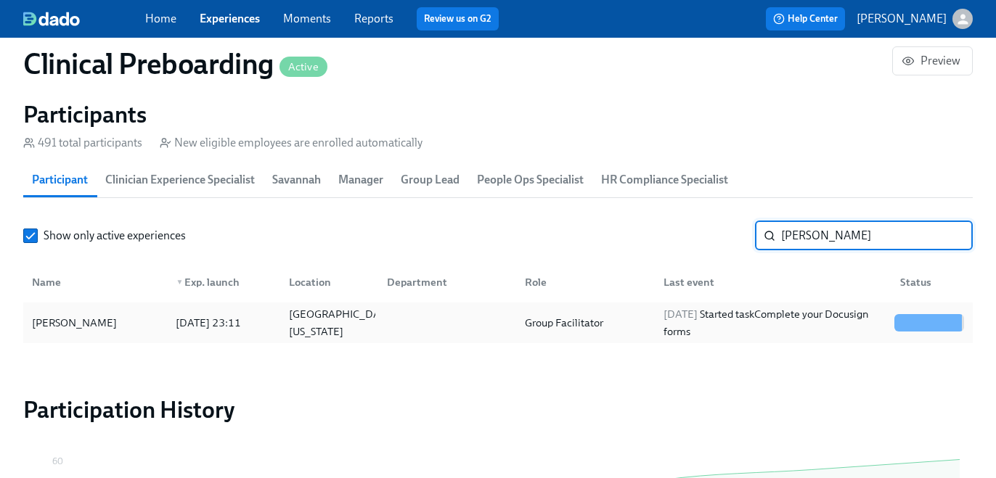
click at [737, 306] on div "Makayla Stanislas 2025/09/29 23:11 Tampa, Florida Group Facilitator 2025/09/30 …" at bounding box center [497, 323] width 949 height 41
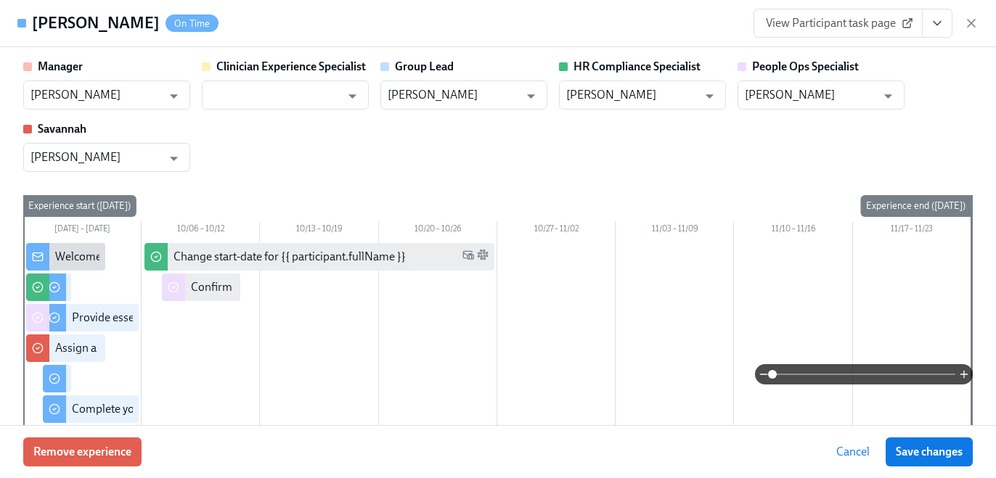
click at [941, 21] on icon "View task page" at bounding box center [937, 23] width 15 height 15
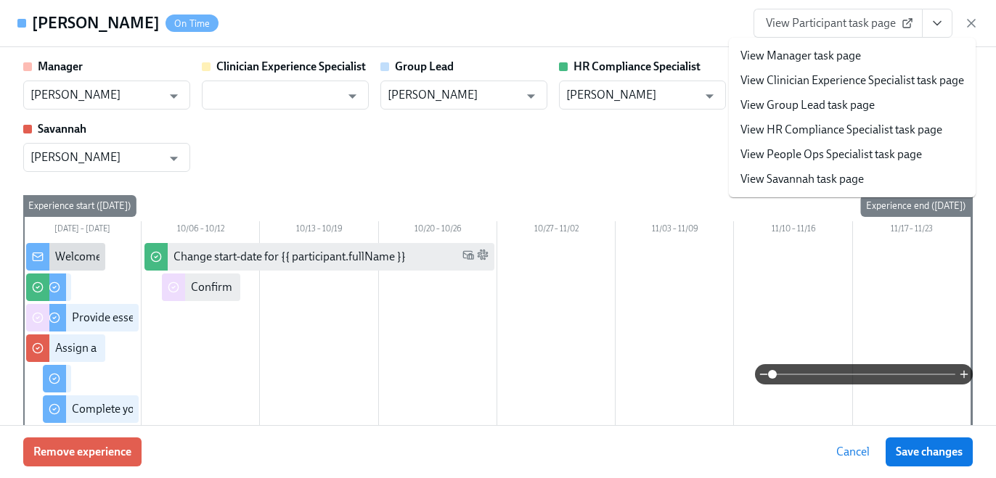
click at [850, 127] on link "View HR Compliance Specialist task page" at bounding box center [841, 130] width 202 height 16
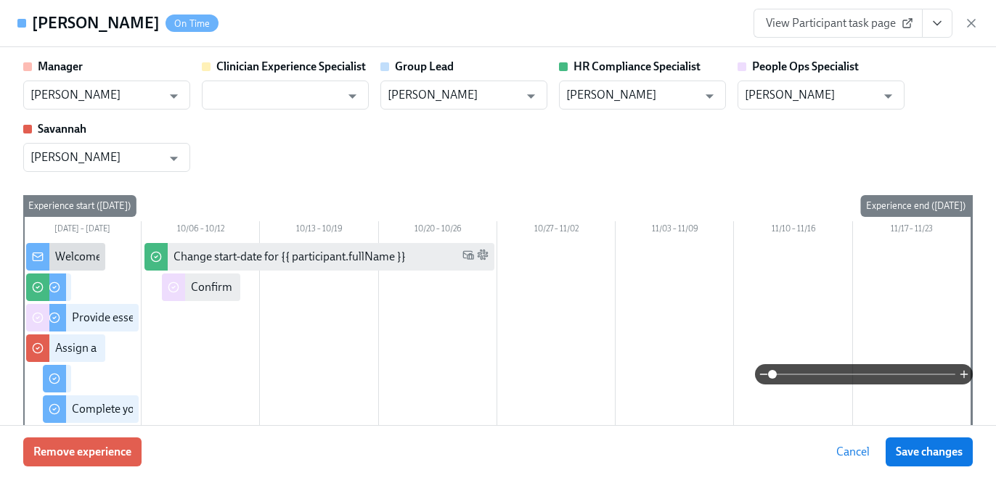
click at [812, 246] on input "Makayla Stanislas" at bounding box center [877, 235] width 192 height 29
click at [818, 240] on input "Makayla Stanislas" at bounding box center [877, 235] width 192 height 29
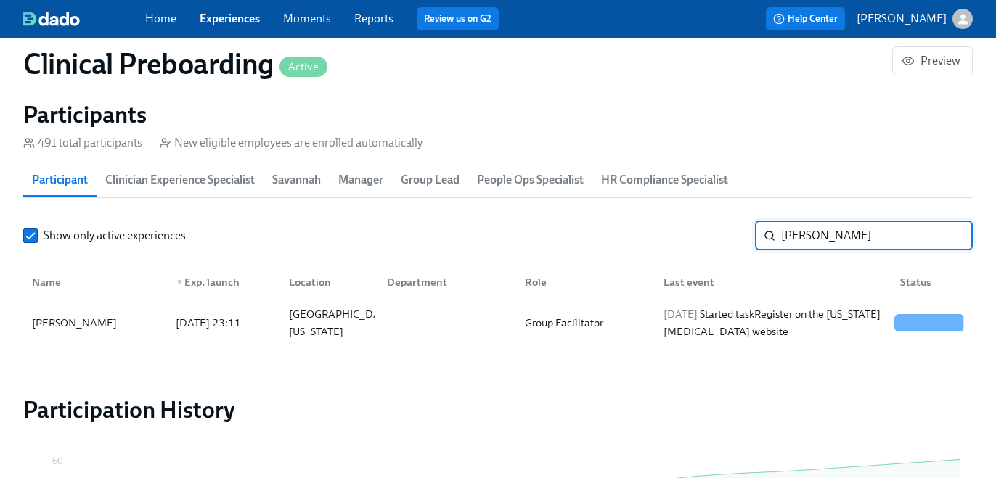
click at [818, 240] on input "Makayla Stanislas" at bounding box center [877, 235] width 192 height 29
paste input "[PERSON_NAME]"
type input "Joseph Quirl"
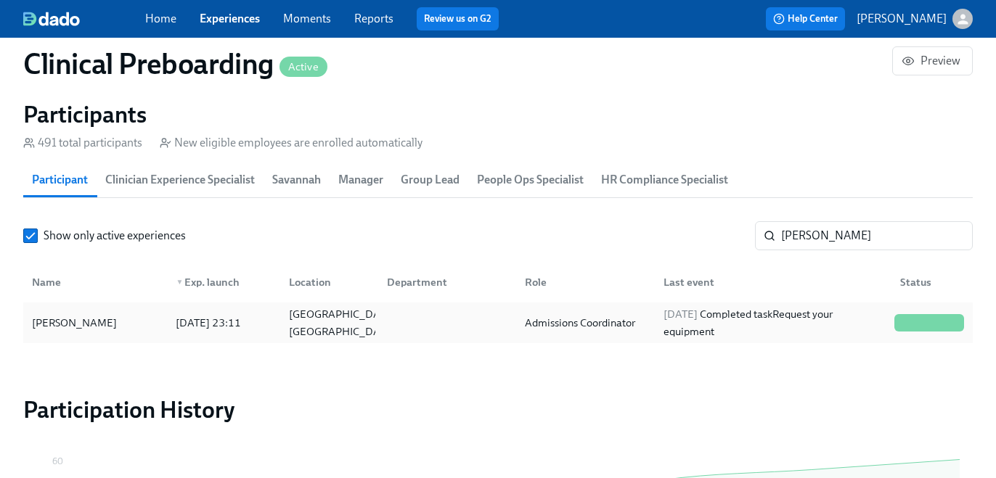
click at [710, 337] on div "2025/09/30 Completed task Request your equipment" at bounding box center [772, 322] width 231 height 35
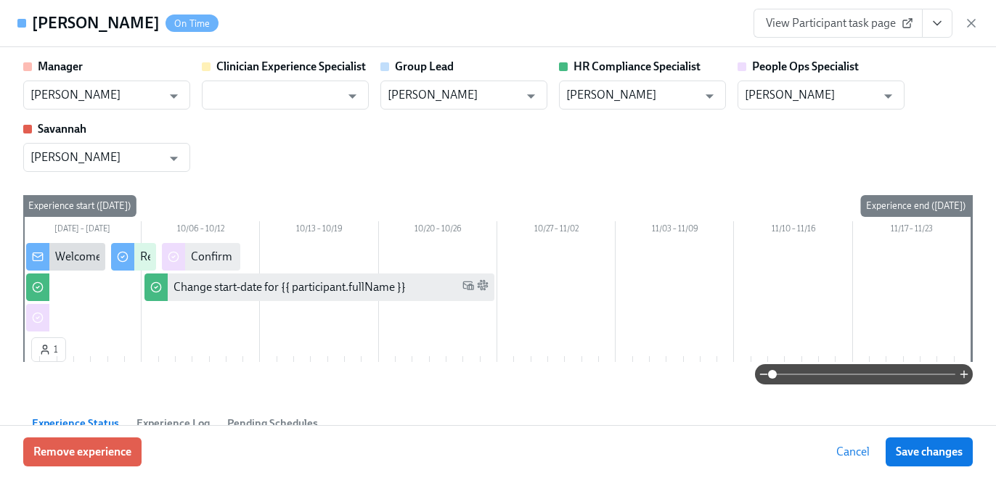
click at [931, 21] on icon "View task page" at bounding box center [937, 23] width 15 height 15
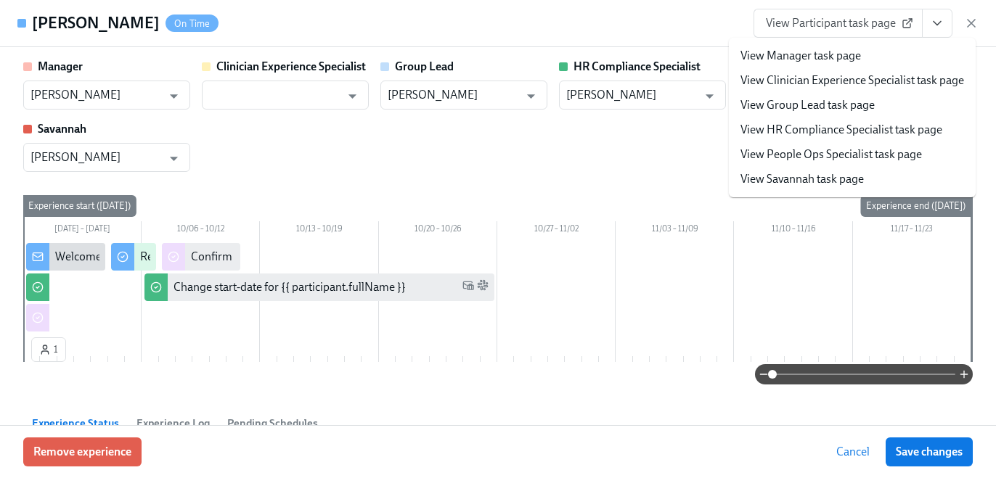
click at [887, 125] on link "View HR Compliance Specialist task page" at bounding box center [841, 130] width 202 height 16
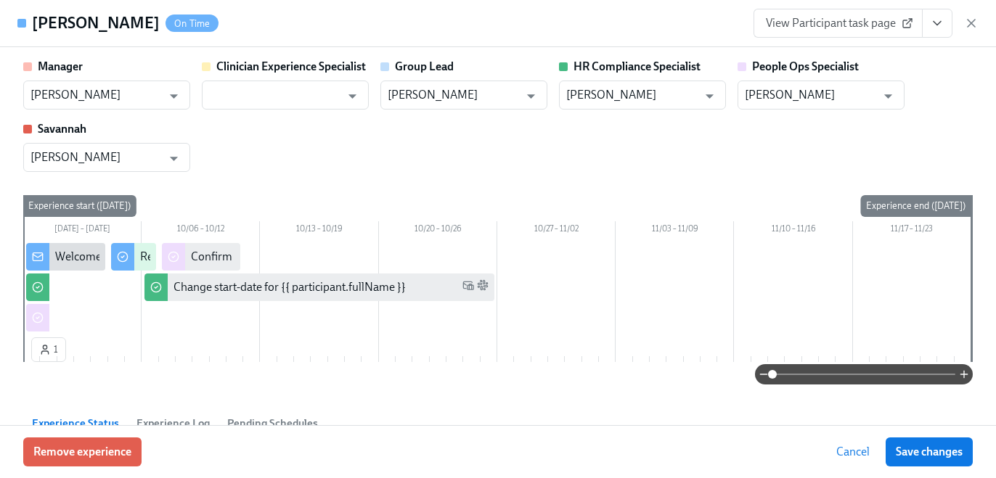
type input "Kristy Johnson"
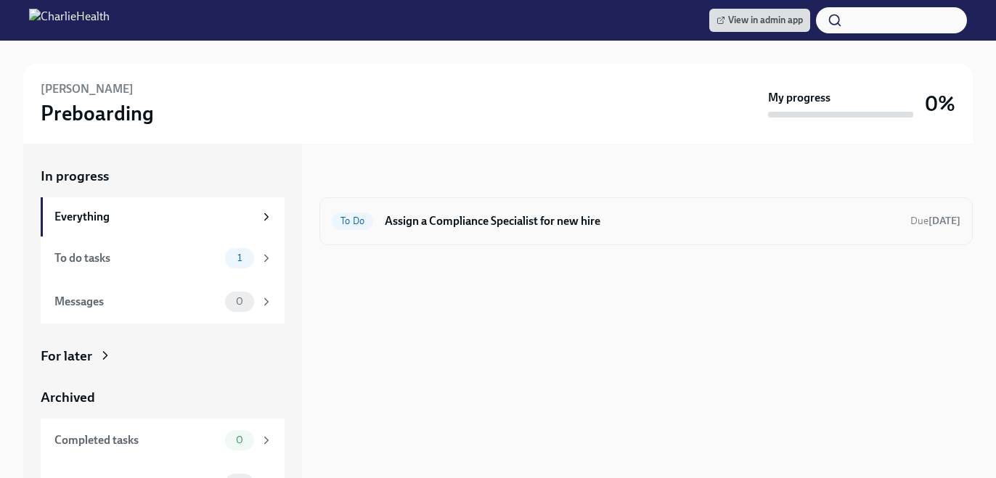
click at [658, 226] on h6 "Assign a Compliance Specialist for new hire" at bounding box center [642, 221] width 514 height 16
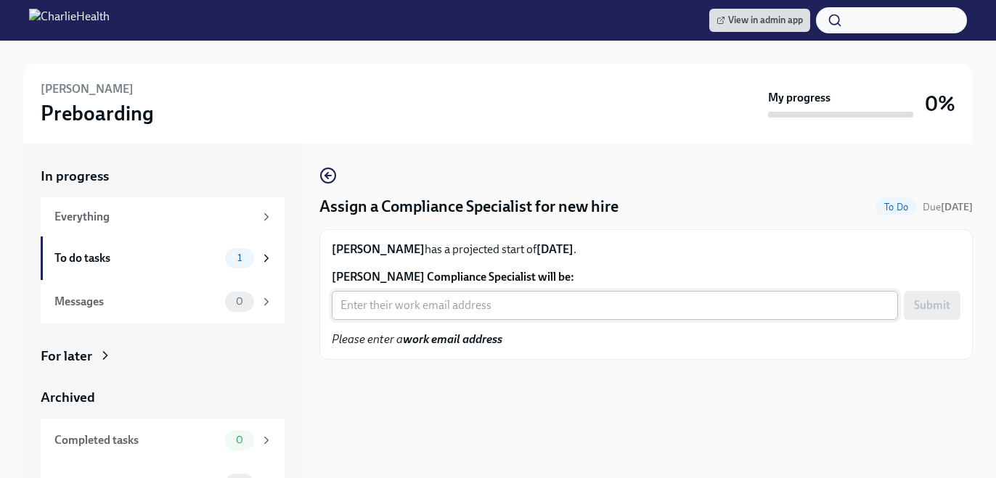
click at [534, 298] on input "[PERSON_NAME] Compliance Specialist will be:" at bounding box center [615, 305] width 566 height 29
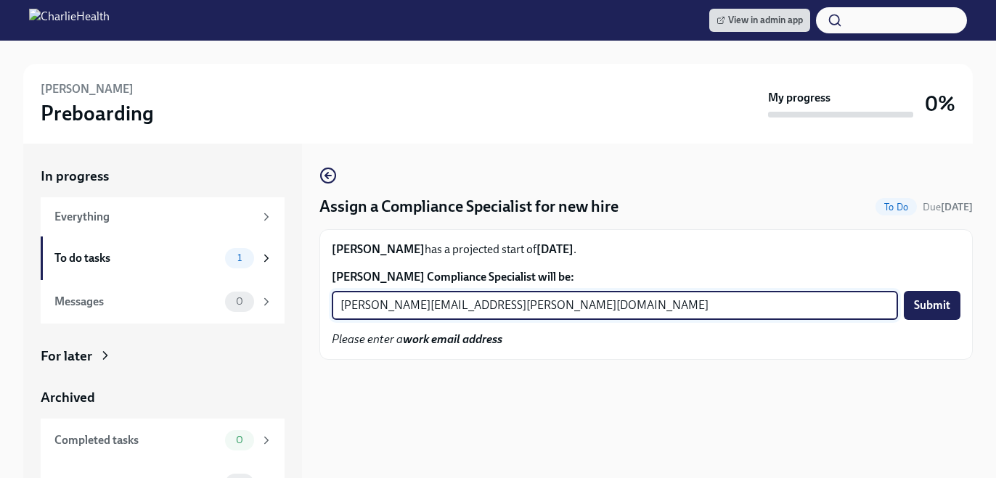
type input "[PERSON_NAME][EMAIL_ADDRESS][PERSON_NAME][DOMAIN_NAME]"
click at [903, 291] on button "Submit" at bounding box center [931, 305] width 57 height 29
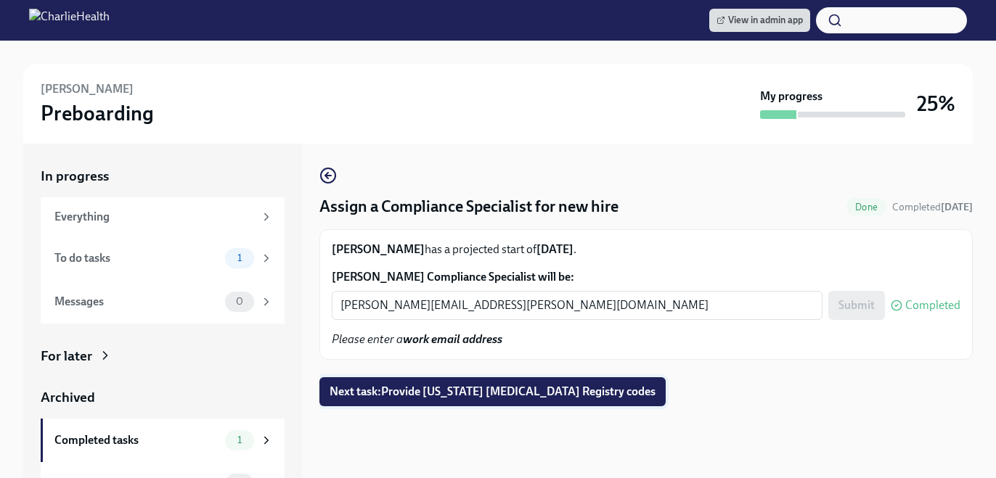
click at [581, 404] on button "Next task : Provide [US_STATE] [MEDICAL_DATA] Registry codes" at bounding box center [492, 391] width 346 height 29
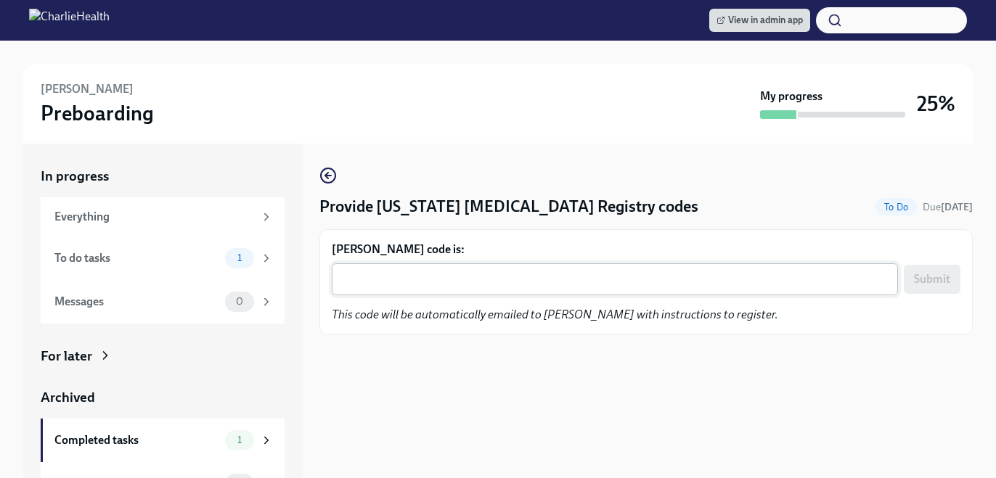
click at [518, 290] on div "x ​" at bounding box center [615, 279] width 566 height 32
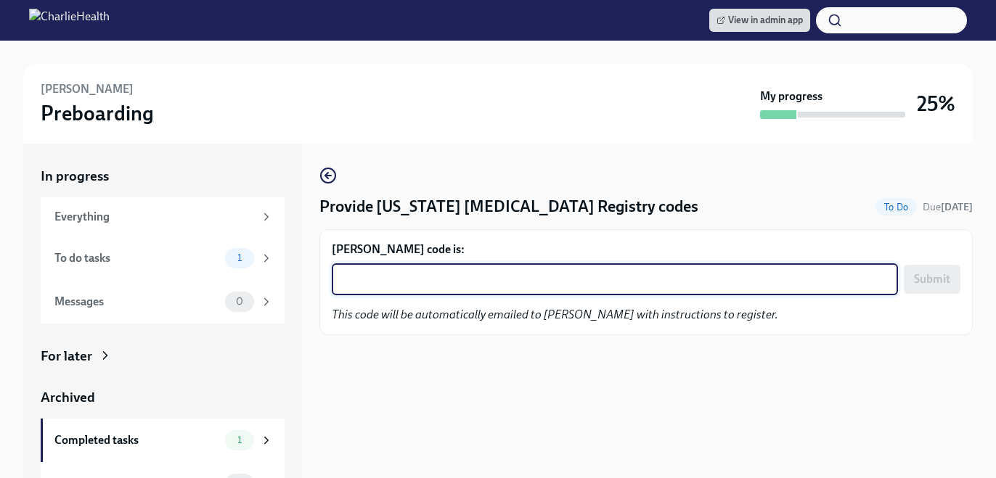
paste textarea "DOGFYNSQWDTG"
type textarea "DOGFYNSQWDTG"
click at [909, 267] on button "Submit" at bounding box center [931, 279] width 57 height 29
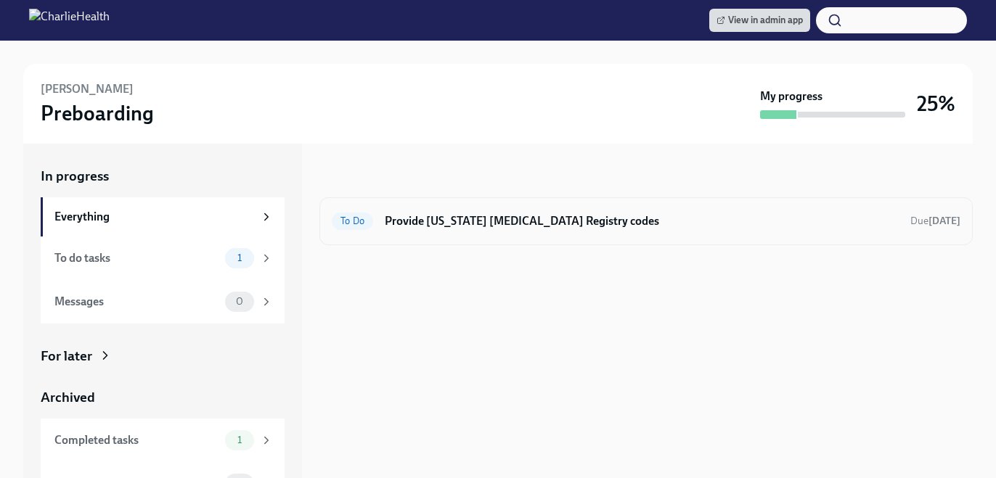
click at [691, 221] on h6 "Provide [US_STATE] [MEDICAL_DATA] Registry codes" at bounding box center [642, 221] width 514 height 16
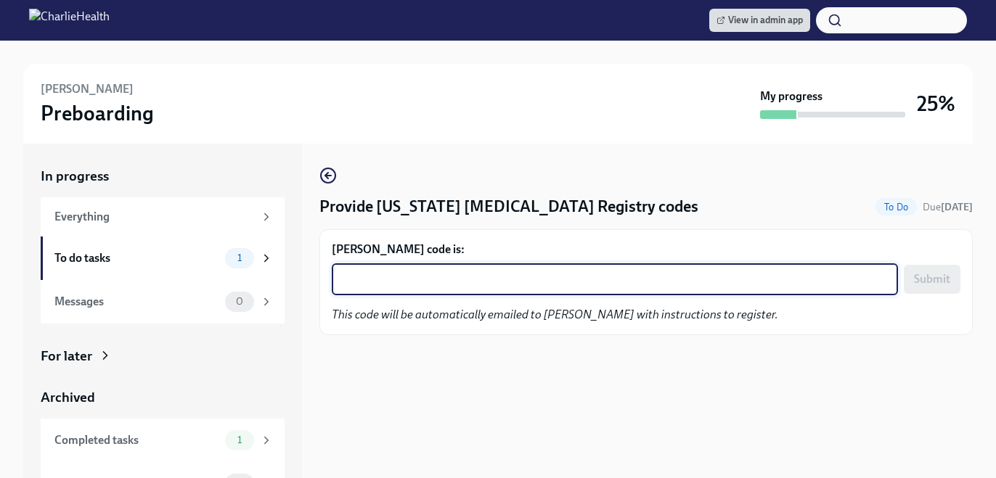
click at [486, 274] on textarea "[PERSON_NAME] code is:" at bounding box center [614, 279] width 549 height 17
paste textarea "NCN3BKB6FOB4"
type textarea "NCN3BKB6FOB4"
click at [933, 274] on span "Submit" at bounding box center [932, 279] width 36 height 15
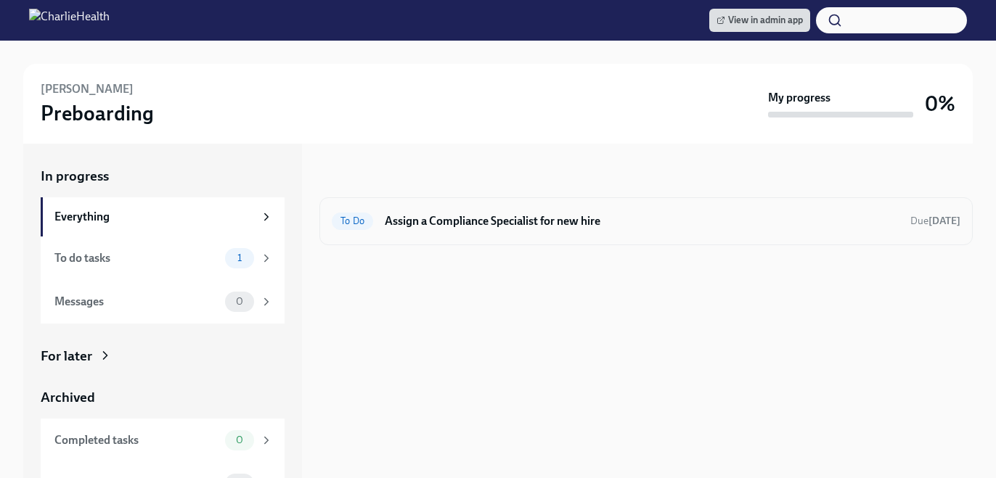
click at [693, 219] on h6 "Assign a Compliance Specialist for new hire" at bounding box center [642, 221] width 514 height 16
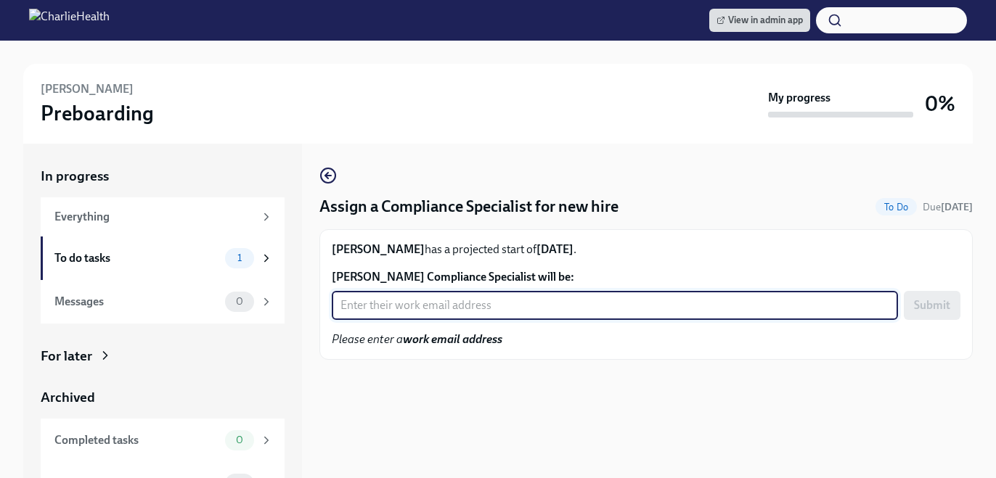
click at [504, 308] on input "[PERSON_NAME] Compliance Specialist will be:" at bounding box center [615, 305] width 566 height 29
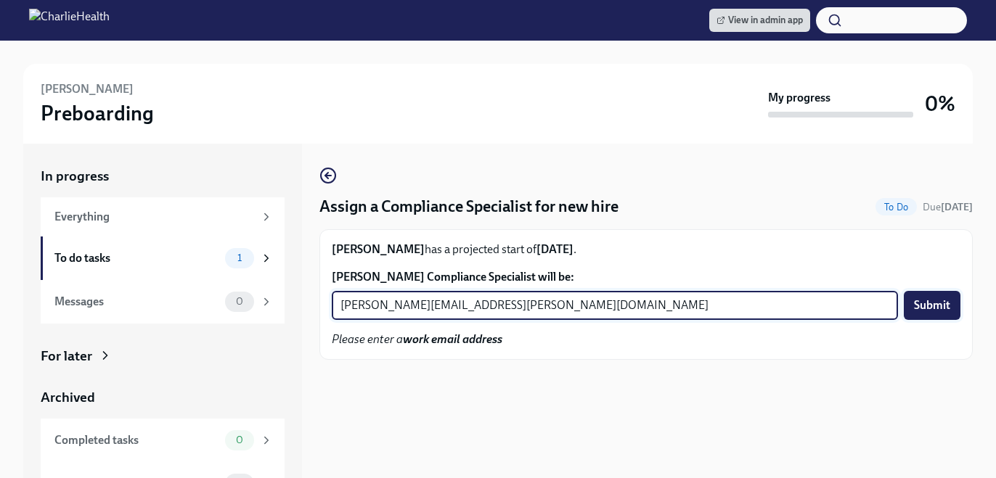
type input "[PERSON_NAME][EMAIL_ADDRESS][PERSON_NAME][DOMAIN_NAME]"
click at [955, 303] on button "Submit" at bounding box center [931, 305] width 57 height 29
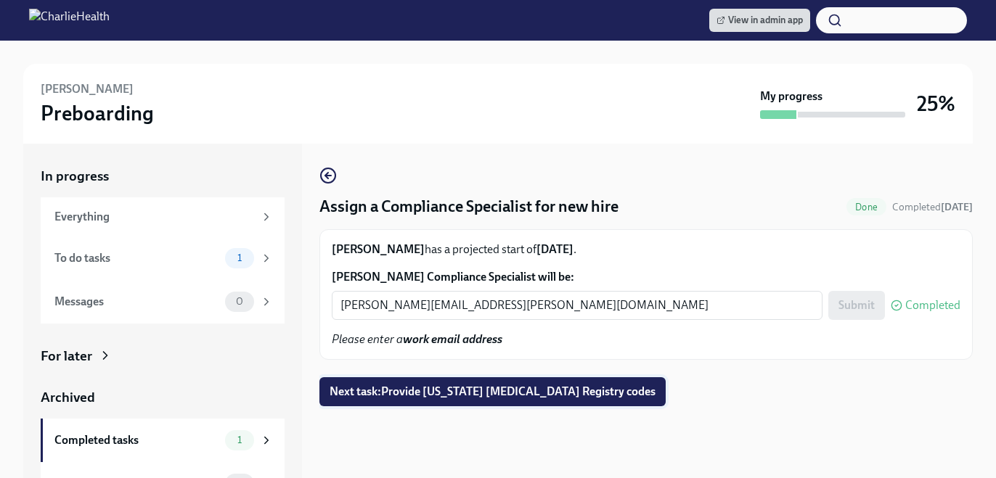
click at [542, 384] on button "Next task : Provide [US_STATE] [MEDICAL_DATA] Registry codes" at bounding box center [492, 391] width 346 height 29
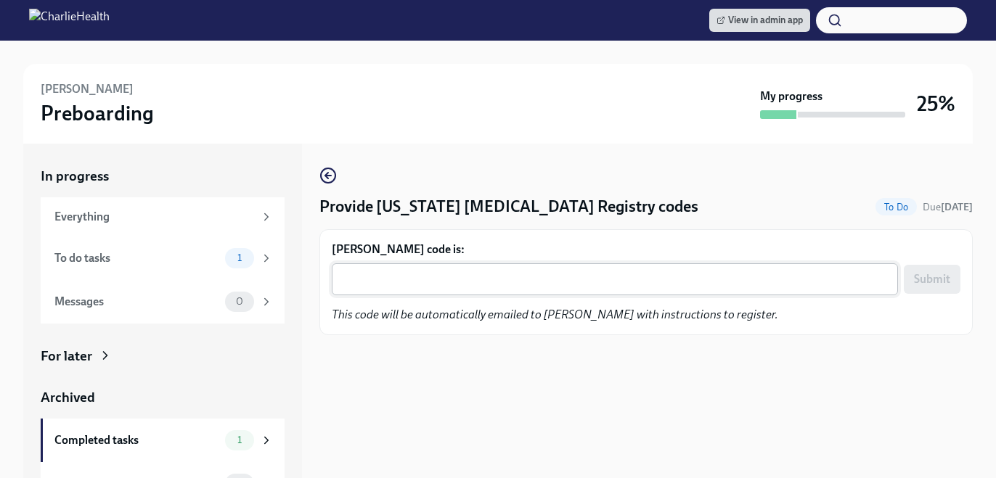
click at [464, 291] on div "x ​" at bounding box center [615, 279] width 566 height 32
paste textarea "[PERSON_NAME]"
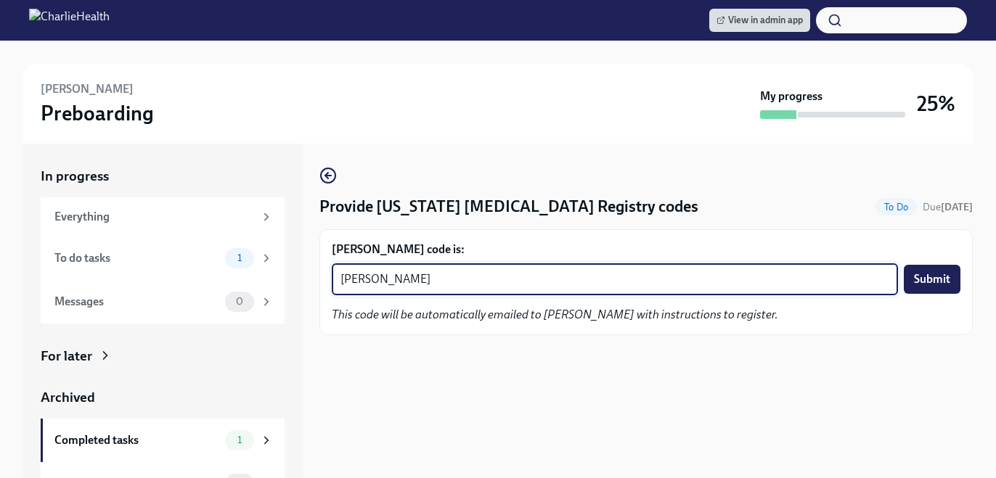
click at [527, 276] on textarea "[PERSON_NAME]" at bounding box center [614, 279] width 549 height 17
paste textarea "LPTA6JUI9XWS"
type textarea "LPTA6JUI9XWS"
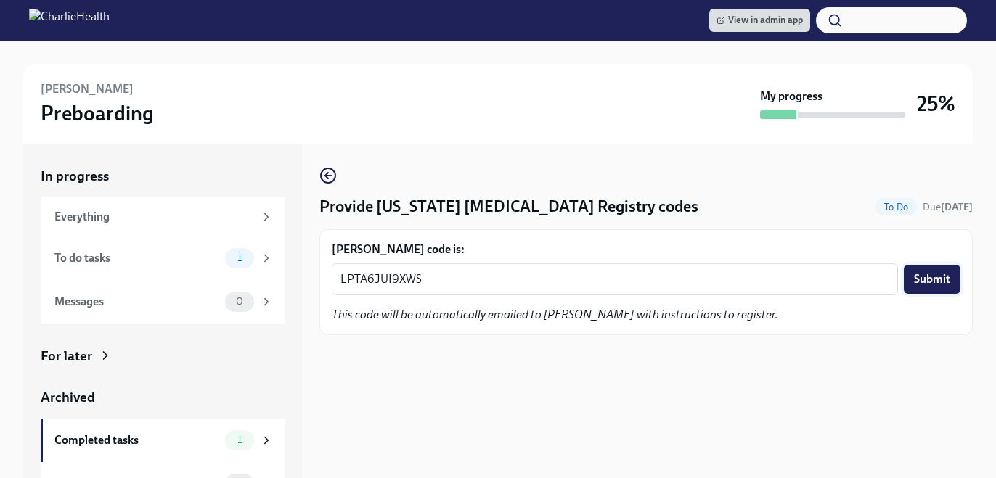
click at [924, 265] on button "Submit" at bounding box center [931, 279] width 57 height 29
